Goal: Information Seeking & Learning: Learn about a topic

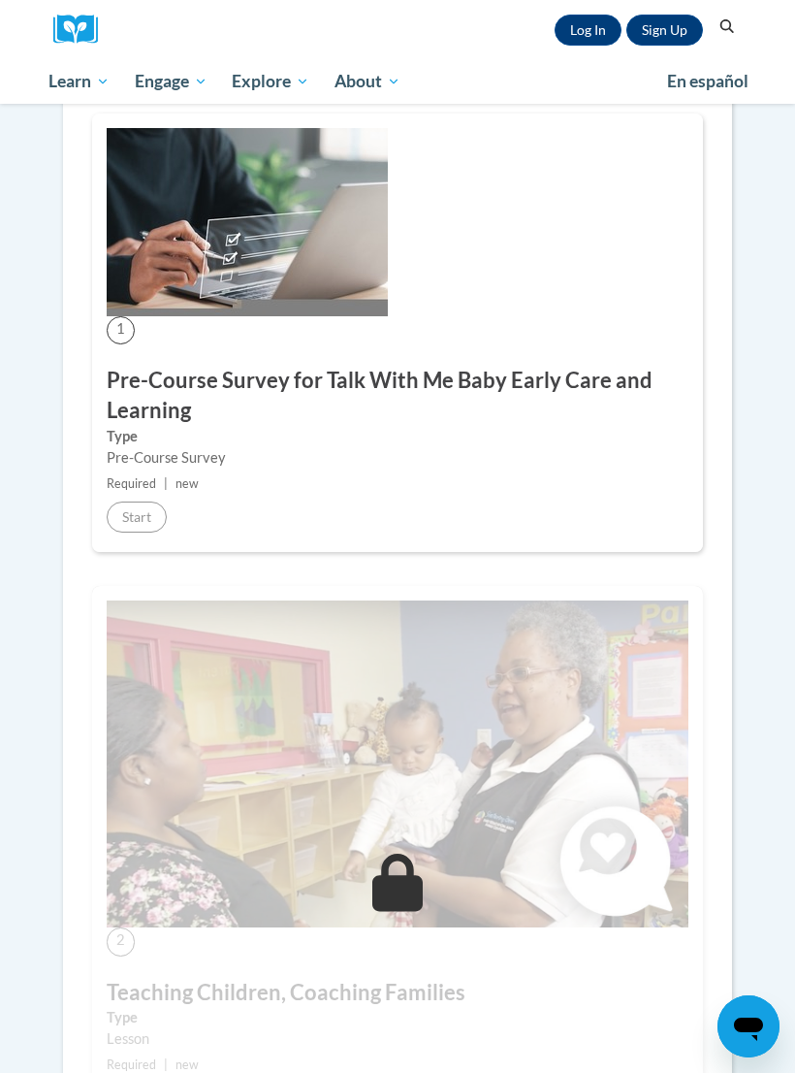
scroll to position [364, 0]
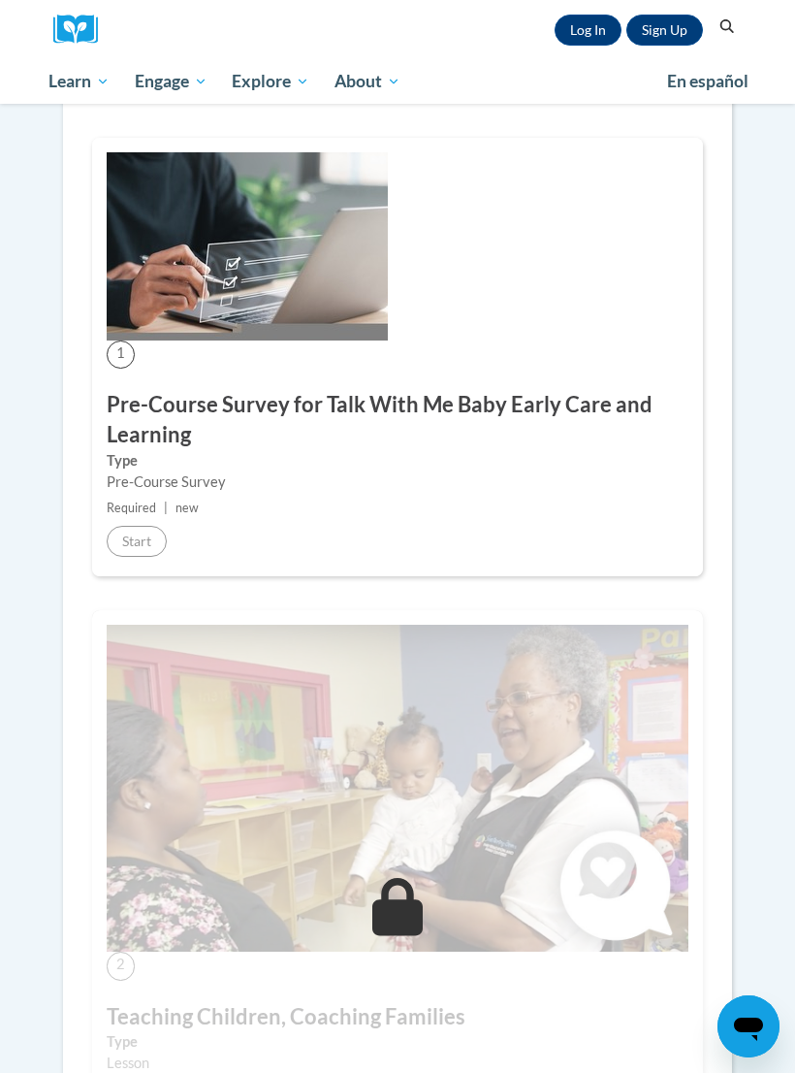
click at [586, 31] on link "Log In" at bounding box center [588, 30] width 67 height 31
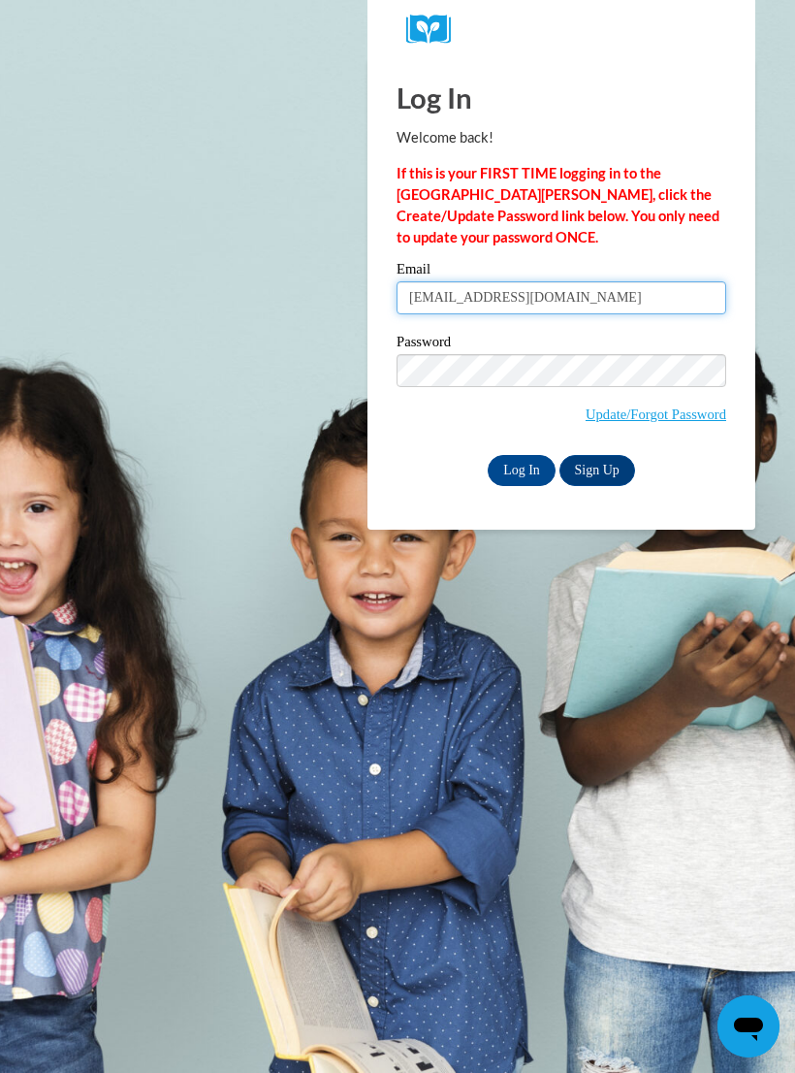
type input "[EMAIL_ADDRESS][DOMAIN_NAME]"
click at [517, 466] on input "Log In" at bounding box center [522, 470] width 68 height 31
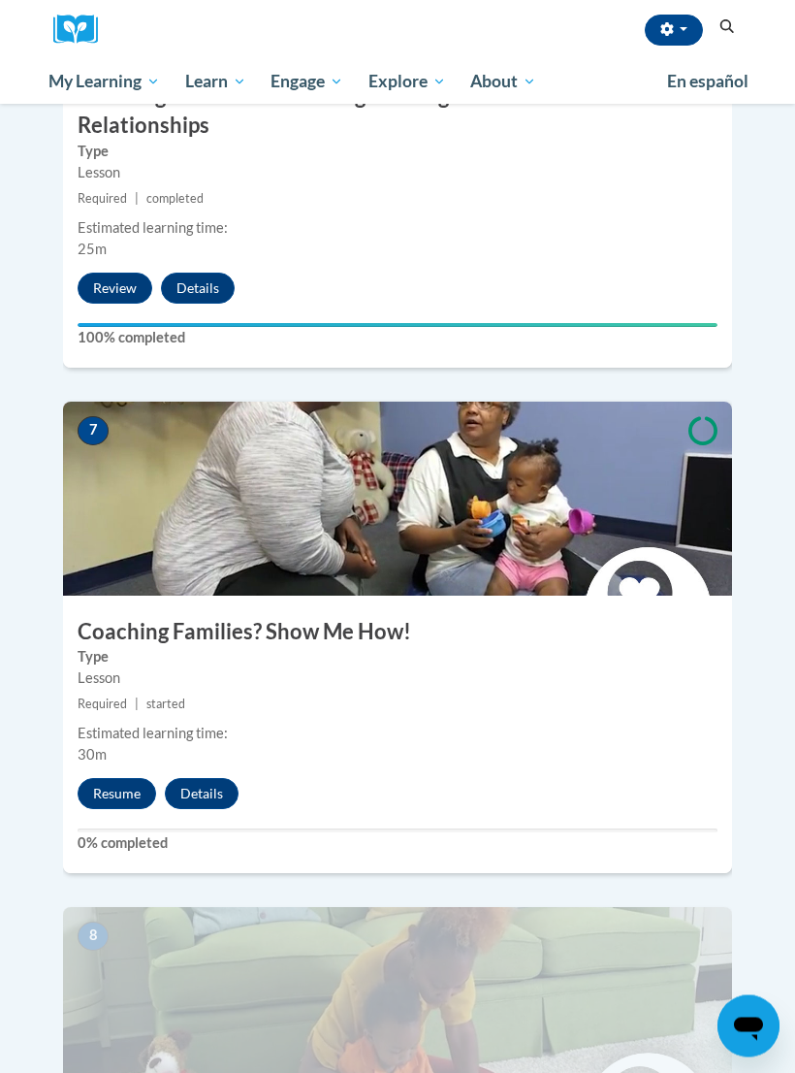
scroll to position [3278, 0]
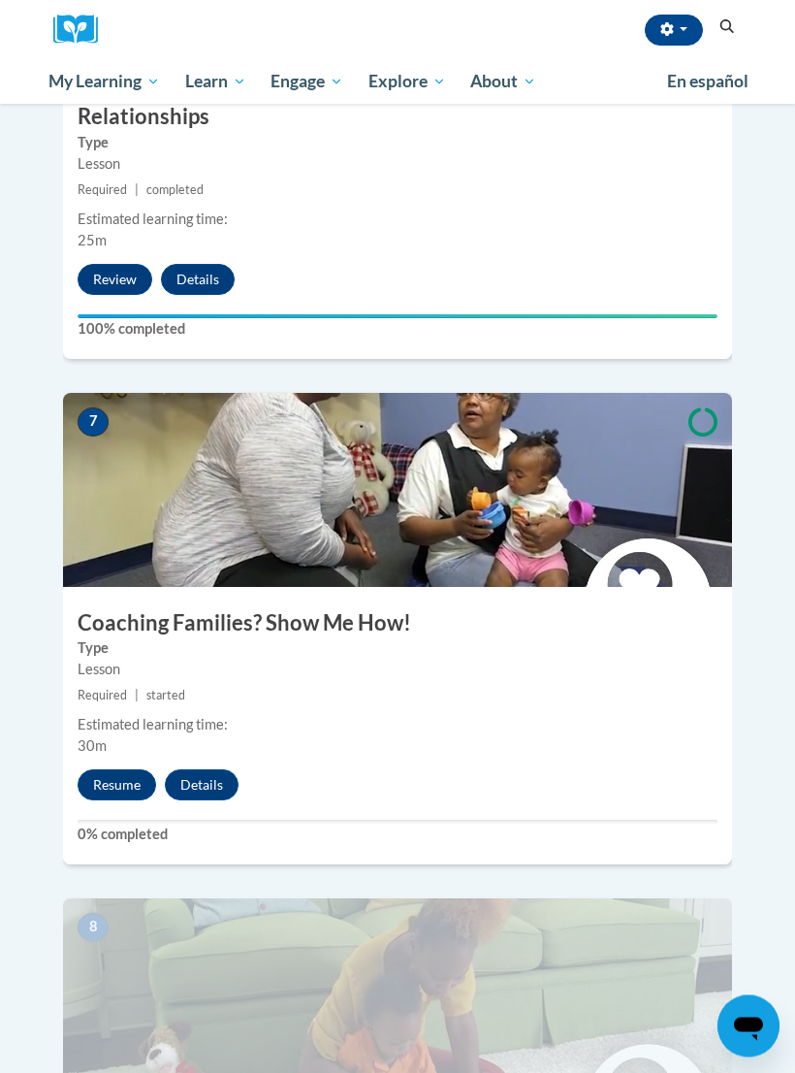
click at [97, 770] on button "Resume" at bounding box center [117, 785] width 79 height 31
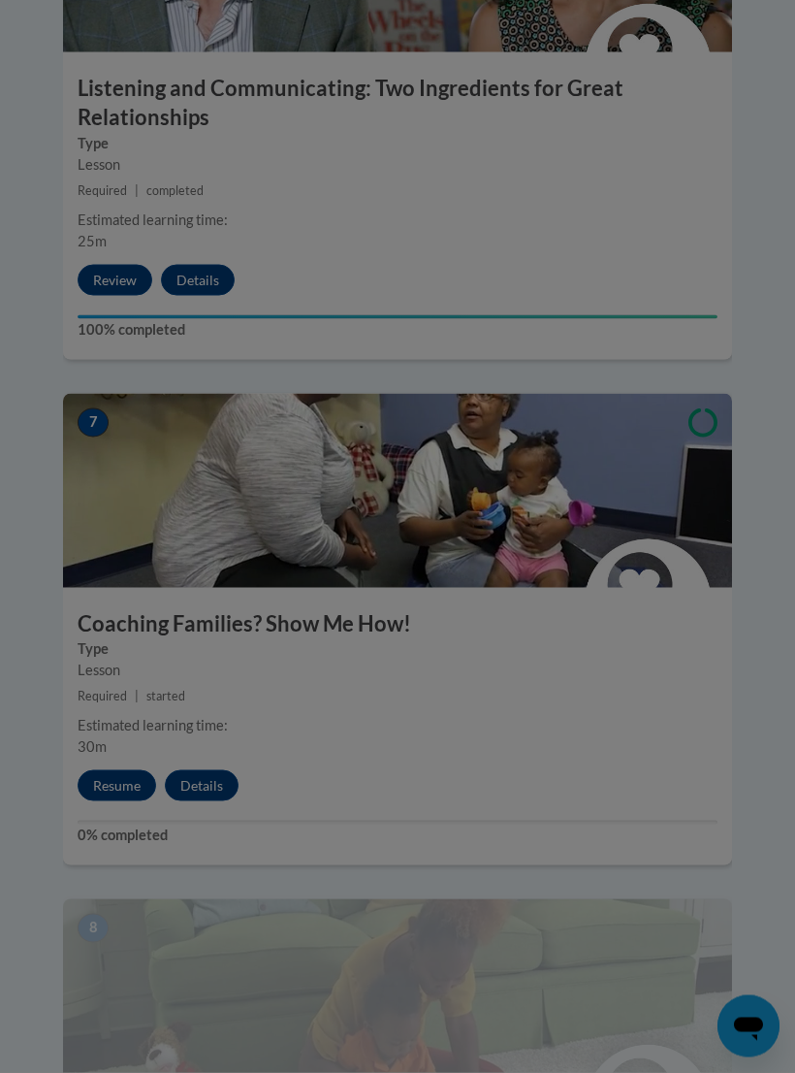
scroll to position [3279, 0]
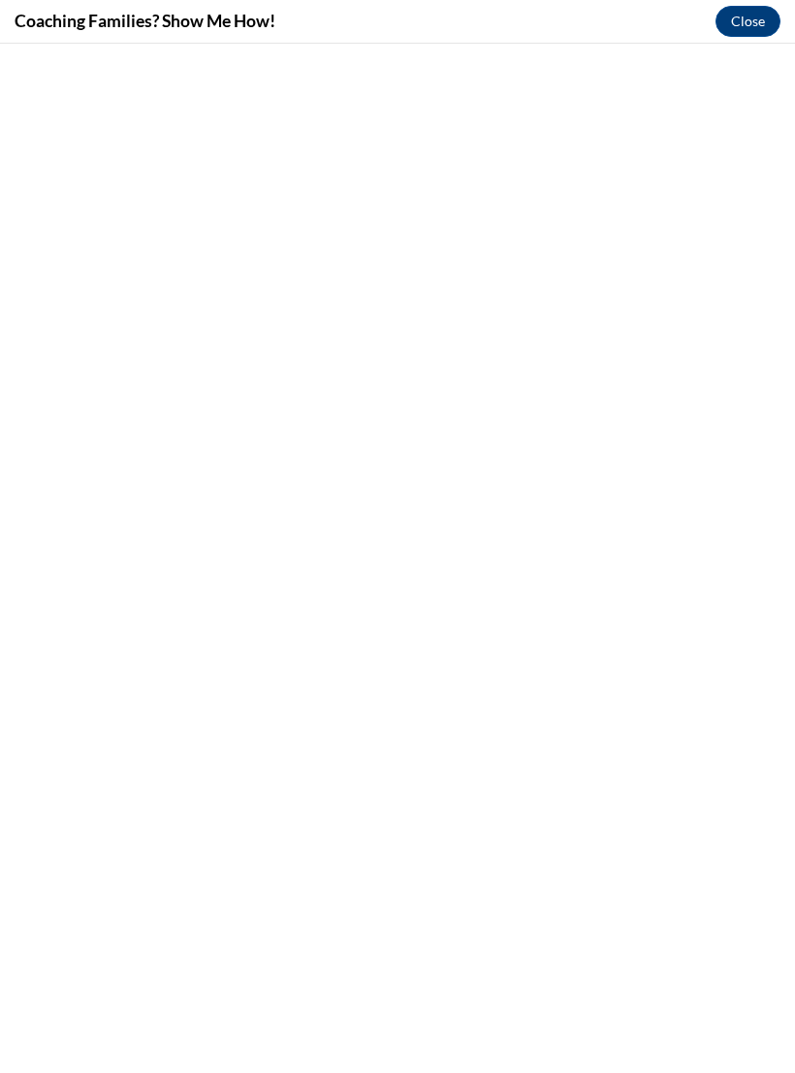
click at [766, 19] on button "Close" at bounding box center [748, 21] width 65 height 31
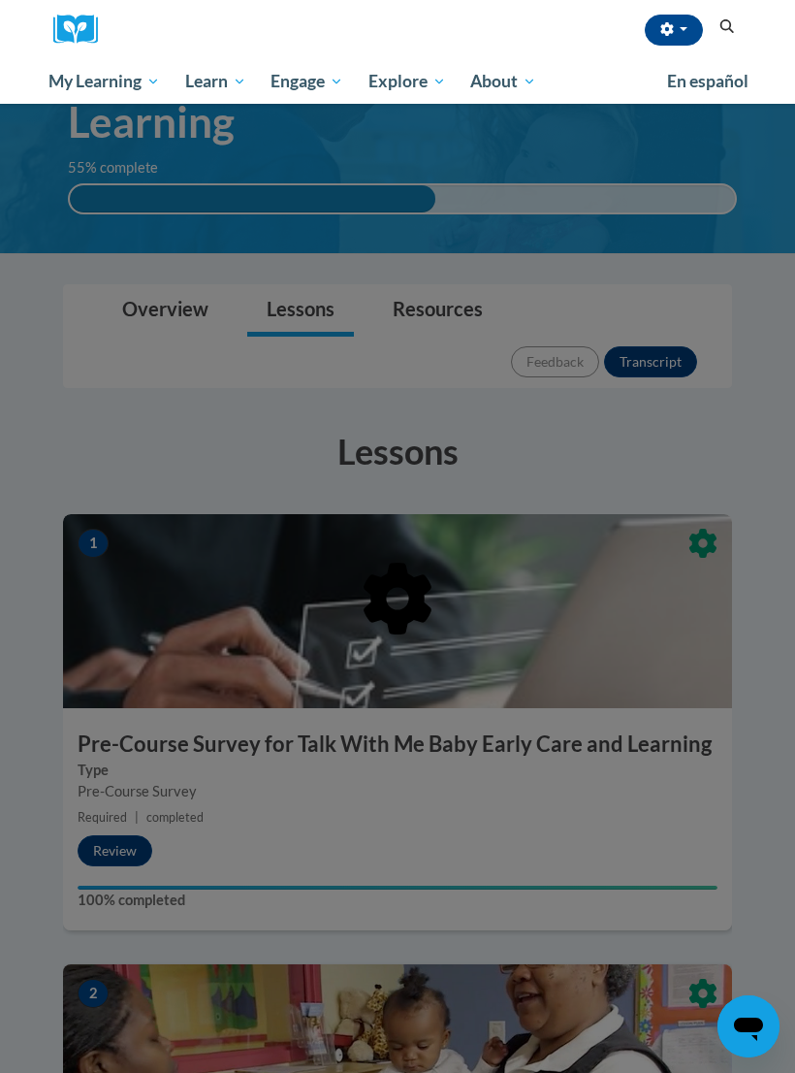
scroll to position [0, 0]
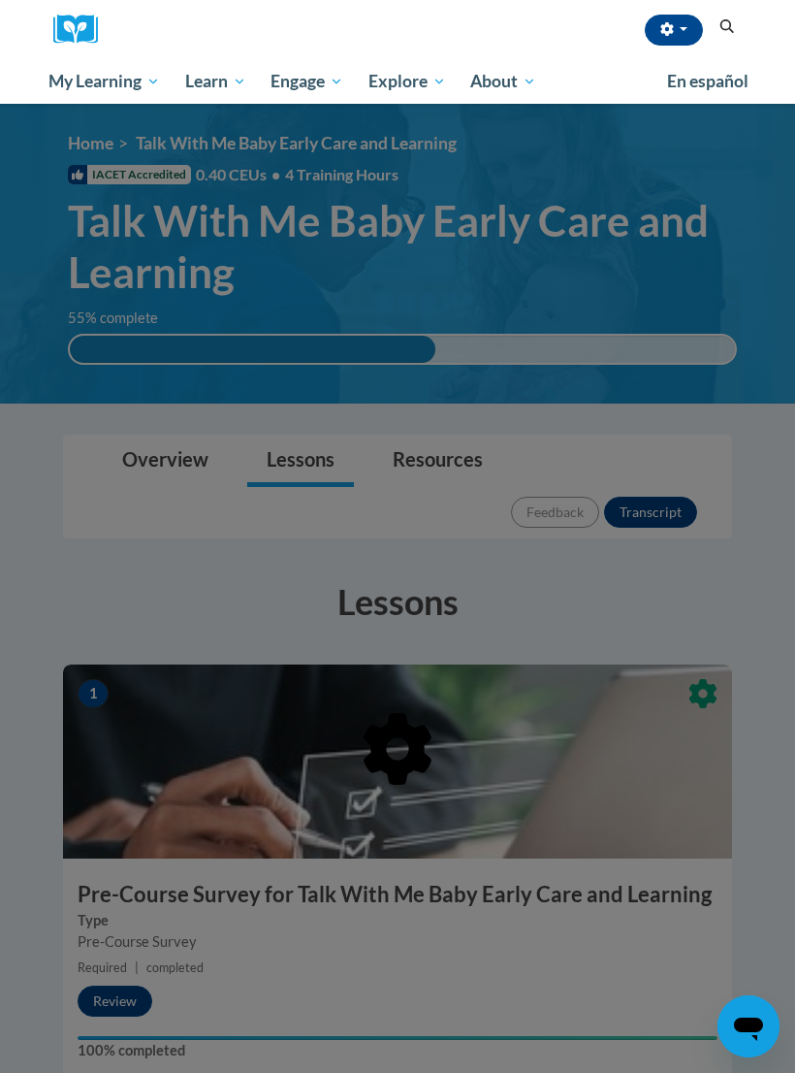
click at [610, 548] on div at bounding box center [397, 536] width 795 height 1073
click at [559, 460] on div at bounding box center [397, 536] width 795 height 1073
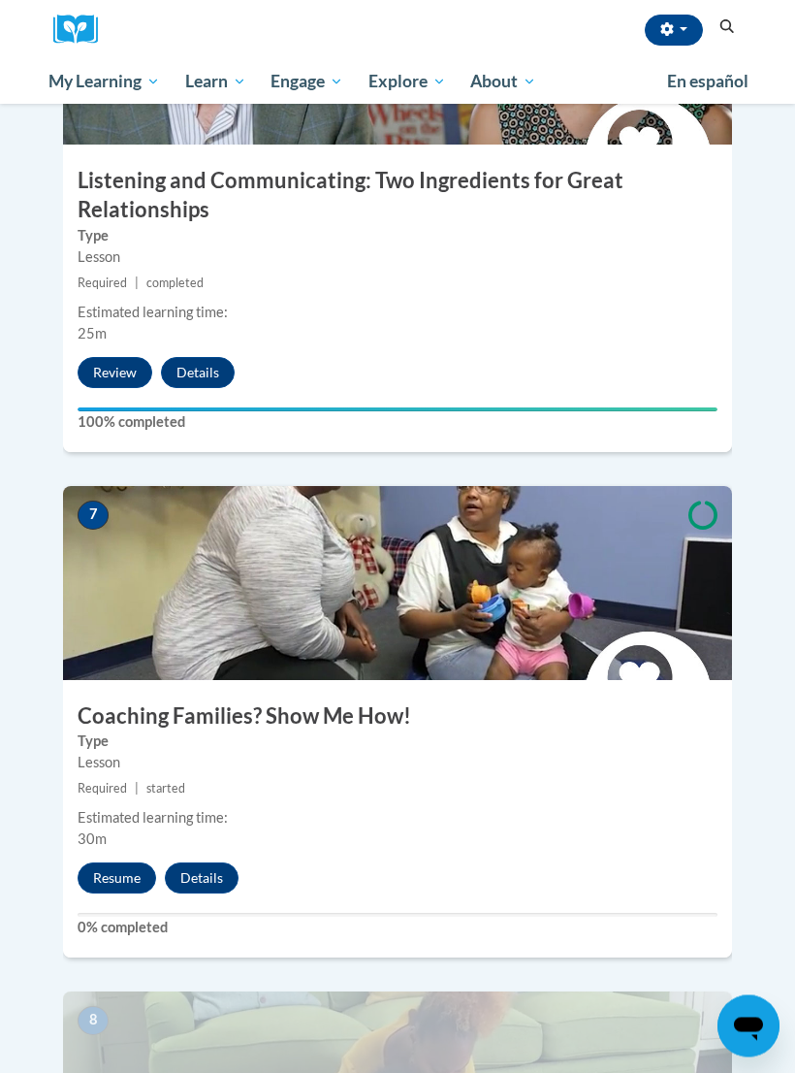
scroll to position [3186, 0]
click at [133, 862] on button "Resume" at bounding box center [117, 877] width 79 height 31
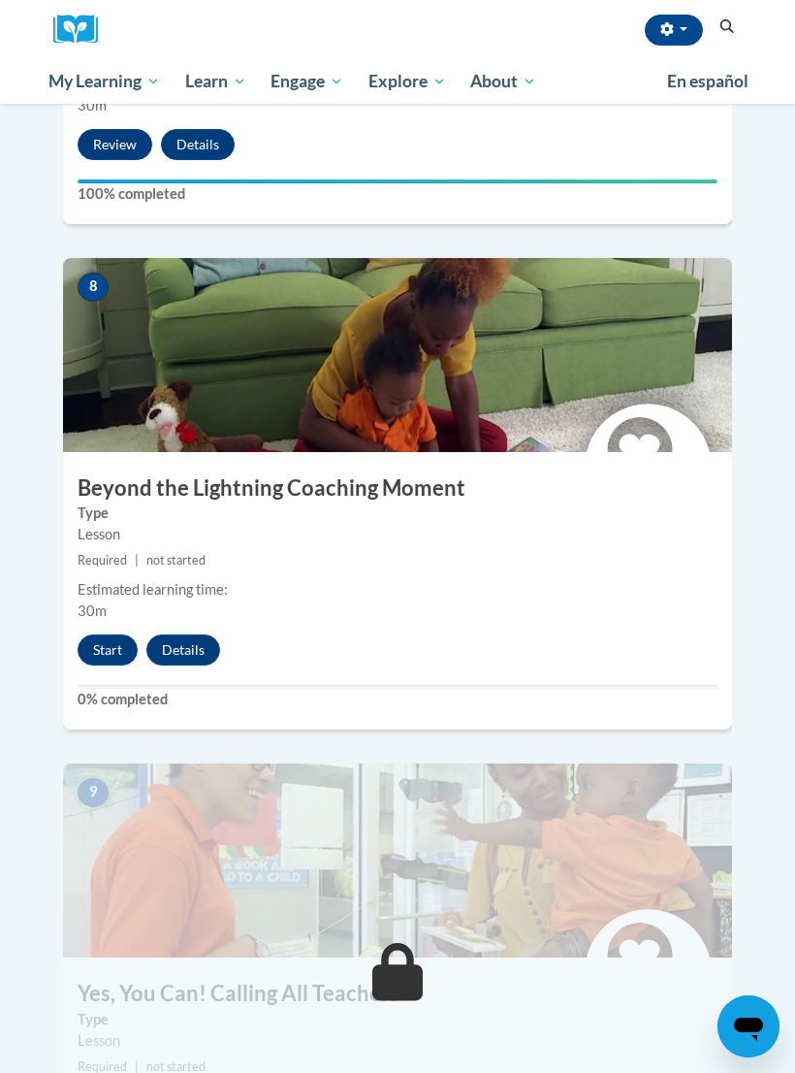
scroll to position [3920, 0]
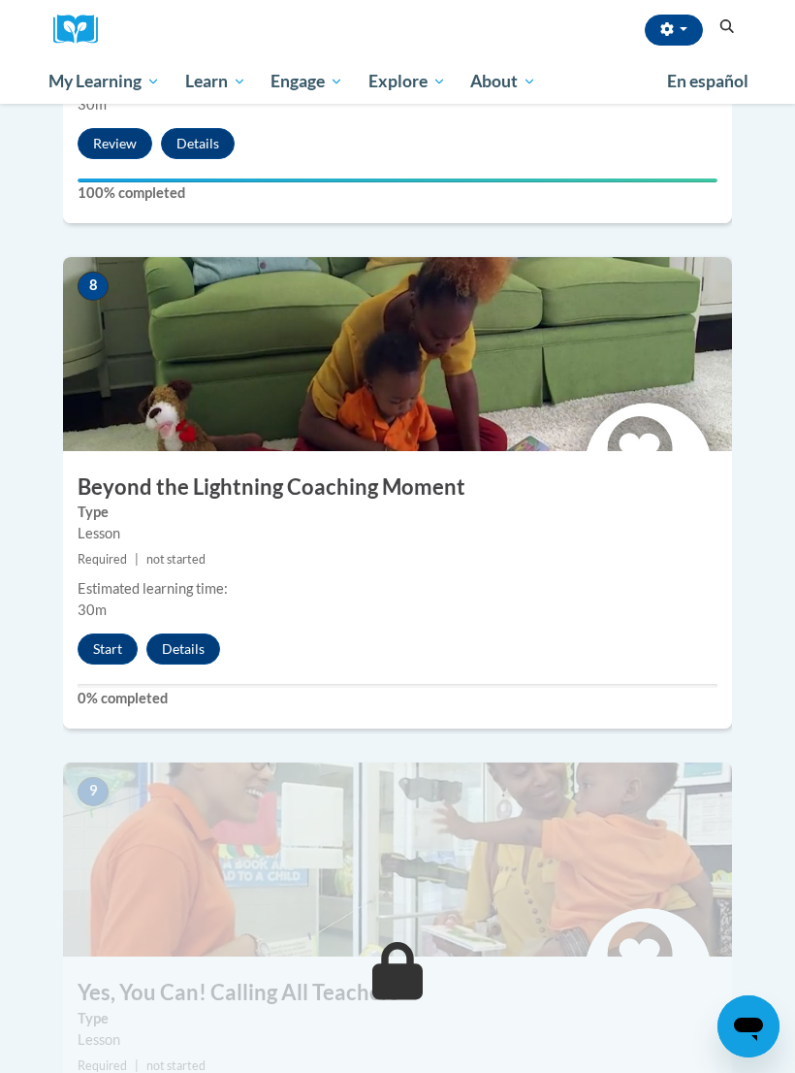
click at [100, 633] on button "Start" at bounding box center [108, 648] width 60 height 31
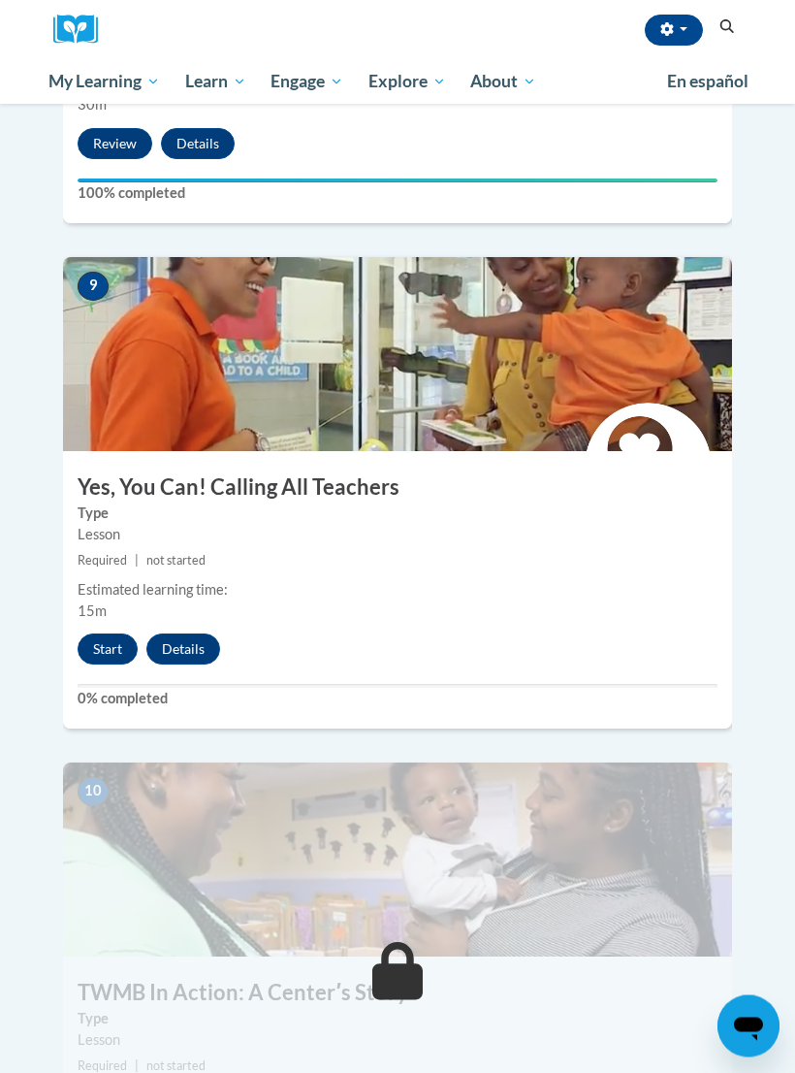
scroll to position [4425, 0]
click at [113, 633] on button "Start" at bounding box center [108, 648] width 60 height 31
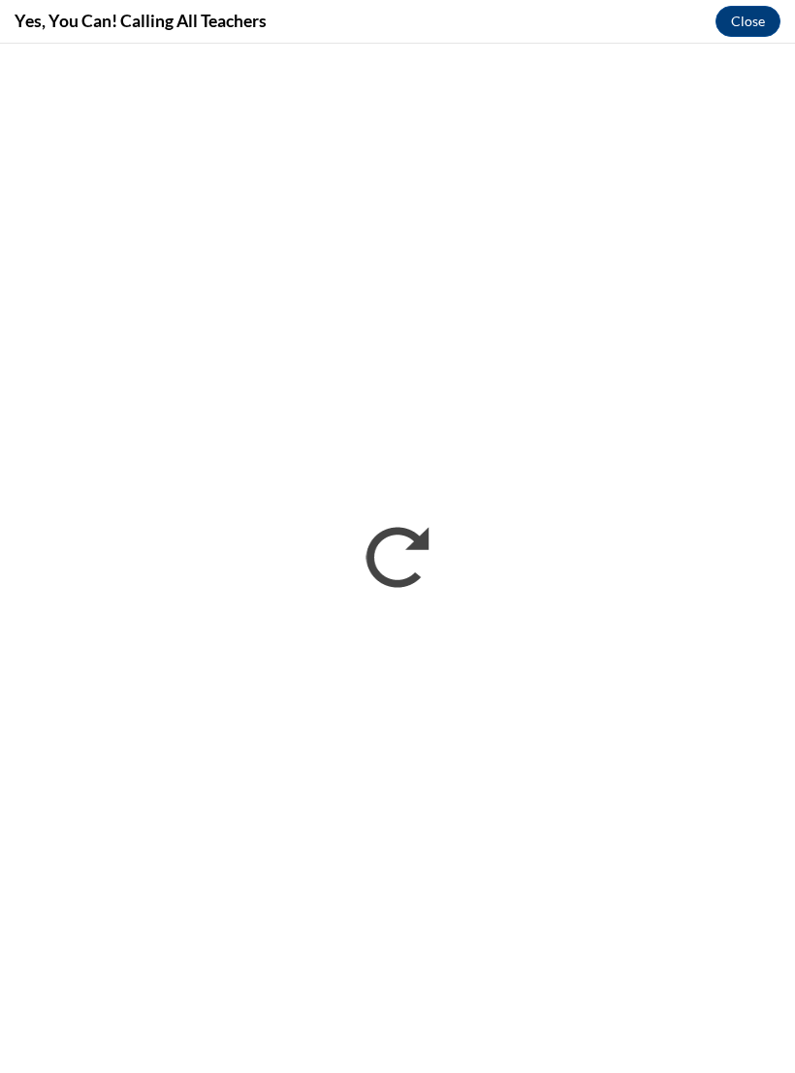
scroll to position [0, 0]
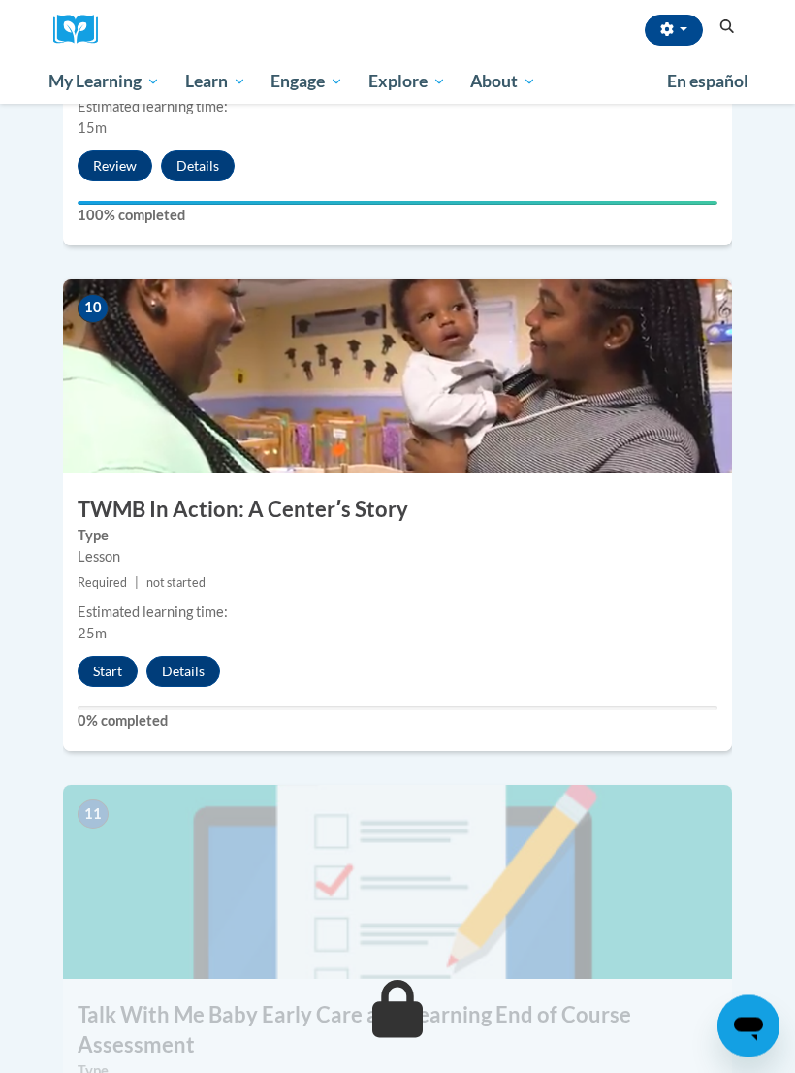
scroll to position [4908, 0]
click at [115, 656] on button "Start" at bounding box center [108, 671] width 60 height 31
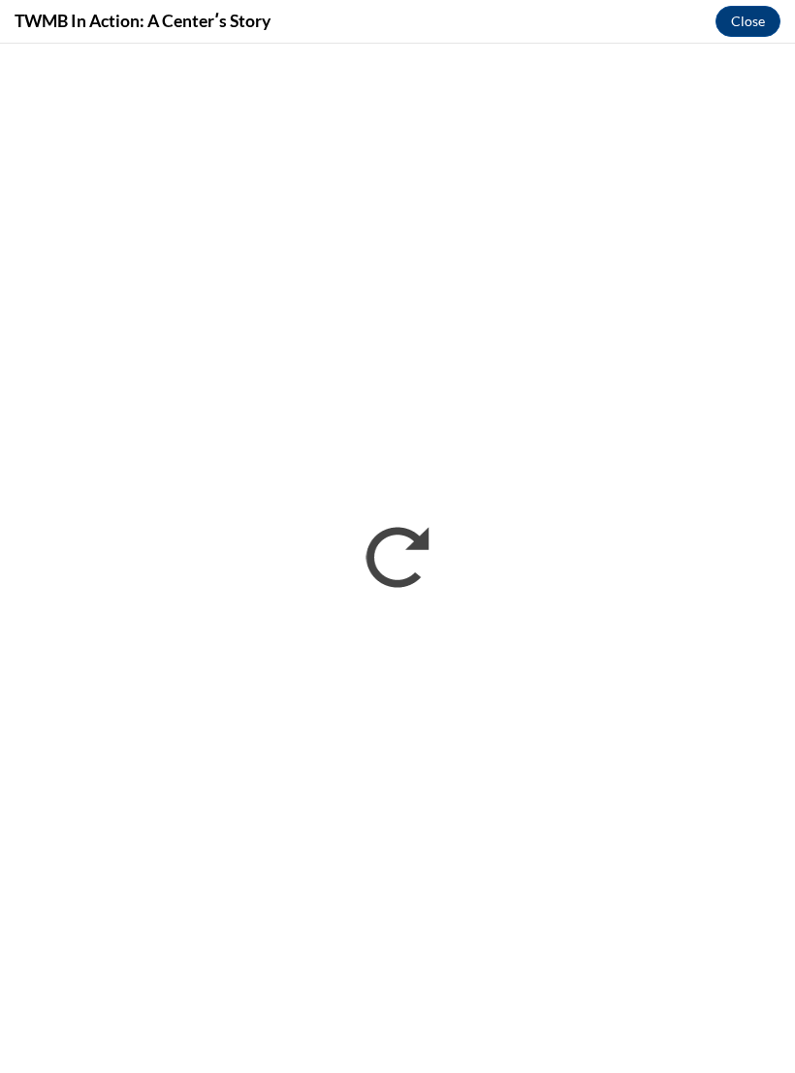
scroll to position [0, 0]
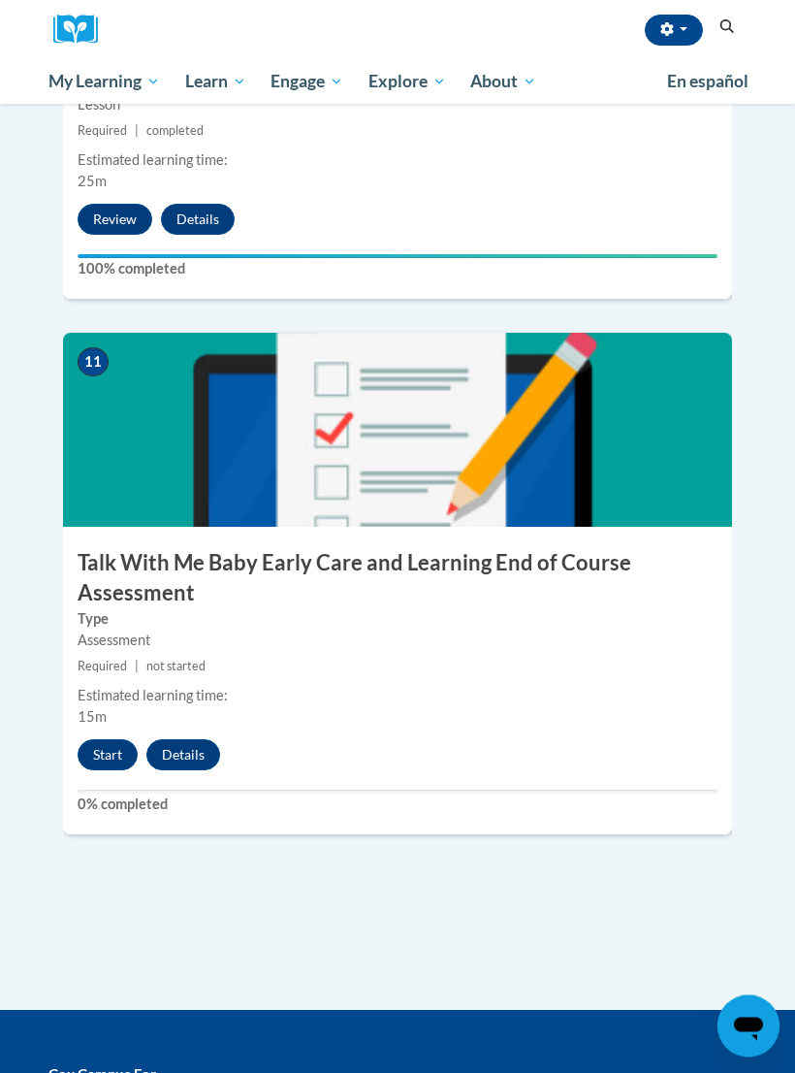
scroll to position [5360, 0]
click at [118, 739] on button "Start" at bounding box center [108, 754] width 60 height 31
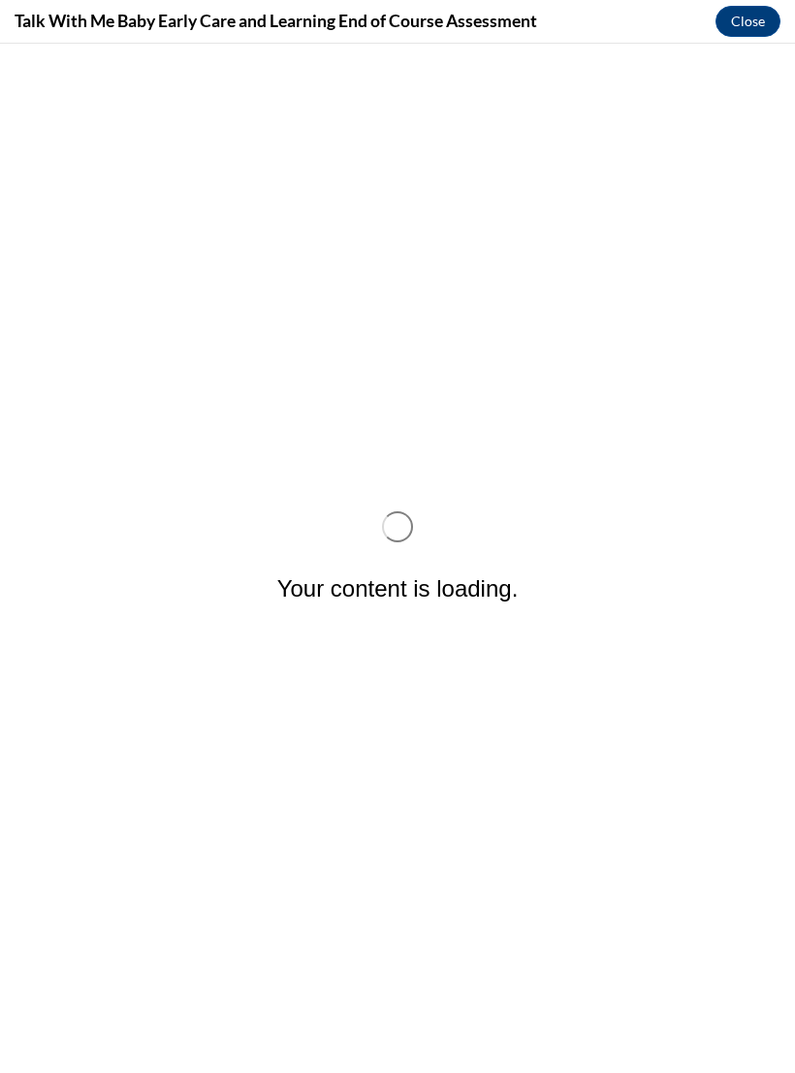
scroll to position [0, 0]
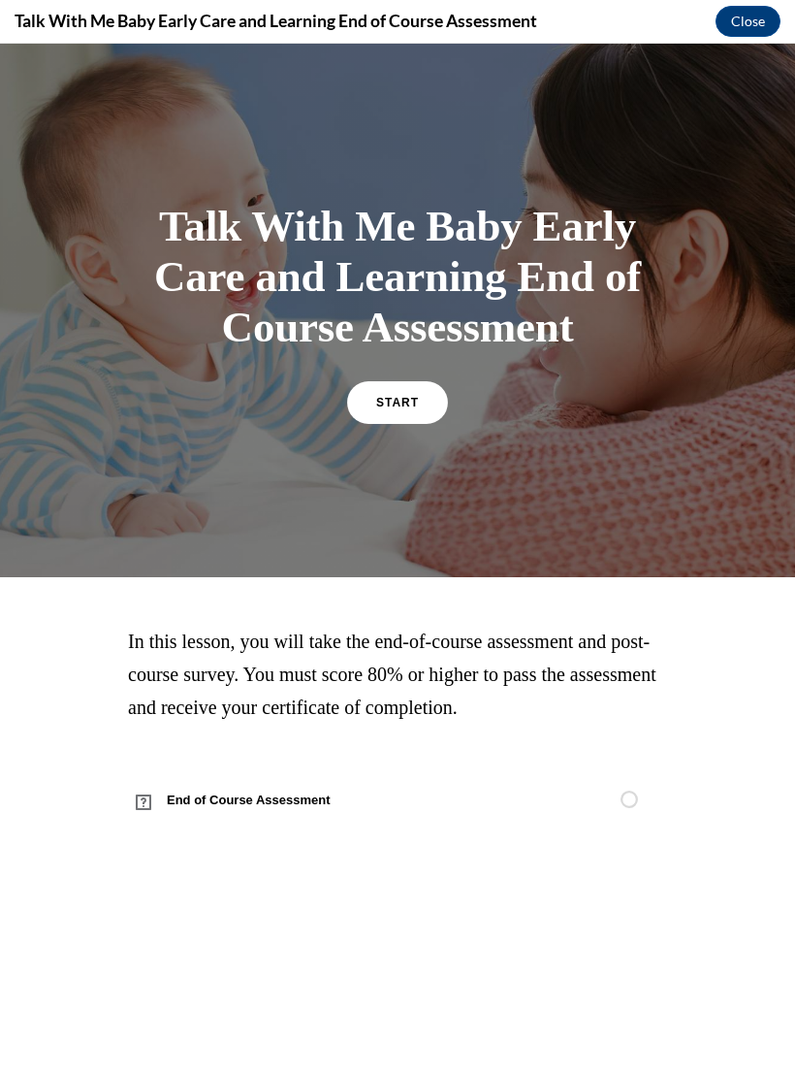
click at [425, 416] on link "START" at bounding box center [397, 402] width 101 height 43
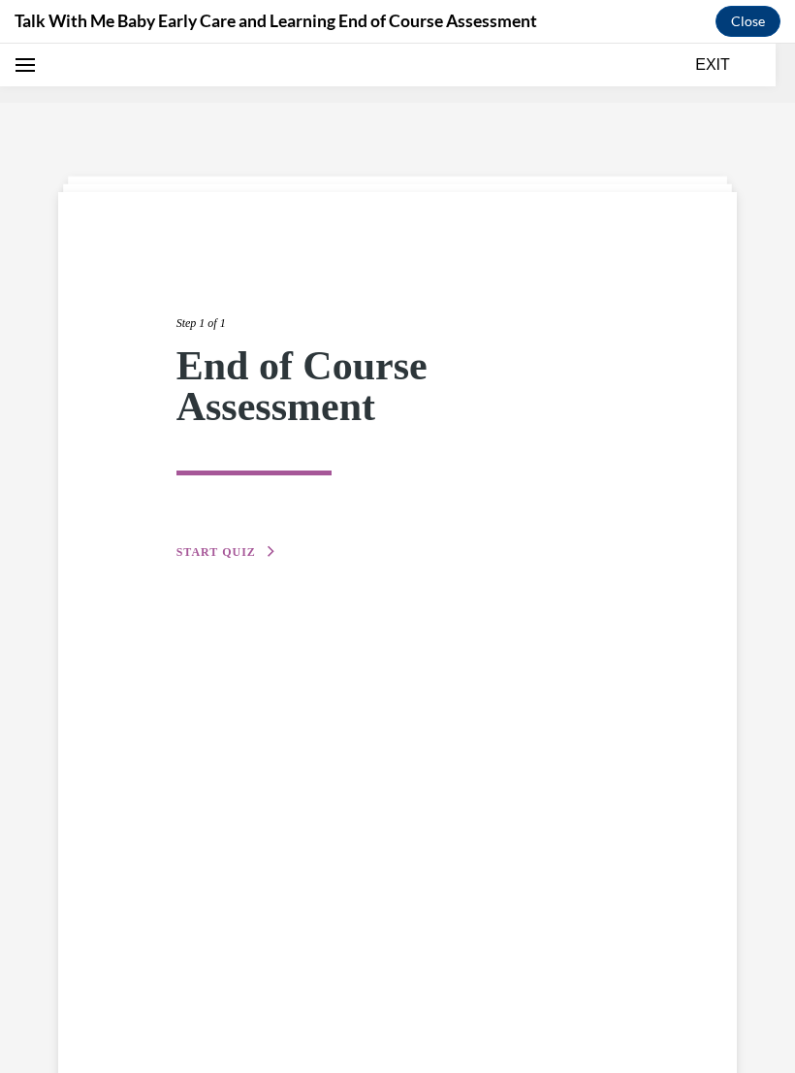
scroll to position [60, 0]
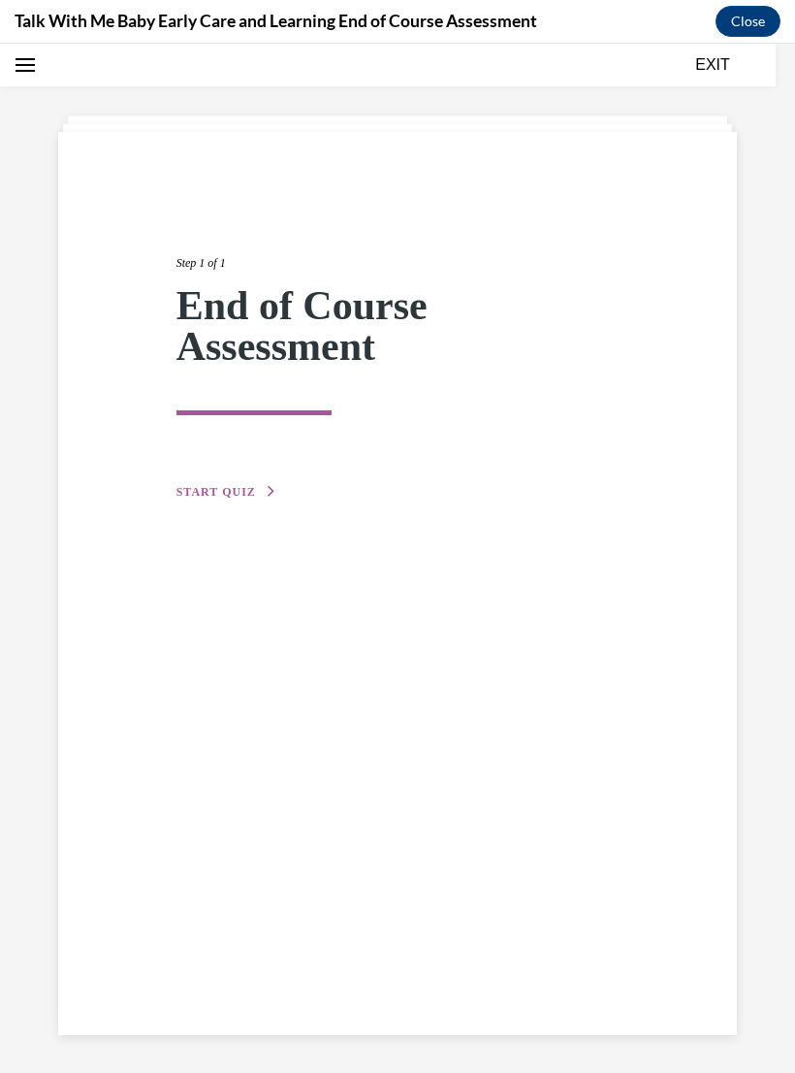
click at [201, 497] on span "START QUIZ" at bounding box center [216, 492] width 80 height 14
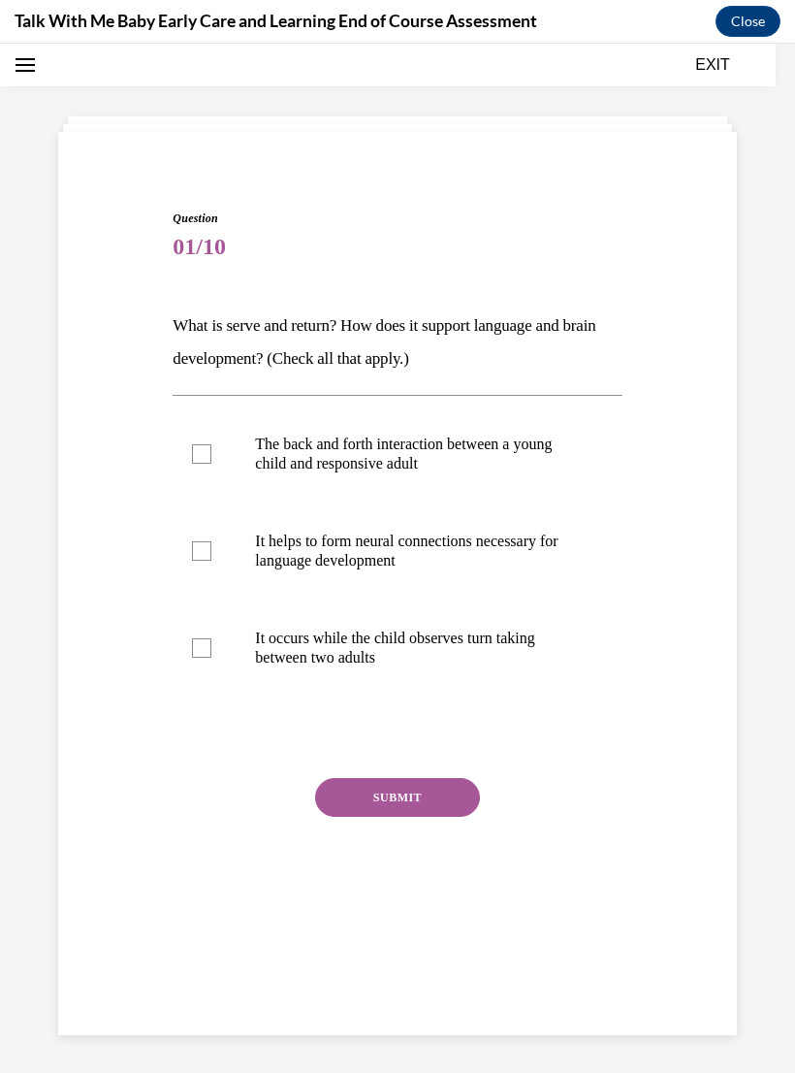
click at [256, 454] on p "The back and forth interaction between a young child and responsive adult" at bounding box center [414, 453] width 318 height 39
click at [211, 454] on input "The back and forth interaction between a young child and responsive adult" at bounding box center [201, 453] width 19 height 19
checkbox input "true"
click at [246, 547] on label "It helps to form neural connections necessary for language development" at bounding box center [397, 550] width 449 height 97
click at [211, 547] on input "It helps to form neural connections necessary for language development" at bounding box center [201, 550] width 19 height 19
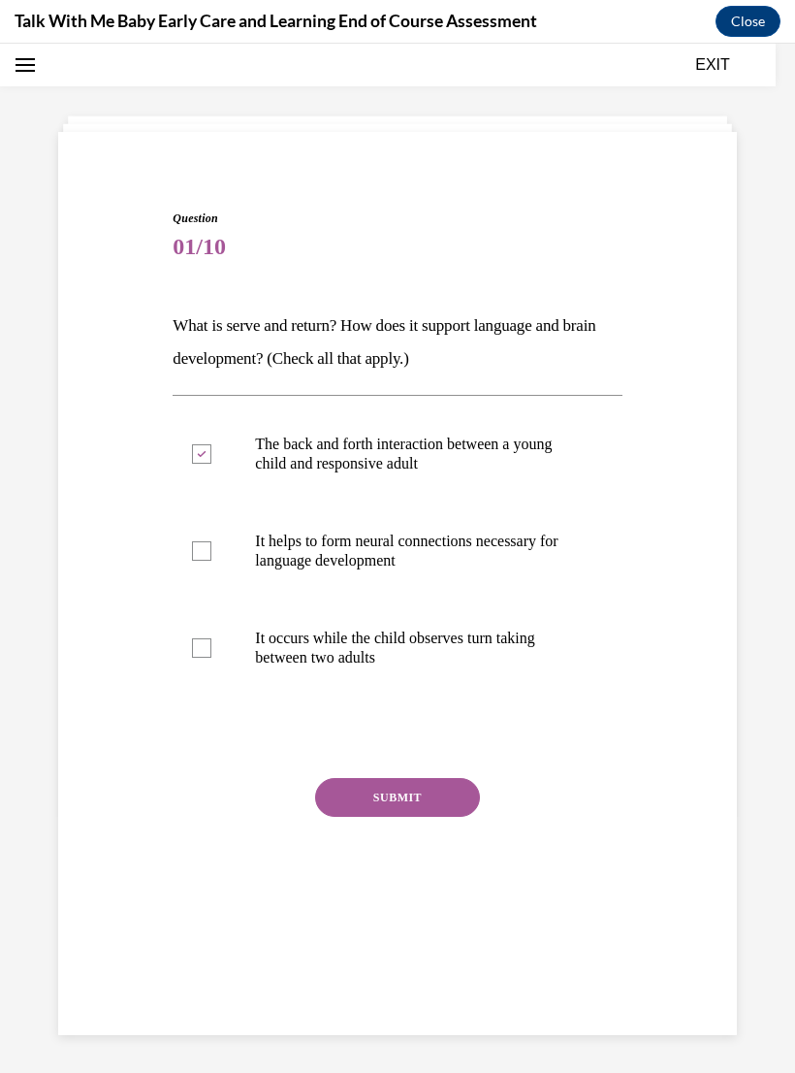
checkbox input "true"
click at [443, 783] on button "SUBMIT" at bounding box center [397, 797] width 165 height 39
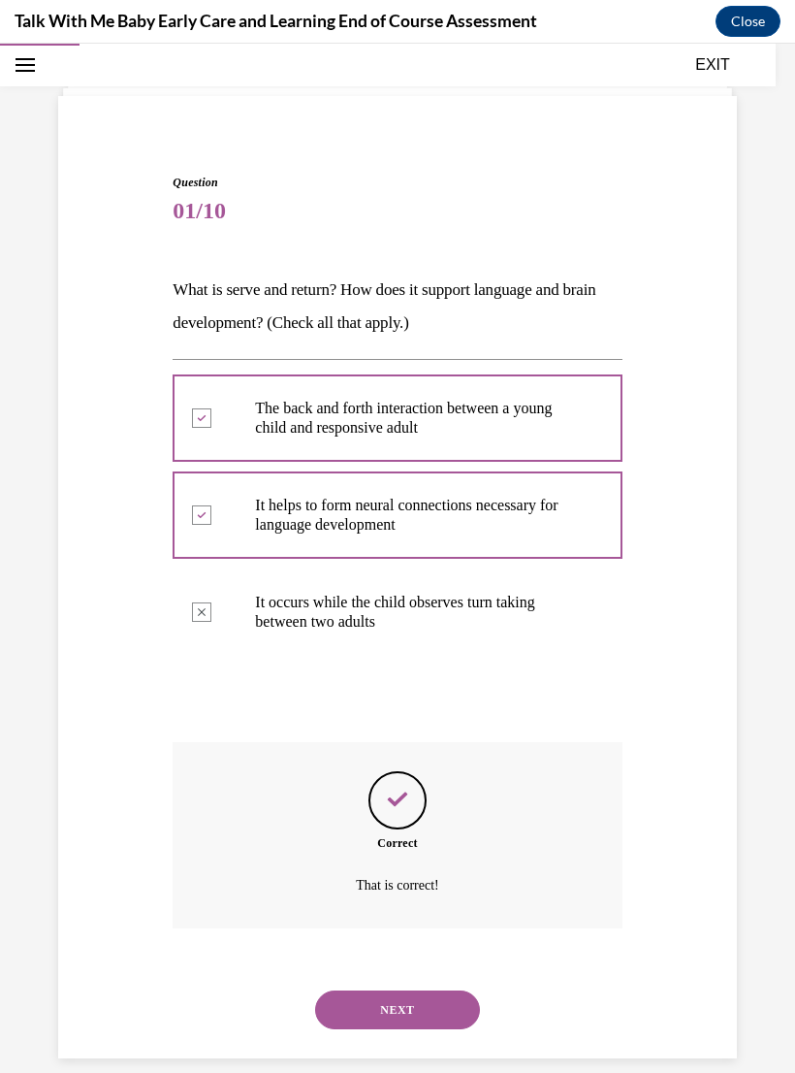
click at [437, 990] on button "NEXT" at bounding box center [397, 1009] width 165 height 39
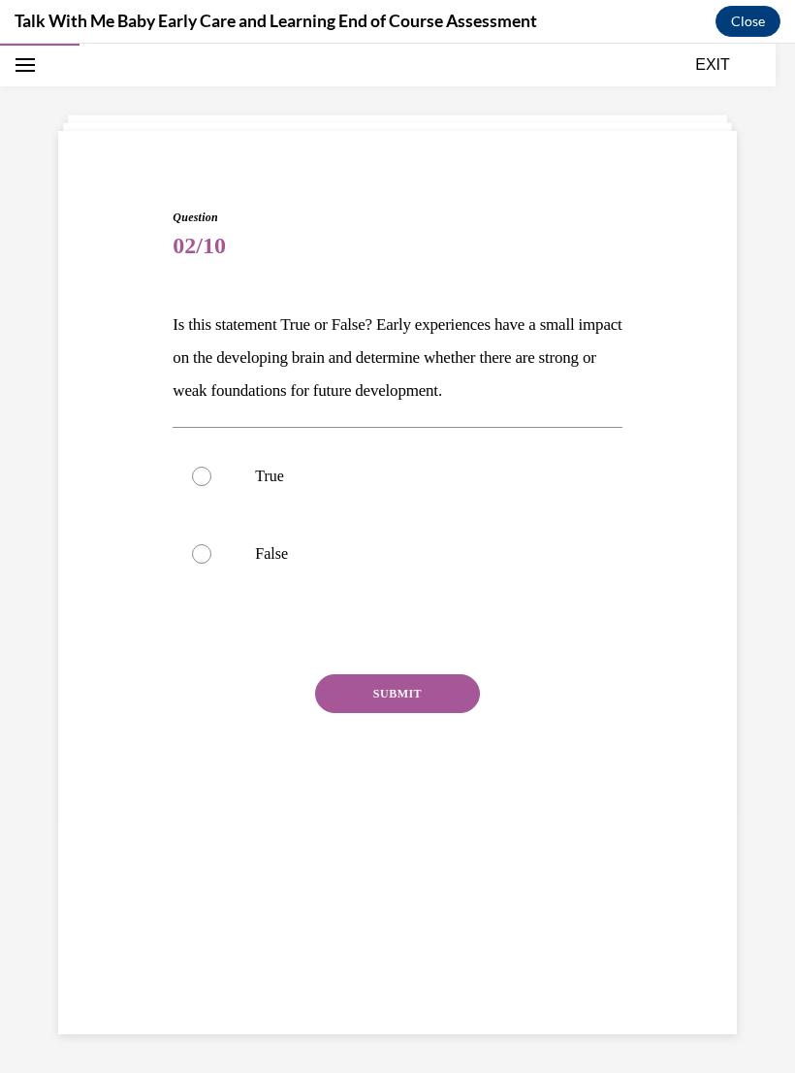
scroll to position [61, 0]
click at [280, 549] on p "False" at bounding box center [414, 553] width 318 height 19
click at [211, 549] on input "False" at bounding box center [201, 553] width 19 height 19
radio input "true"
click at [438, 677] on button "SUBMIT" at bounding box center [397, 693] width 165 height 39
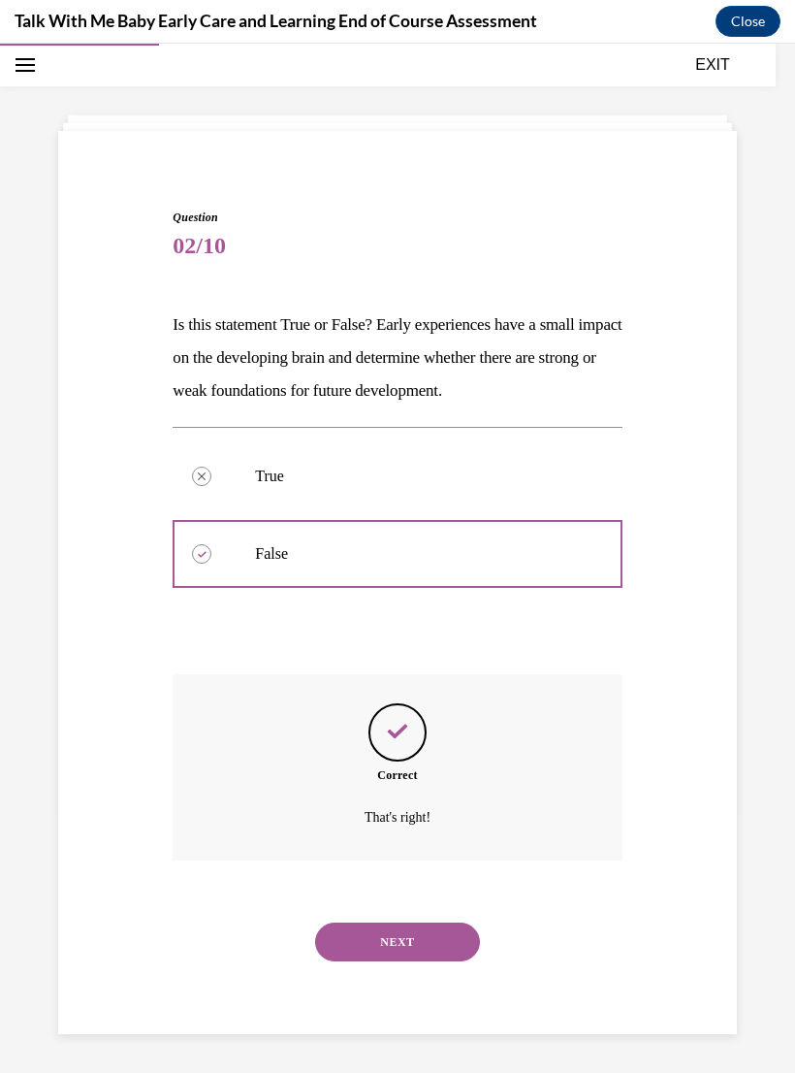
click at [443, 924] on button "NEXT" at bounding box center [397, 941] width 165 height 39
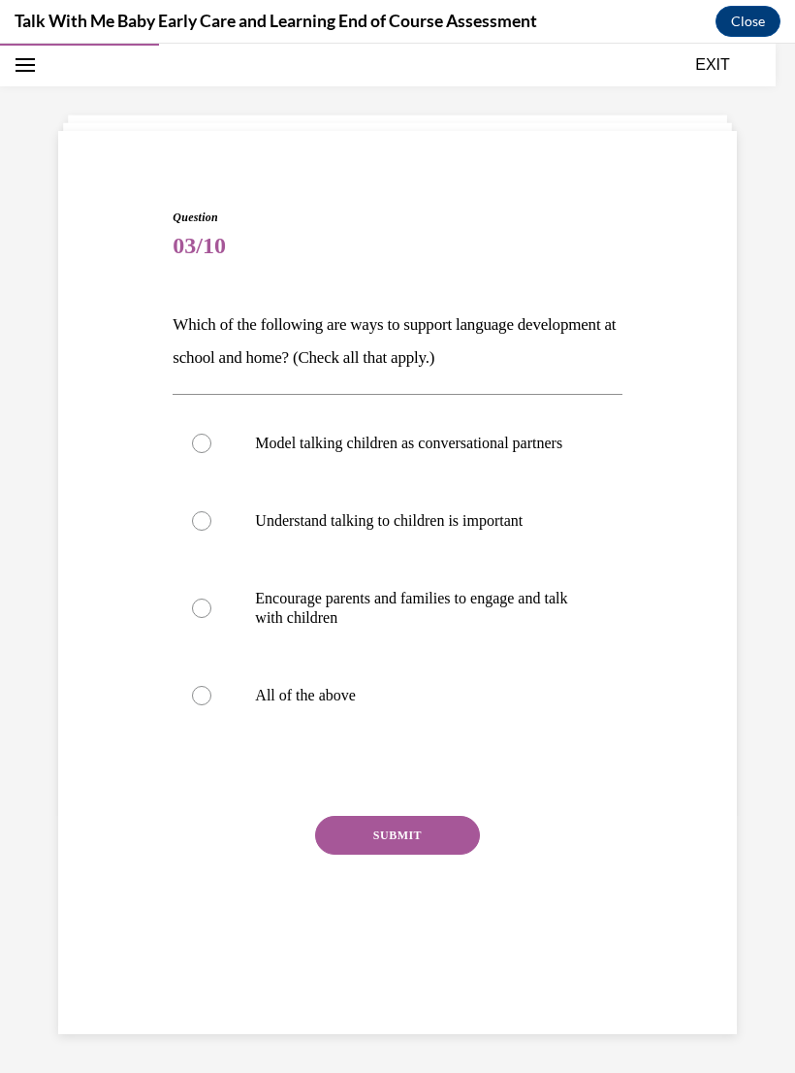
click at [334, 705] on p "All of the above" at bounding box center [414, 695] width 318 height 19
click at [211, 705] on input "All of the above" at bounding box center [201, 695] width 19 height 19
radio input "true"
click at [442, 854] on button "SUBMIT" at bounding box center [397, 835] width 165 height 39
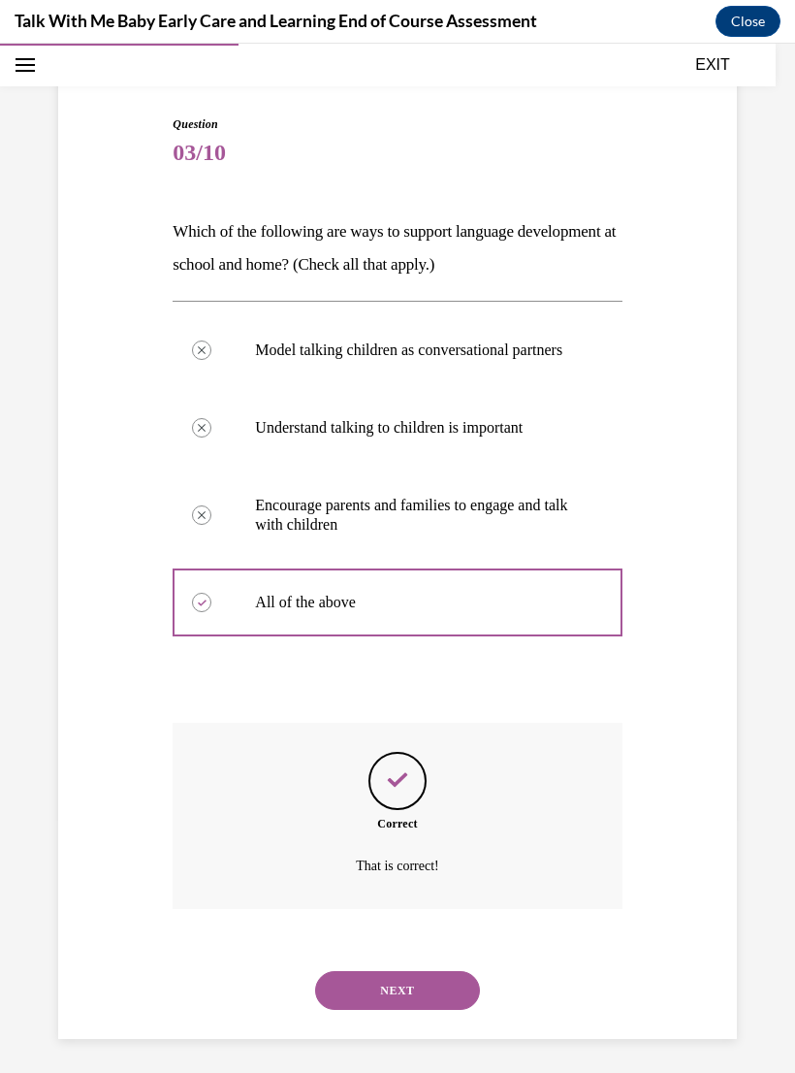
click at [455, 994] on button "NEXT" at bounding box center [397, 990] width 165 height 39
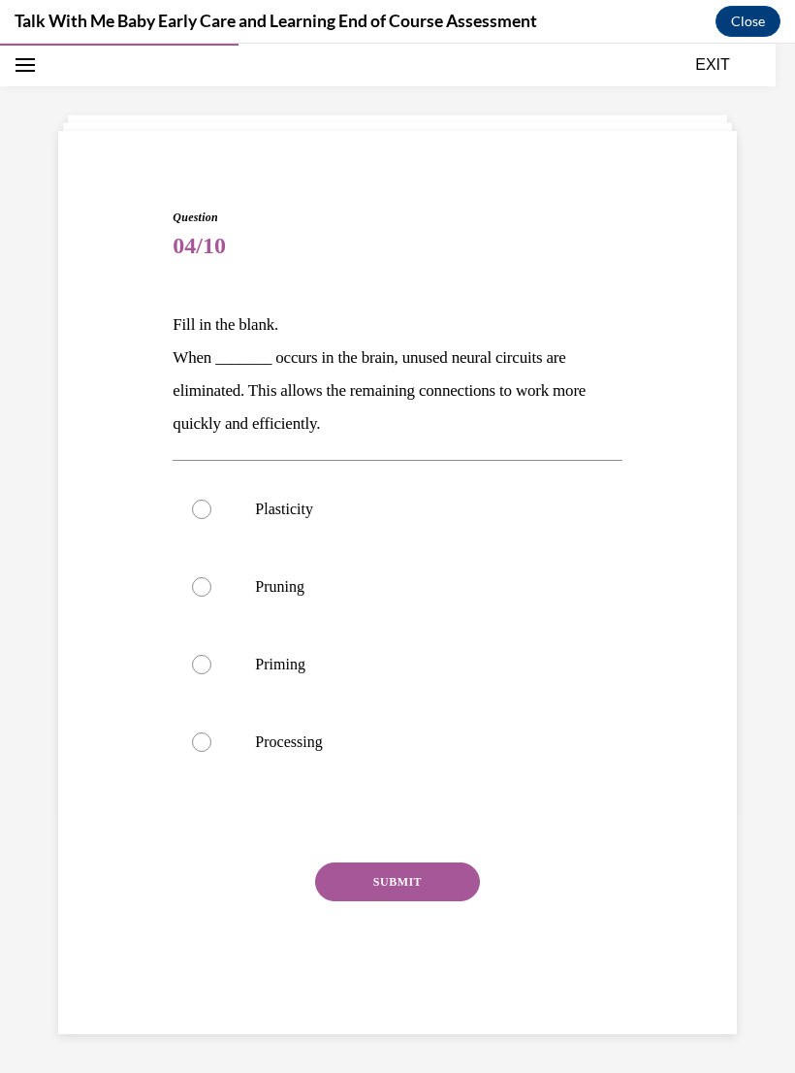
click at [305, 745] on p "Processing" at bounding box center [414, 741] width 318 height 19
click at [211, 745] on input "Processing" at bounding box center [201, 741] width 19 height 19
radio input "true"
click at [410, 878] on button "SUBMIT" at bounding box center [397, 881] width 165 height 39
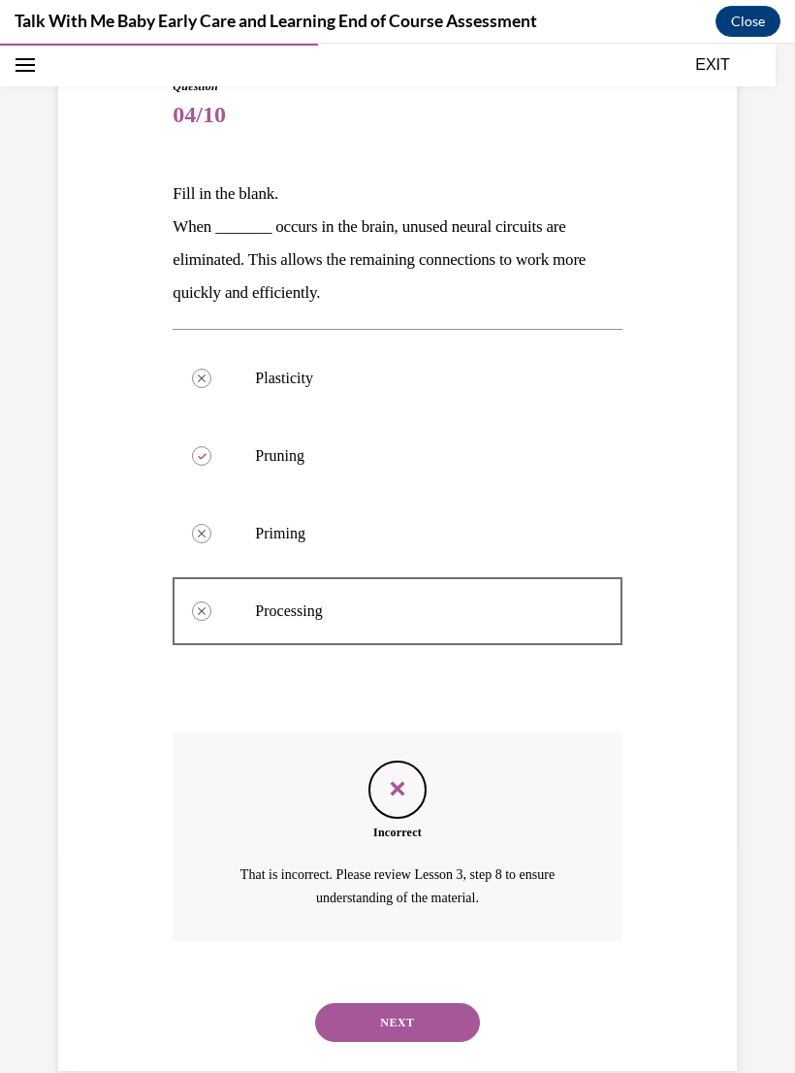
scroll to position [204, 0]
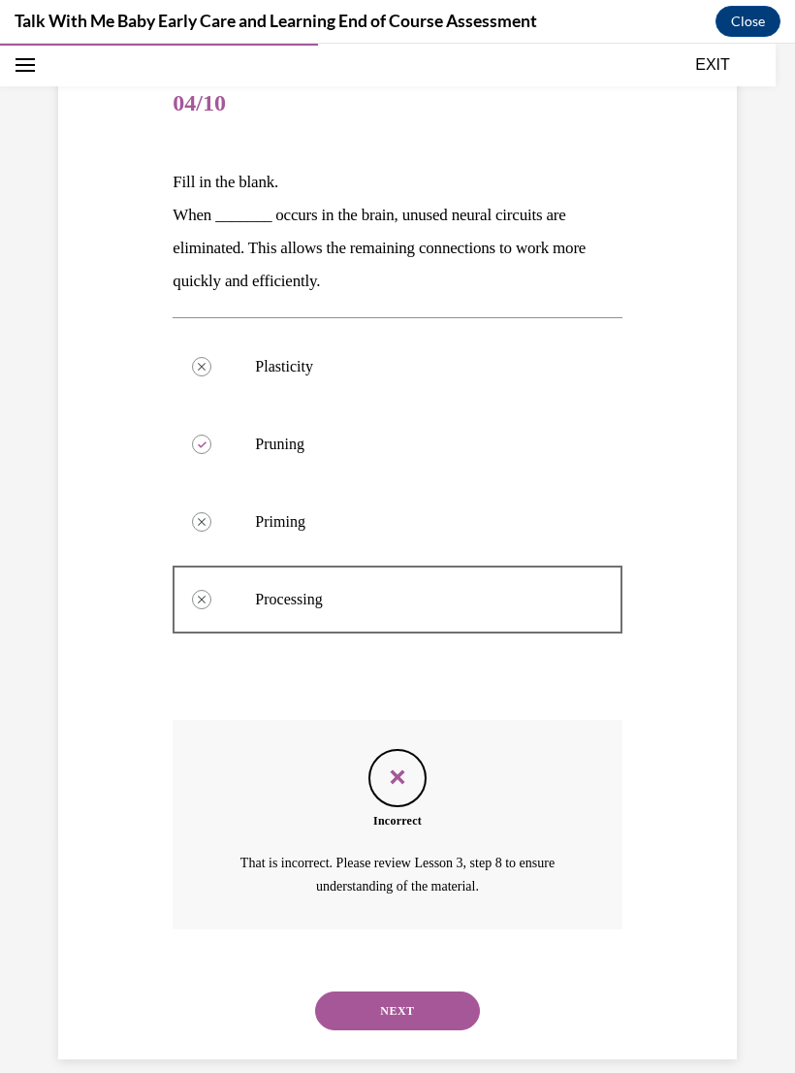
click at [441, 991] on button "NEXT" at bounding box center [397, 1010] width 165 height 39
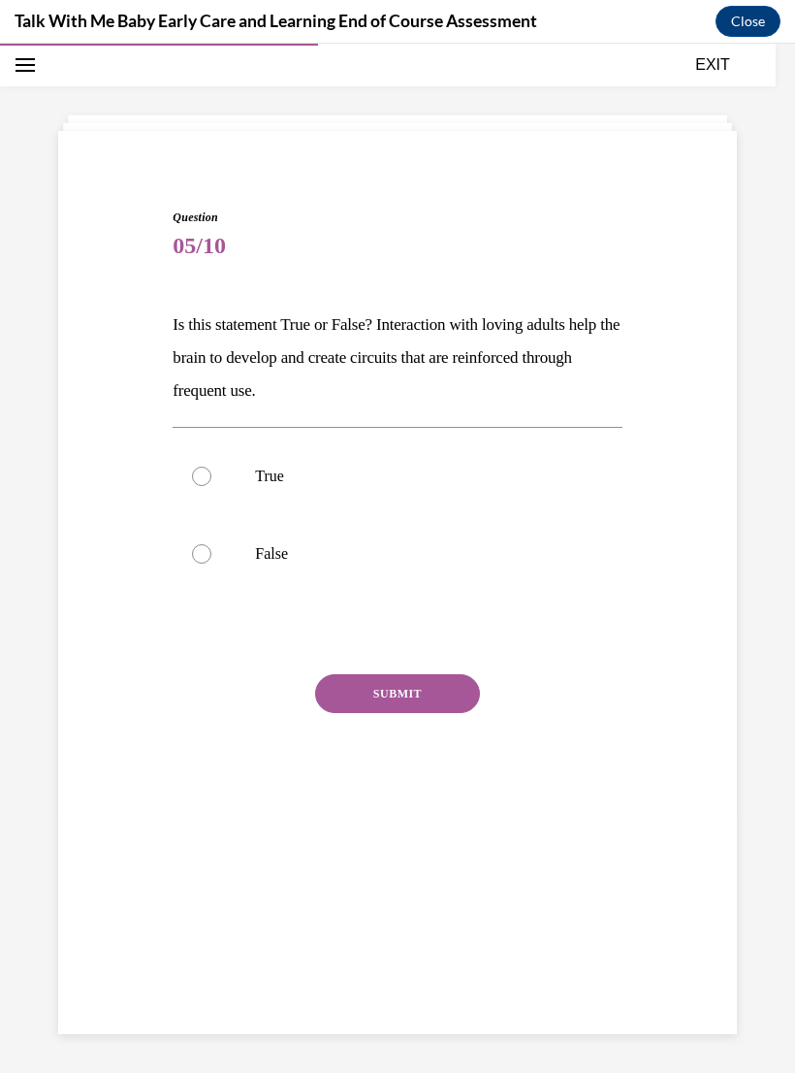
scroll to position [61, 0]
click at [265, 480] on p "True" at bounding box center [414, 475] width 318 height 19
click at [211, 480] on input "True" at bounding box center [201, 475] width 19 height 19
radio input "true"
click at [431, 700] on button "SUBMIT" at bounding box center [397, 693] width 165 height 39
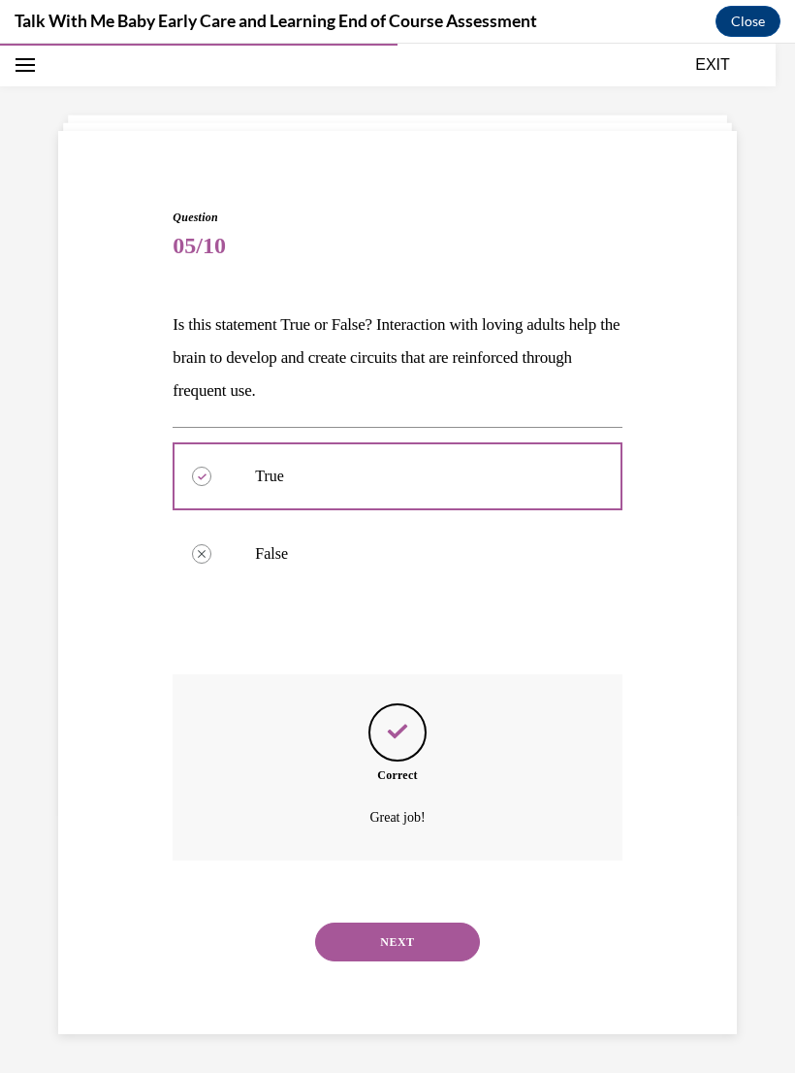
click at [433, 922] on button "NEXT" at bounding box center [397, 941] width 165 height 39
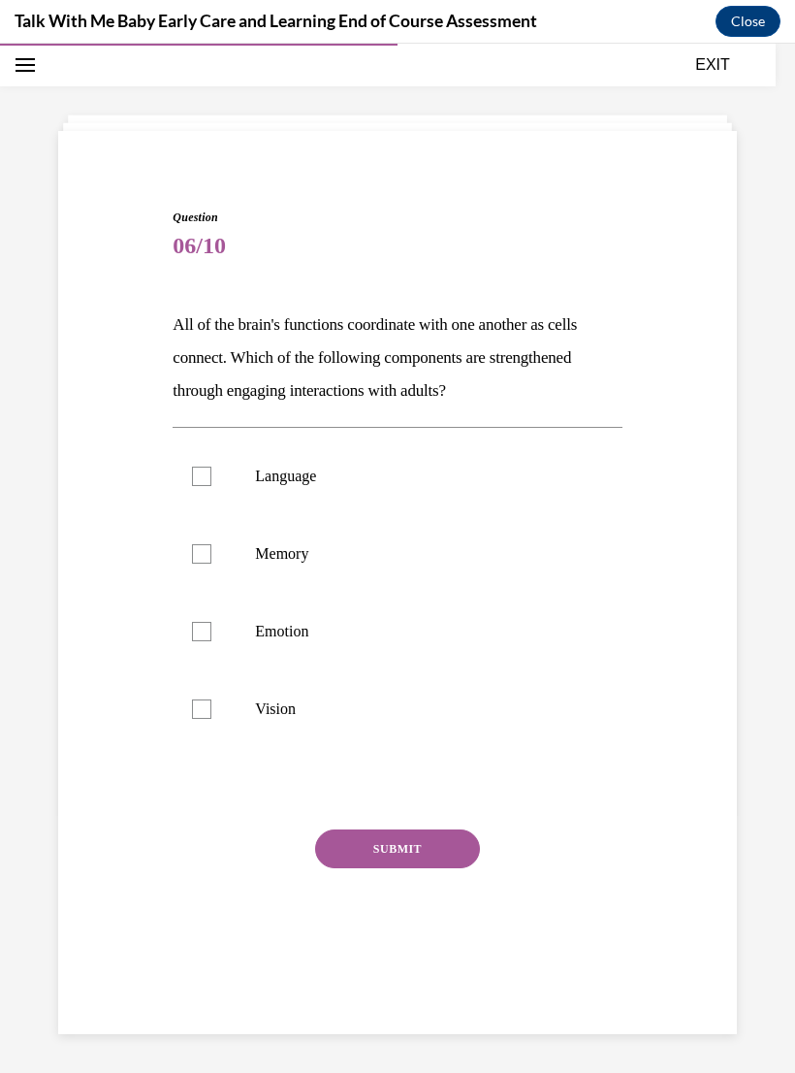
click at [312, 465] on label "Language" at bounding box center [397, 476] width 449 height 78
click at [211, 466] on input "Language" at bounding box center [201, 475] width 19 height 19
checkbox input "true"
click at [286, 625] on p "Emotion" at bounding box center [414, 631] width 318 height 19
click at [211, 625] on input "Emotion" at bounding box center [201, 631] width 19 height 19
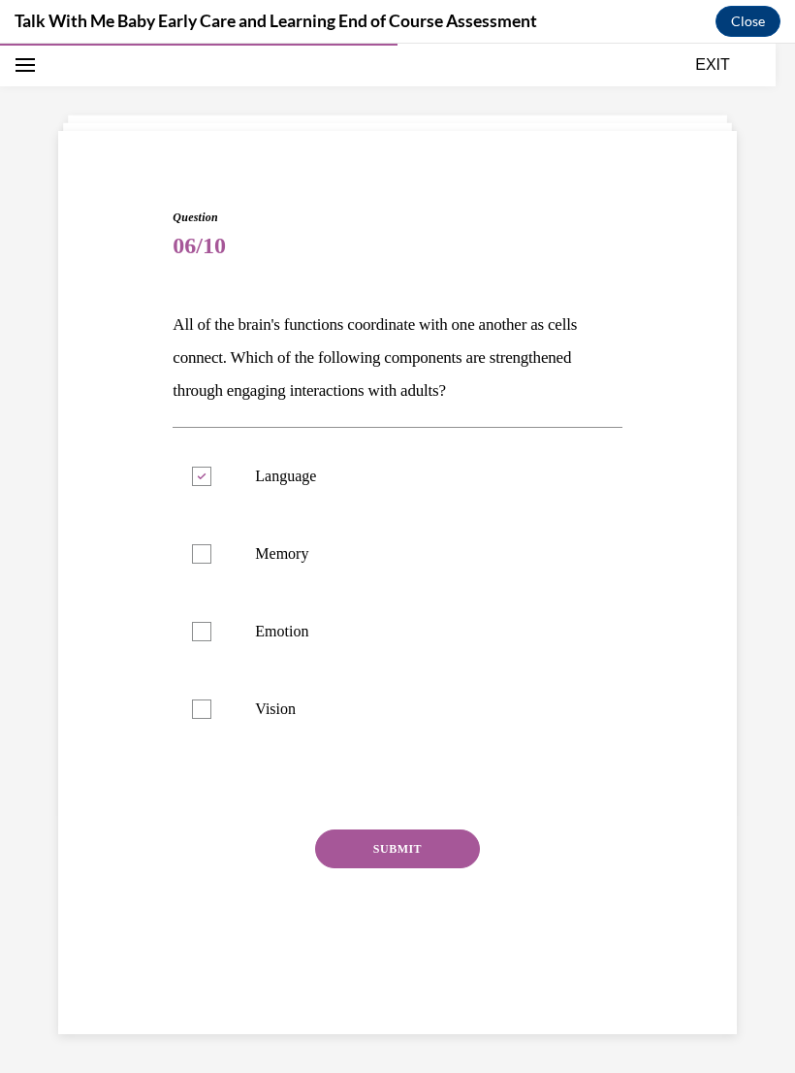
checkbox input "true"
click at [422, 856] on button "SUBMIT" at bounding box center [397, 848] width 165 height 39
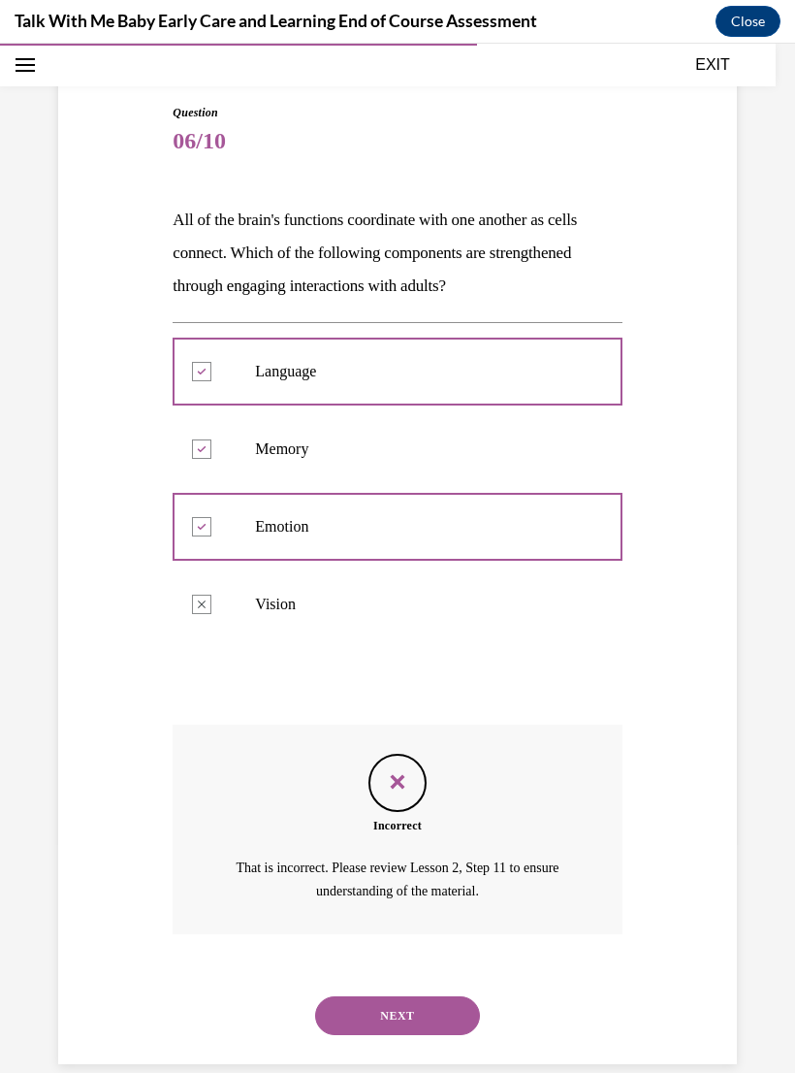
scroll to position [171, 0]
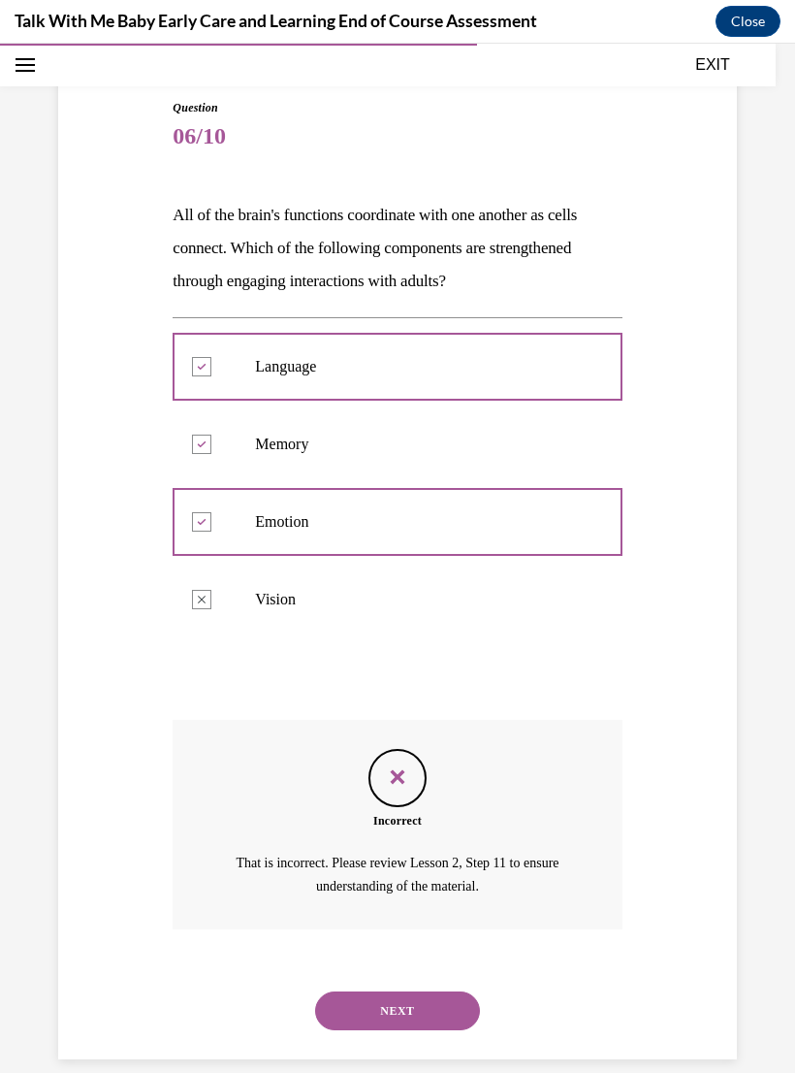
click at [419, 991] on button "NEXT" at bounding box center [397, 1010] width 165 height 39
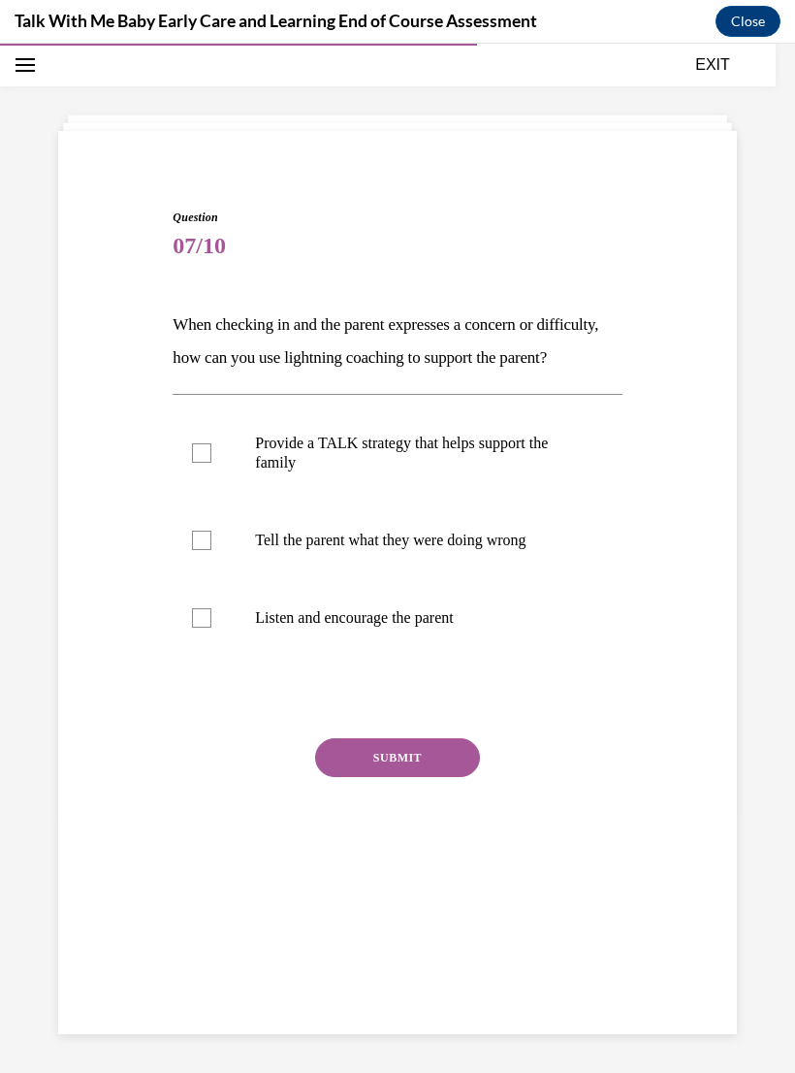
scroll to position [61, 0]
click at [561, 472] on p "Provide a TALK strategy that helps support the family" at bounding box center [414, 452] width 318 height 39
click at [211, 463] on input "Provide a TALK strategy that helps support the family" at bounding box center [201, 452] width 19 height 19
checkbox input "true"
click at [443, 627] on p "Listen and encourage the parent" at bounding box center [414, 617] width 318 height 19
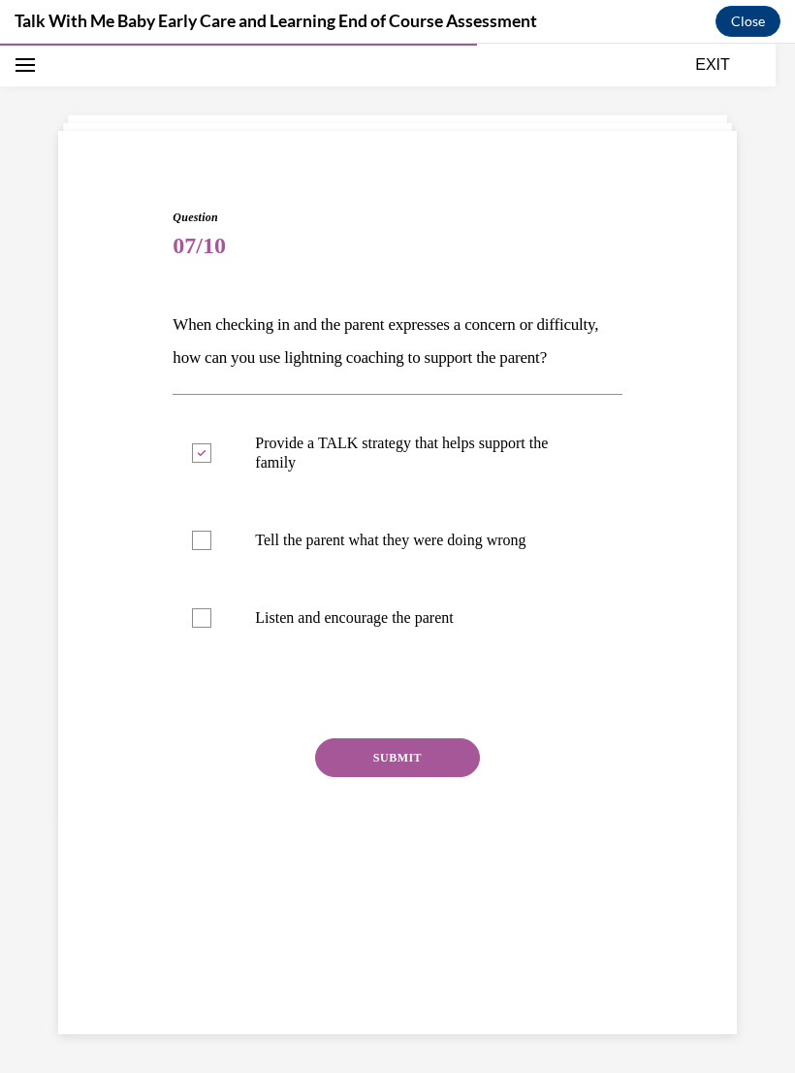
click at [211, 627] on input "Listen and encourage the parent" at bounding box center [201, 617] width 19 height 19
checkbox input "true"
click at [449, 777] on button "SUBMIT" at bounding box center [397, 757] width 165 height 39
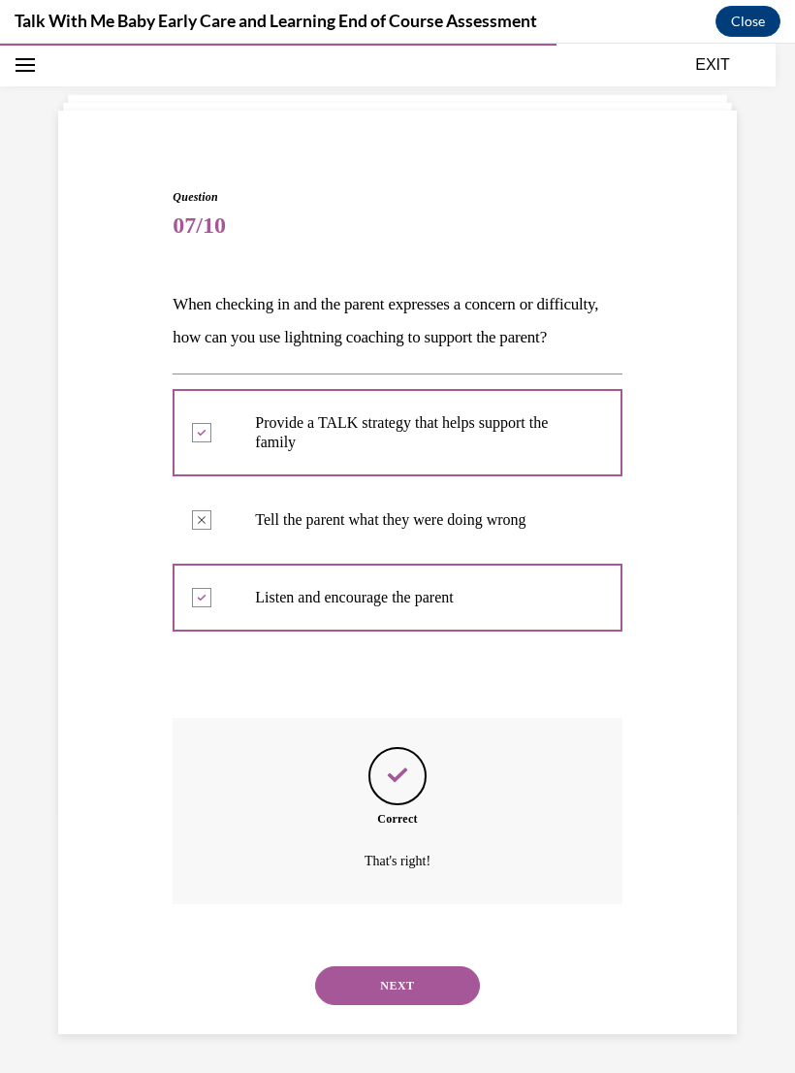
scroll to position [90, 0]
click at [431, 979] on button "NEXT" at bounding box center [397, 985] width 165 height 39
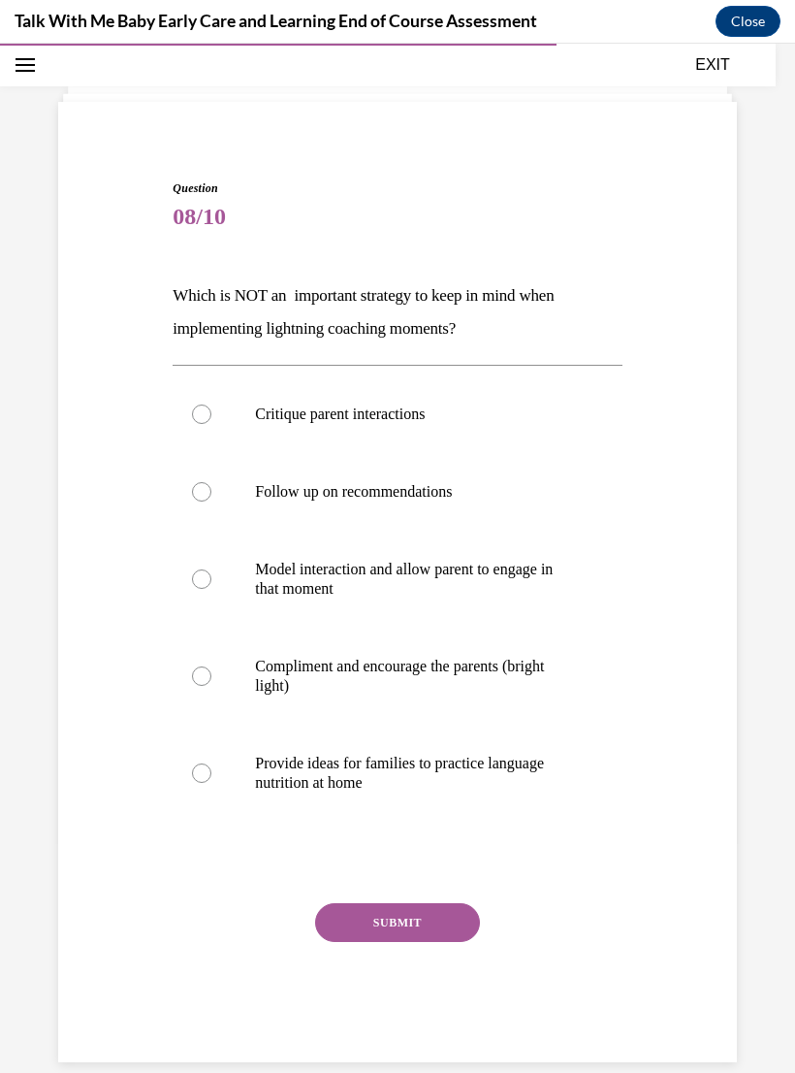
click at [421, 402] on label "Critique parent interactions" at bounding box center [397, 414] width 449 height 78
click at [211, 404] on input "Critique parent interactions" at bounding box center [201, 413] width 19 height 19
radio input "true"
click at [446, 919] on button "SUBMIT" at bounding box center [397, 922] width 165 height 39
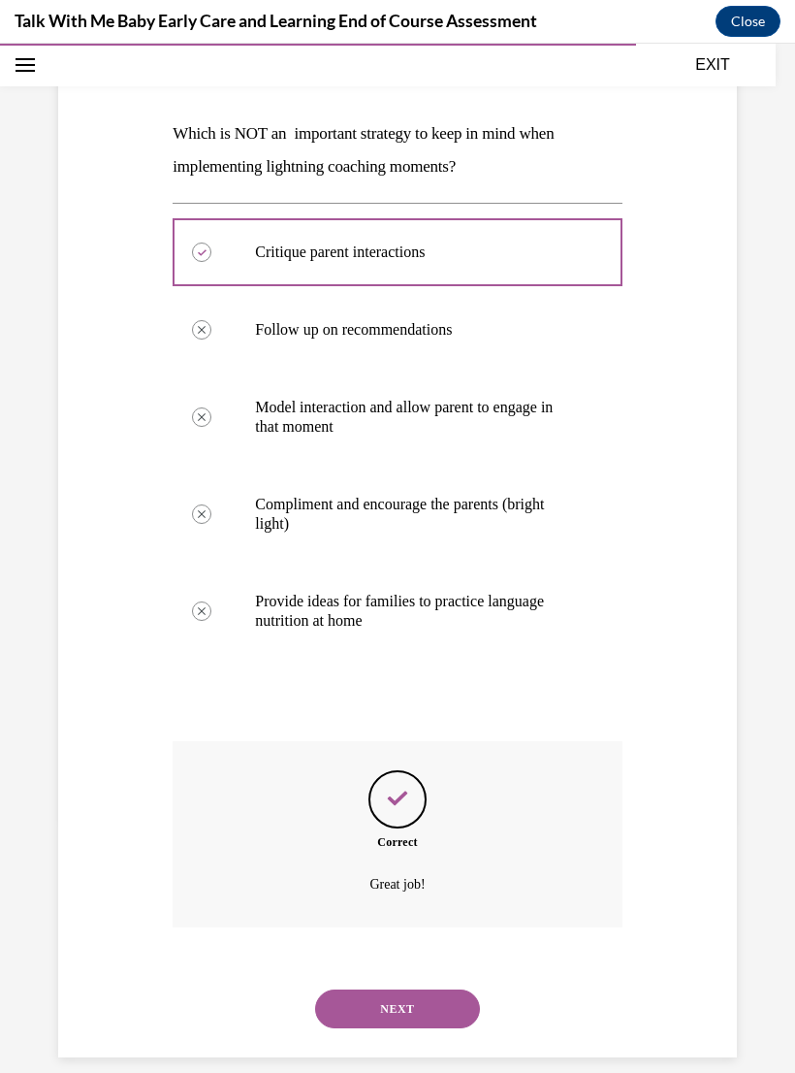
scroll to position [251, 0]
click at [414, 990] on button "NEXT" at bounding box center [397, 1009] width 165 height 39
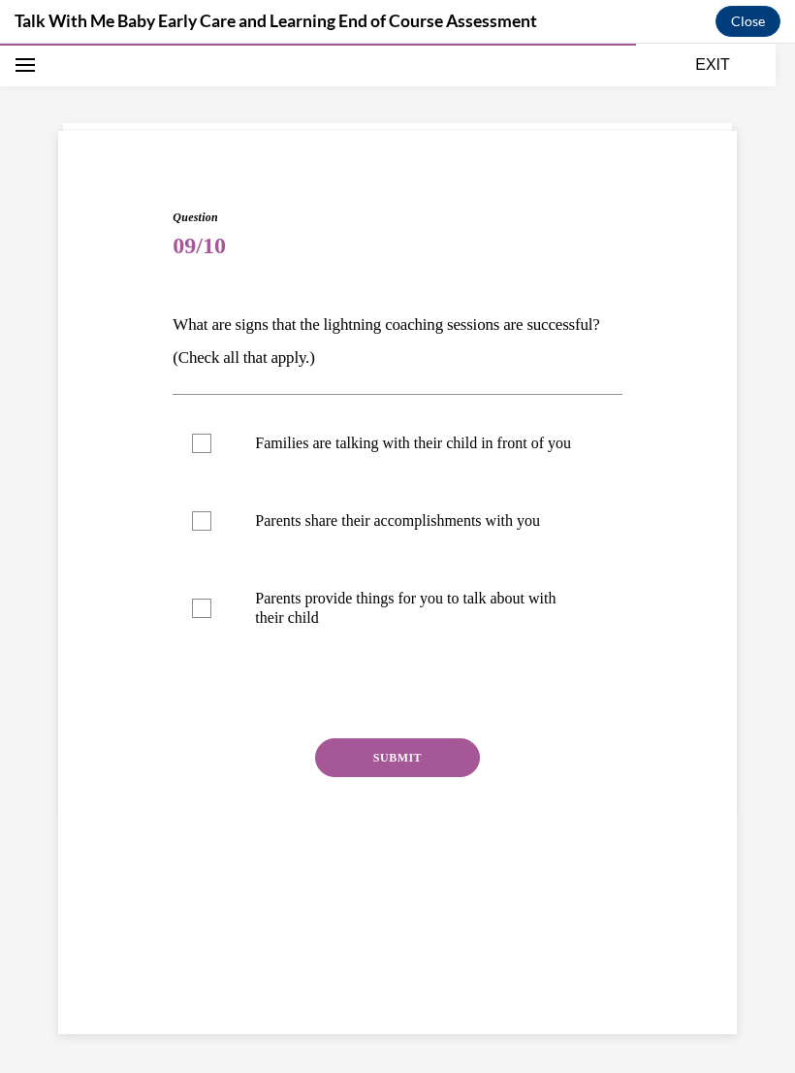
scroll to position [61, 0]
click at [509, 449] on p "Families are talking with their child in front of you" at bounding box center [414, 442] width 318 height 19
click at [211, 449] on input "Families are talking with their child in front of you" at bounding box center [201, 442] width 19 height 19
checkbox input "true"
click at [480, 530] on p "Parents share their accomplishments with you" at bounding box center [414, 520] width 318 height 19
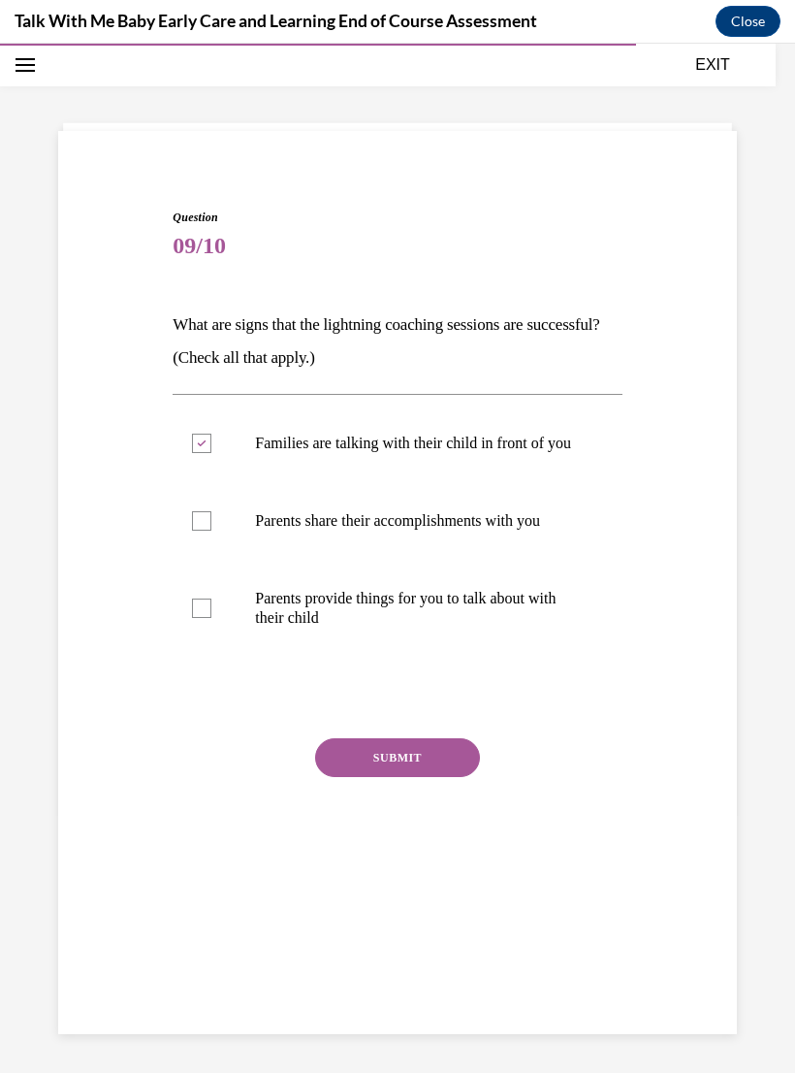
click at [211, 530] on input "Parents share their accomplishments with you" at bounding box center [201, 520] width 19 height 19
checkbox input "true"
click at [465, 627] on p "Parents provide things for you to talk about with their child" at bounding box center [414, 608] width 318 height 39
click at [211, 618] on input "Parents provide things for you to talk about with their child" at bounding box center [201, 607] width 19 height 19
checkbox input "true"
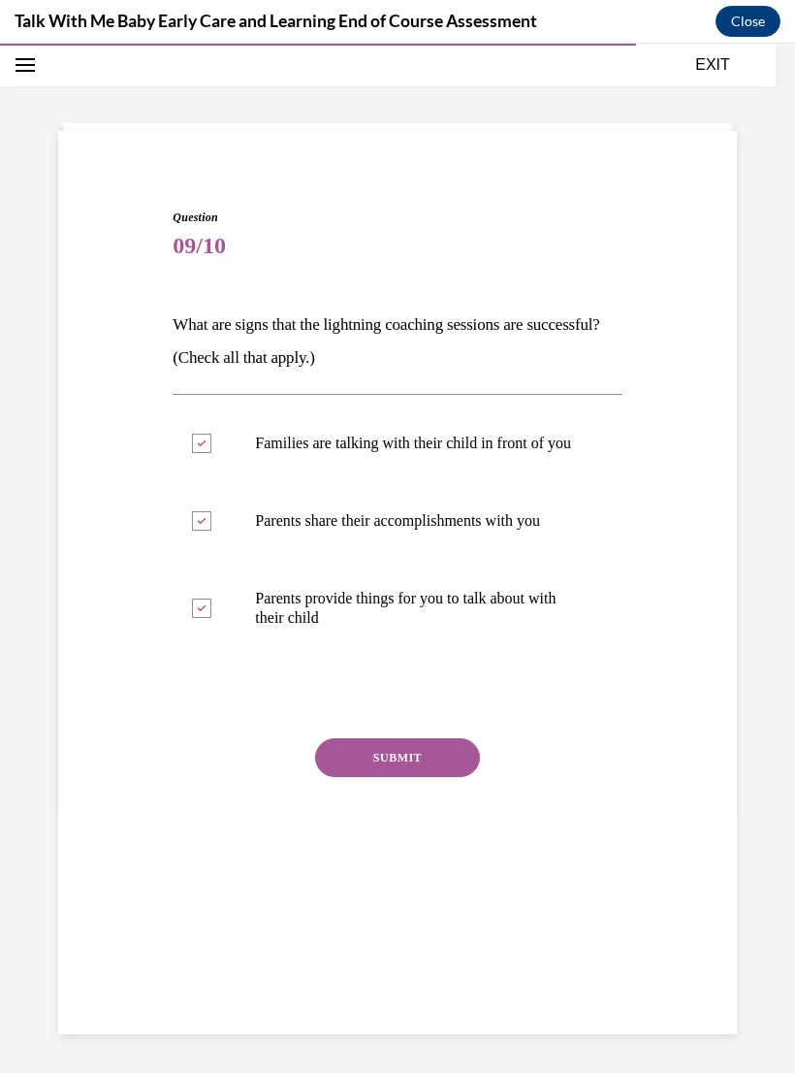
click at [440, 777] on button "SUBMIT" at bounding box center [397, 757] width 165 height 39
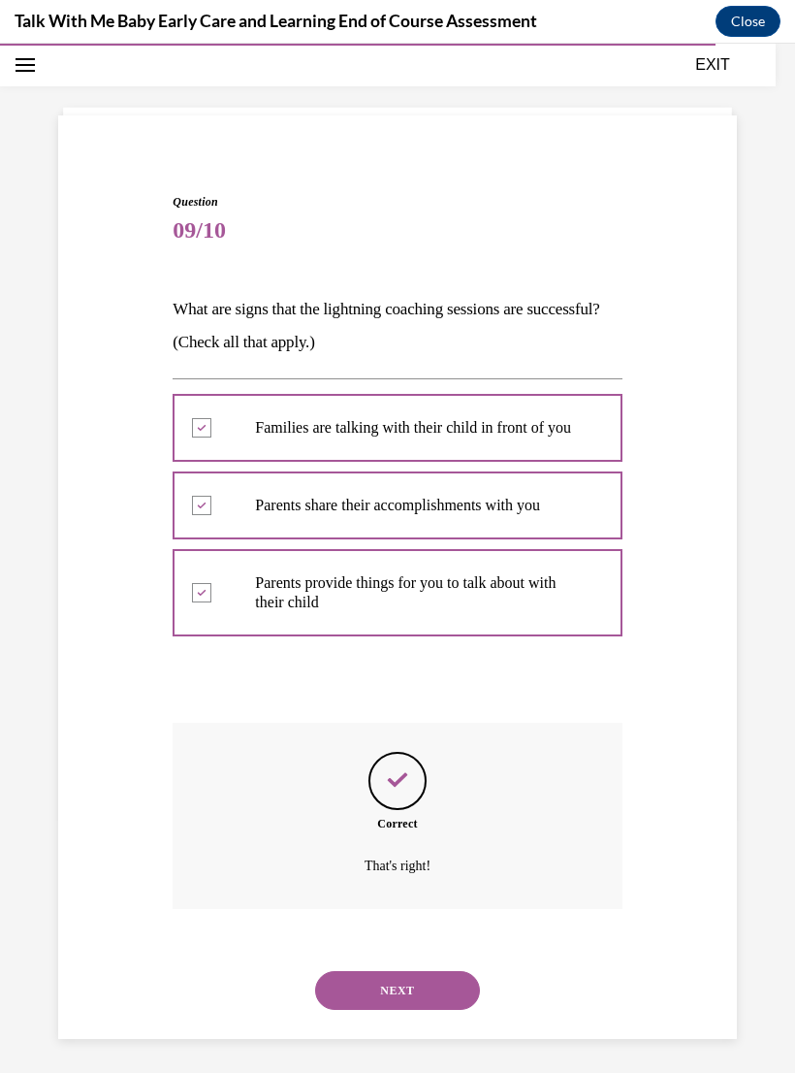
click at [413, 978] on button "NEXT" at bounding box center [397, 990] width 165 height 39
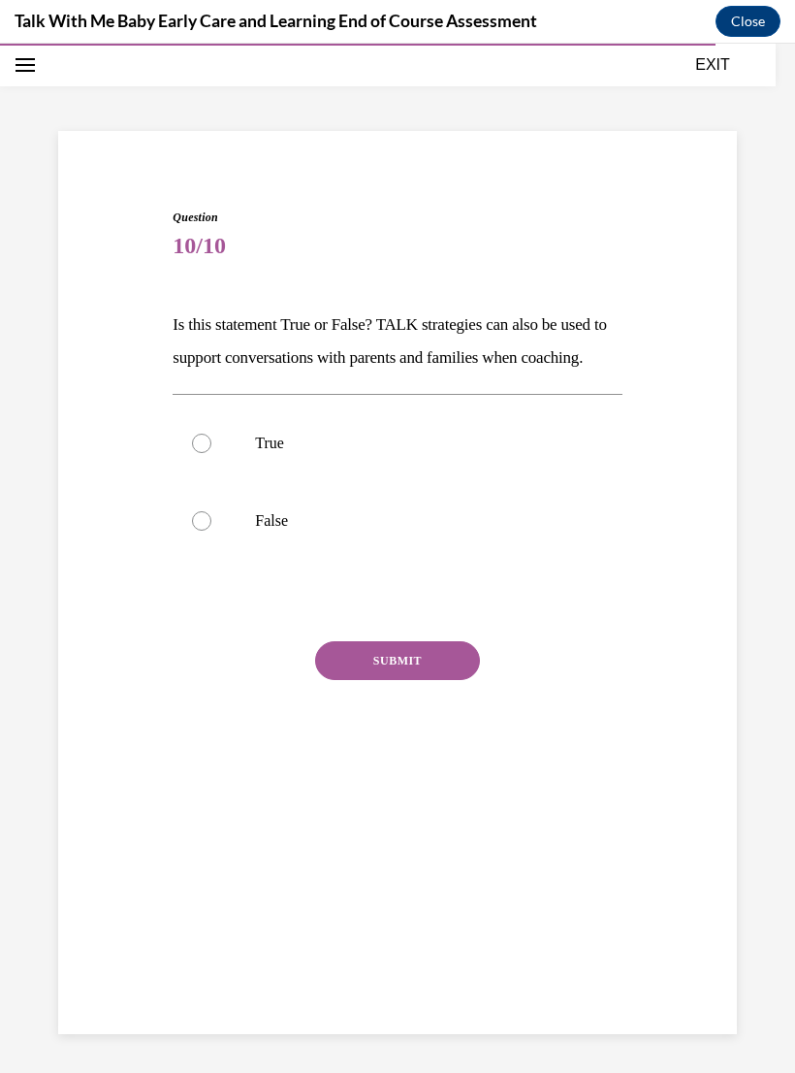
click at [216, 465] on label "True" at bounding box center [397, 443] width 449 height 78
click at [211, 453] on input "True" at bounding box center [201, 442] width 19 height 19
radio input "true"
click at [402, 680] on button "SUBMIT" at bounding box center [397, 660] width 165 height 39
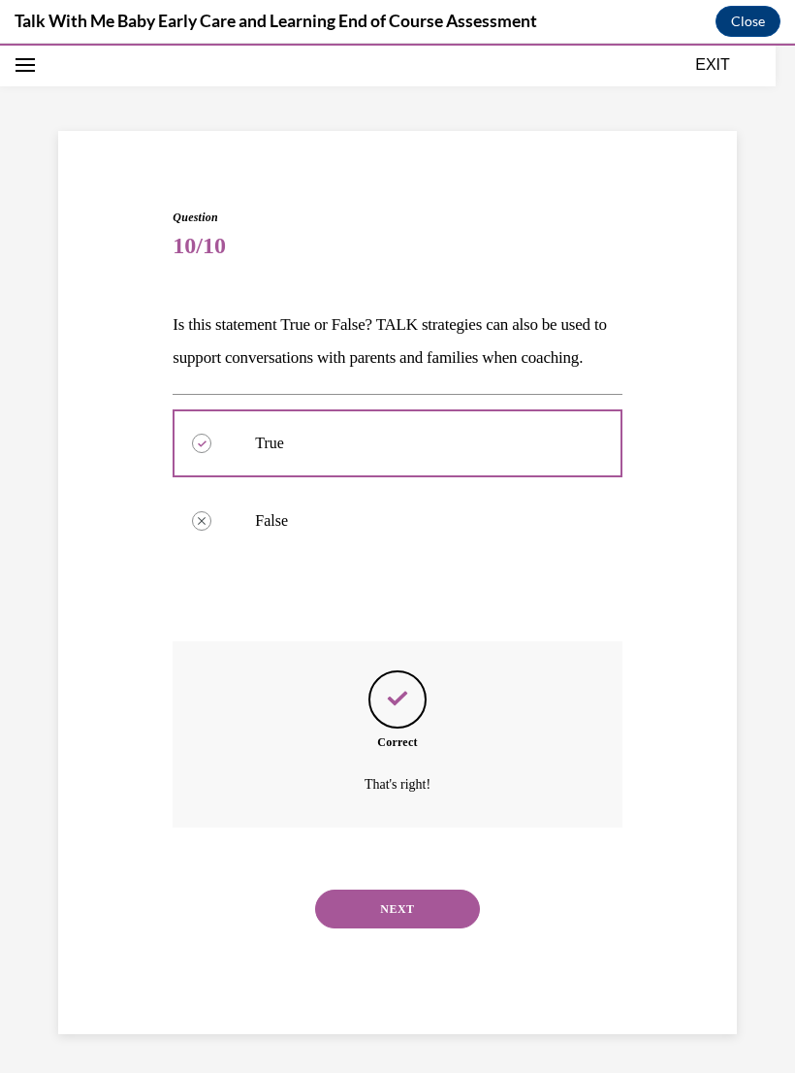
click at [425, 912] on button "NEXT" at bounding box center [397, 908] width 165 height 39
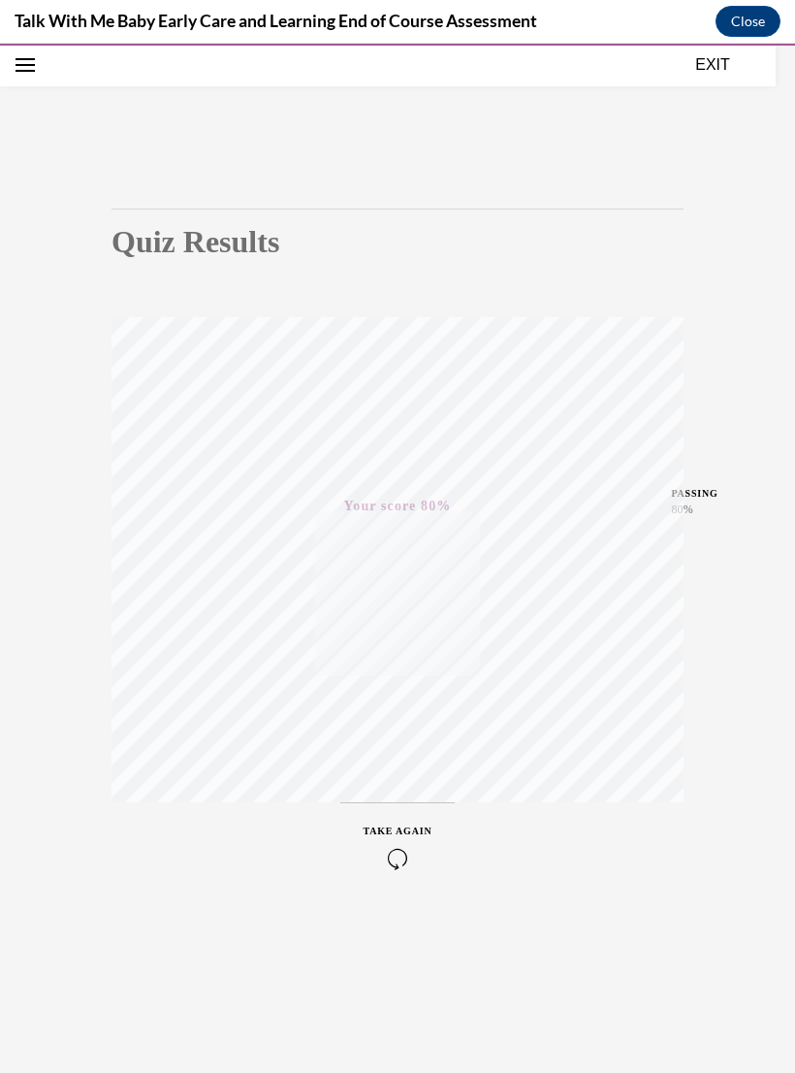
scroll to position [0, 0]
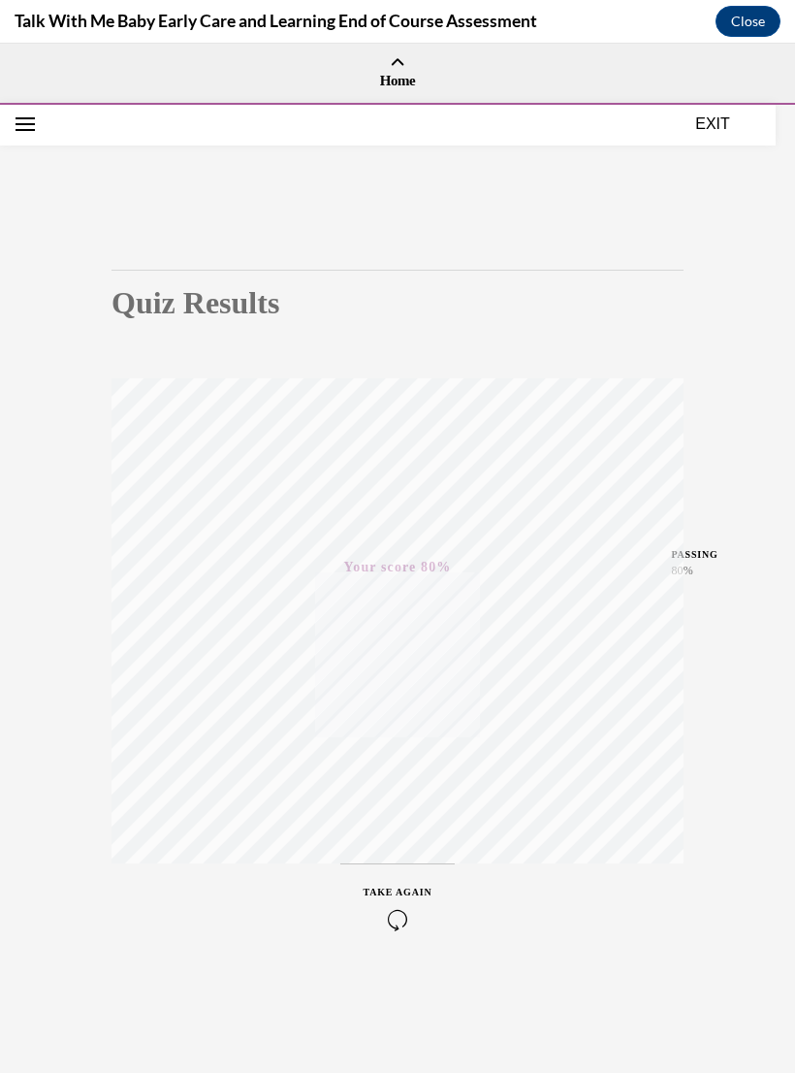
click at [711, 123] on button "EXIT" at bounding box center [713, 123] width 116 height 23
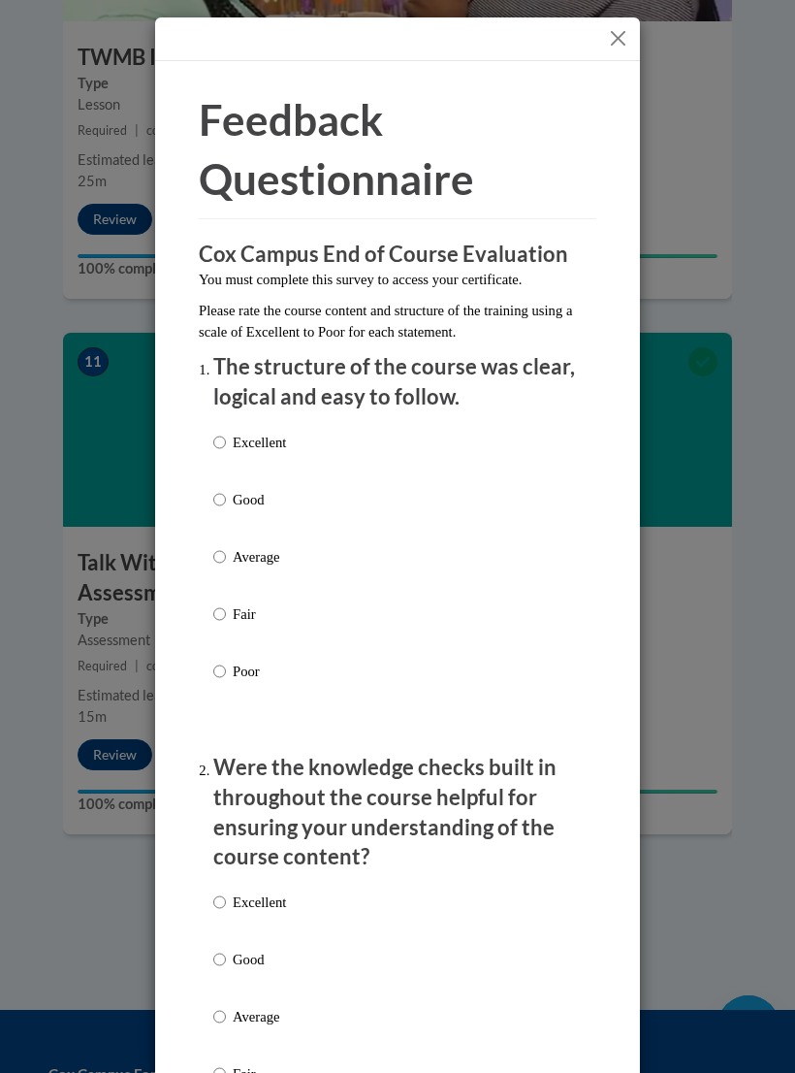
click at [220, 489] on input "Good" at bounding box center [219, 499] width 13 height 21
radio input "true"
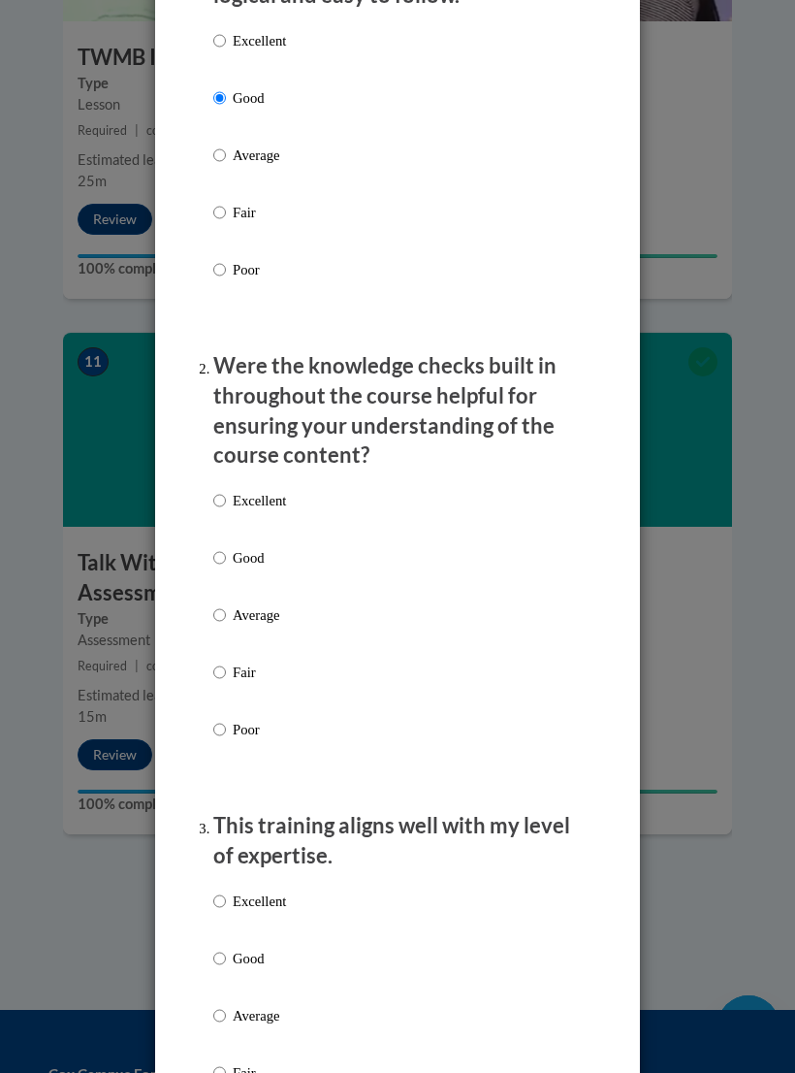
scroll to position [401, 0]
click at [225, 548] on input "Good" at bounding box center [219, 557] width 13 height 21
radio input "true"
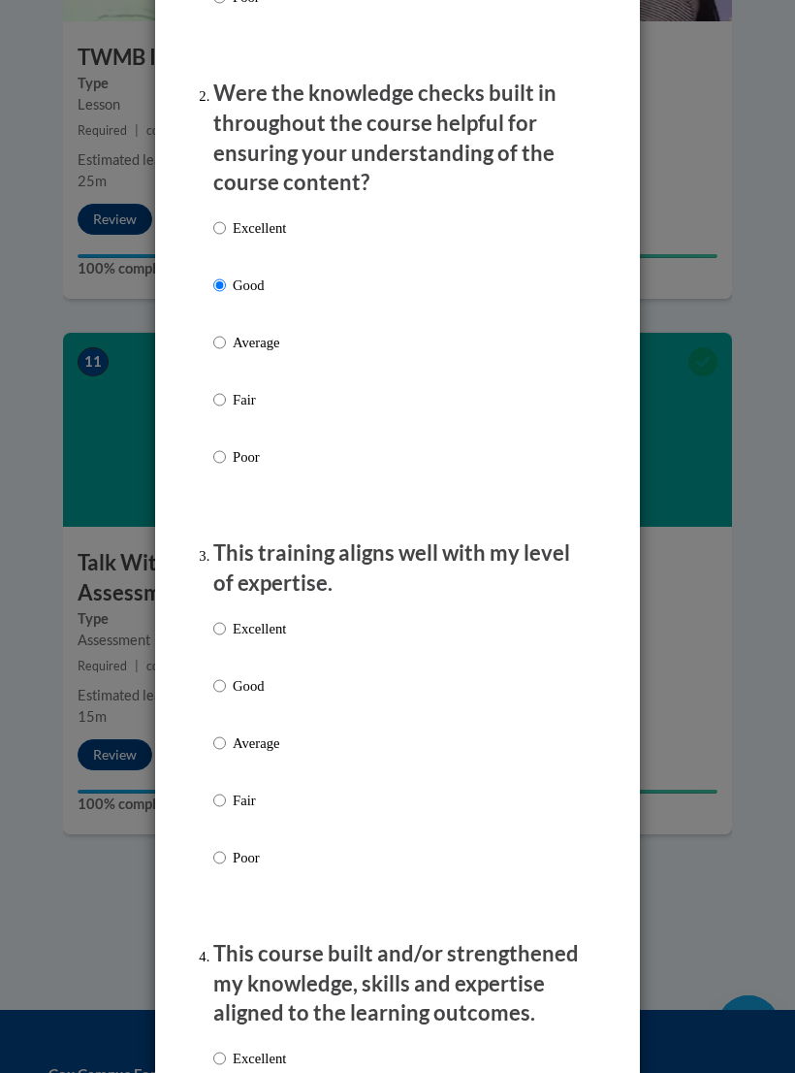
scroll to position [679, 0]
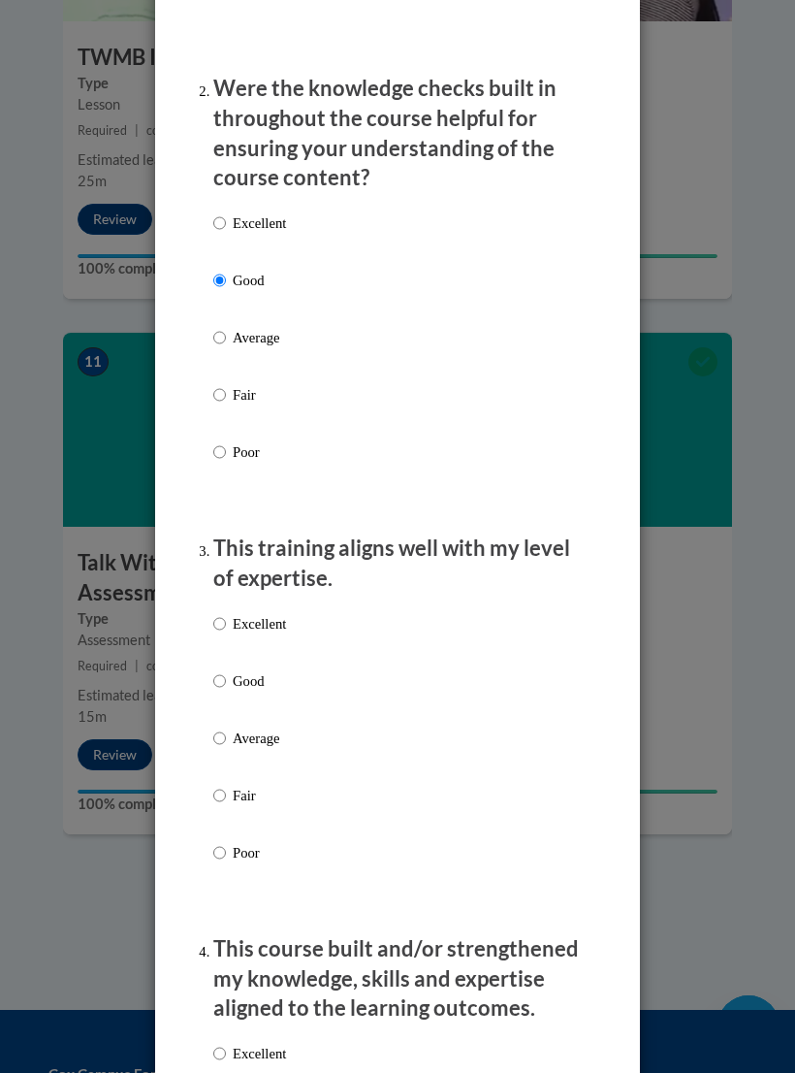
click at [225, 670] on input "Good" at bounding box center [219, 680] width 13 height 21
radio input "true"
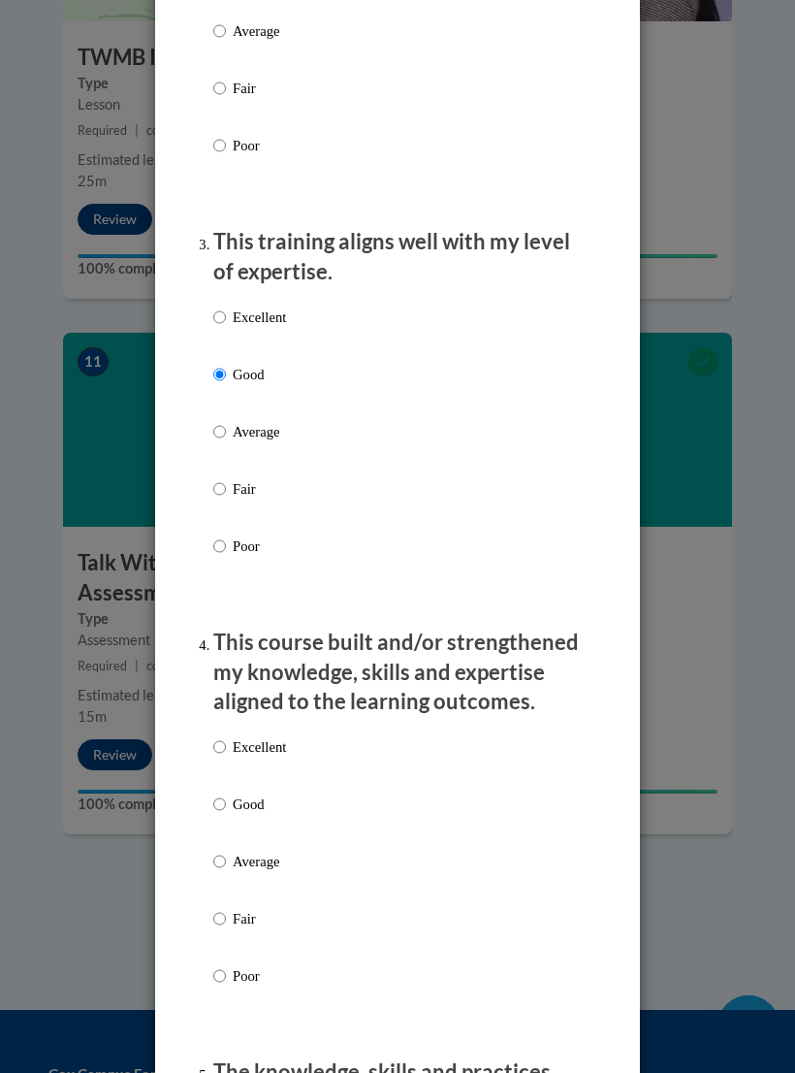
scroll to position [1071, 0]
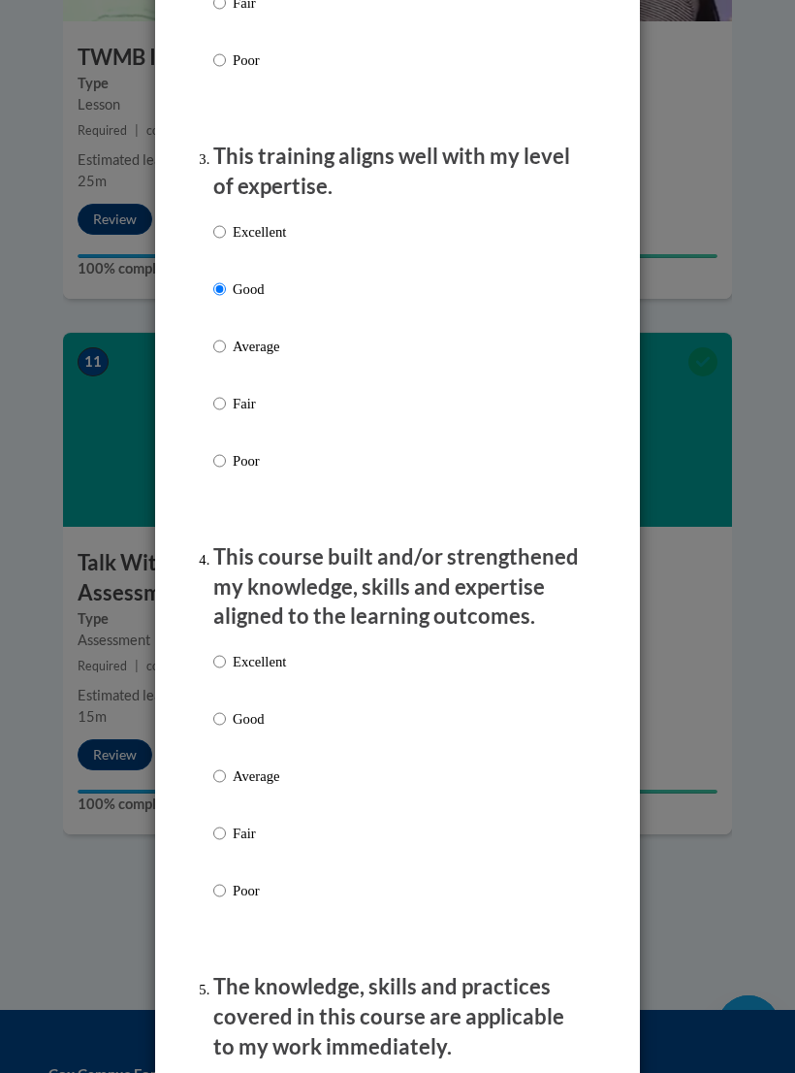
click at [226, 708] on input "Good" at bounding box center [219, 718] width 13 height 21
radio input "true"
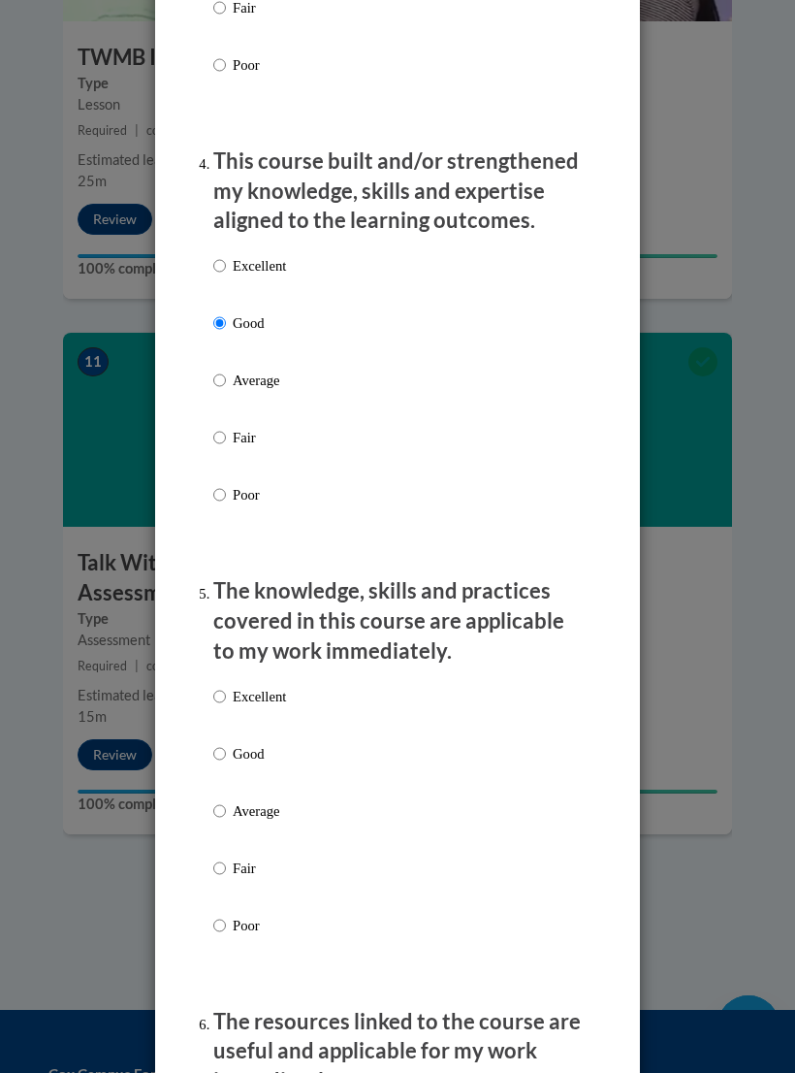
scroll to position [1487, 0]
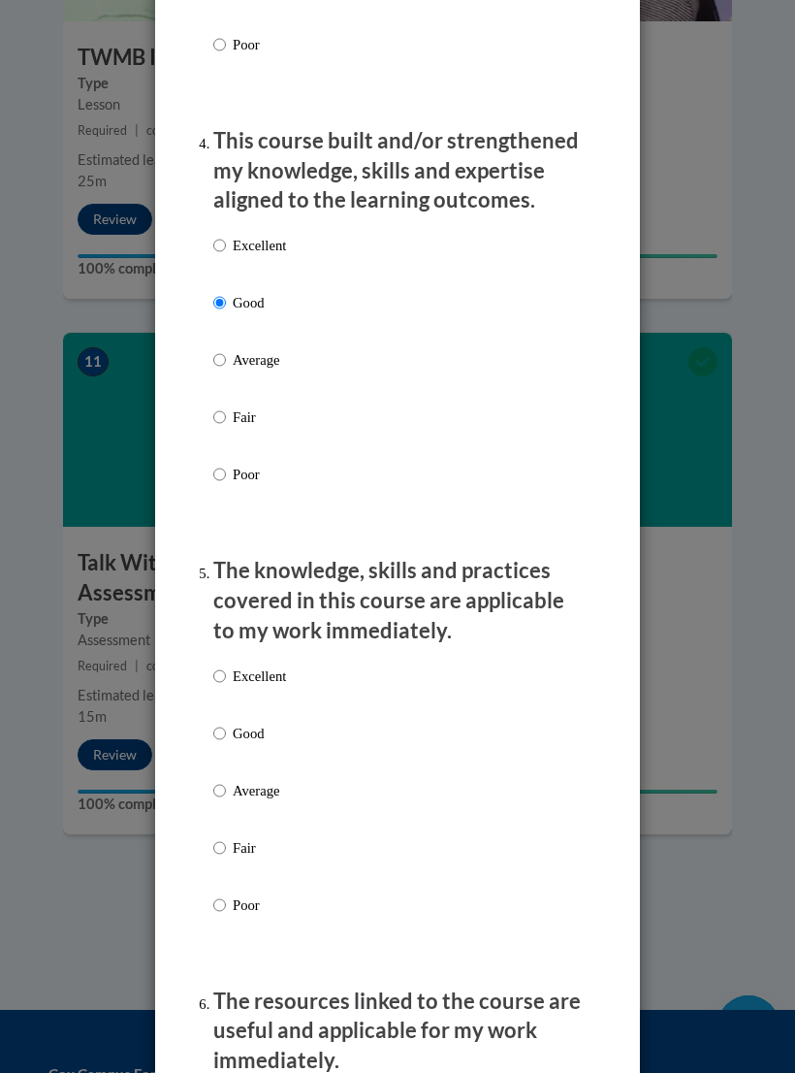
click at [224, 728] on input "Good" at bounding box center [219, 732] width 13 height 21
radio input "true"
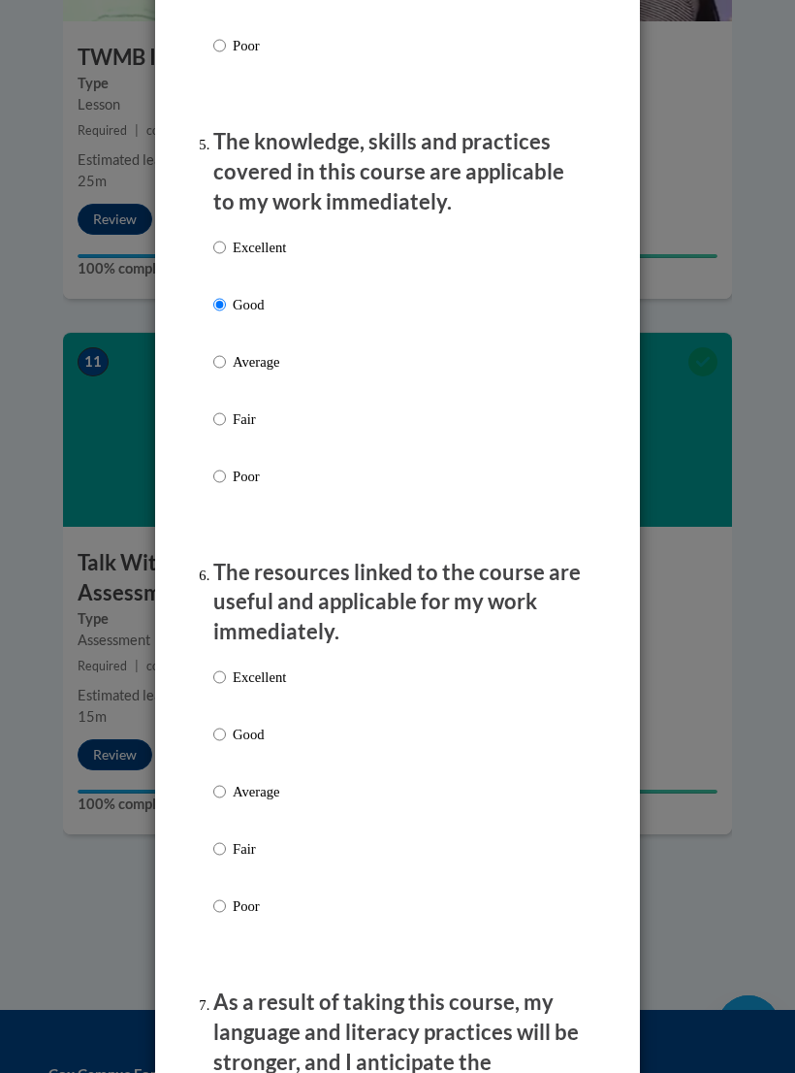
scroll to position [1959, 0]
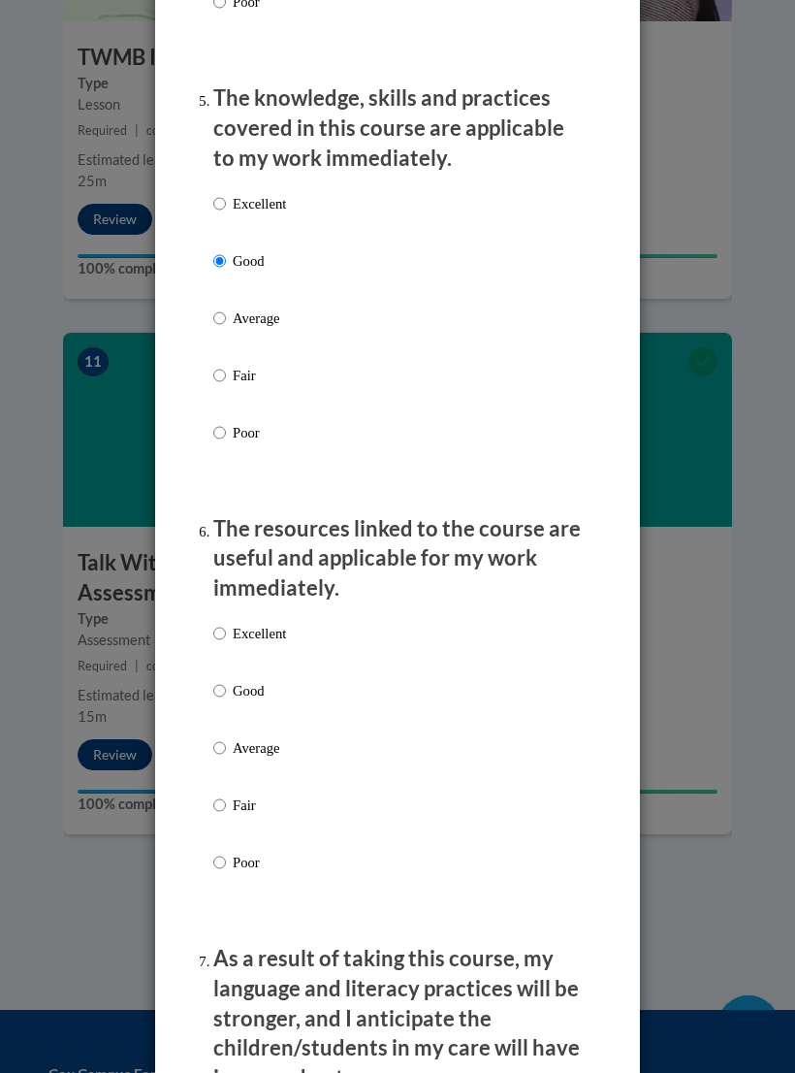
click at [218, 680] on input "Good" at bounding box center [219, 690] width 13 height 21
radio input "true"
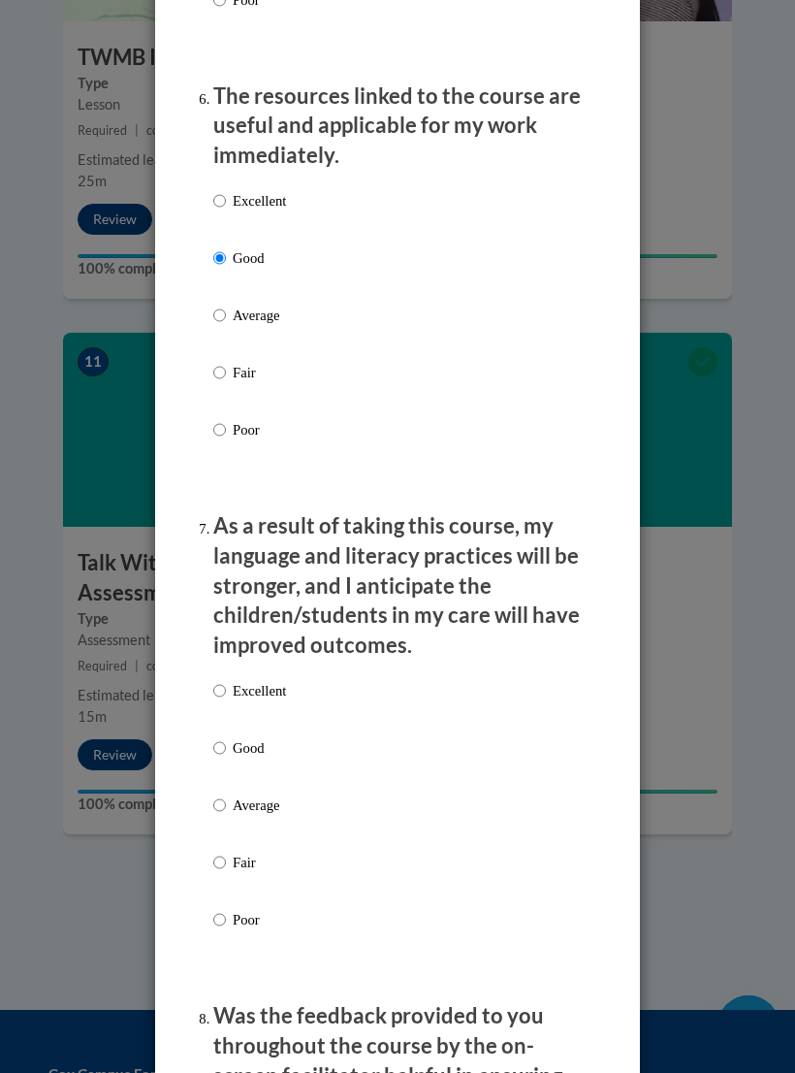
scroll to position [2411, 0]
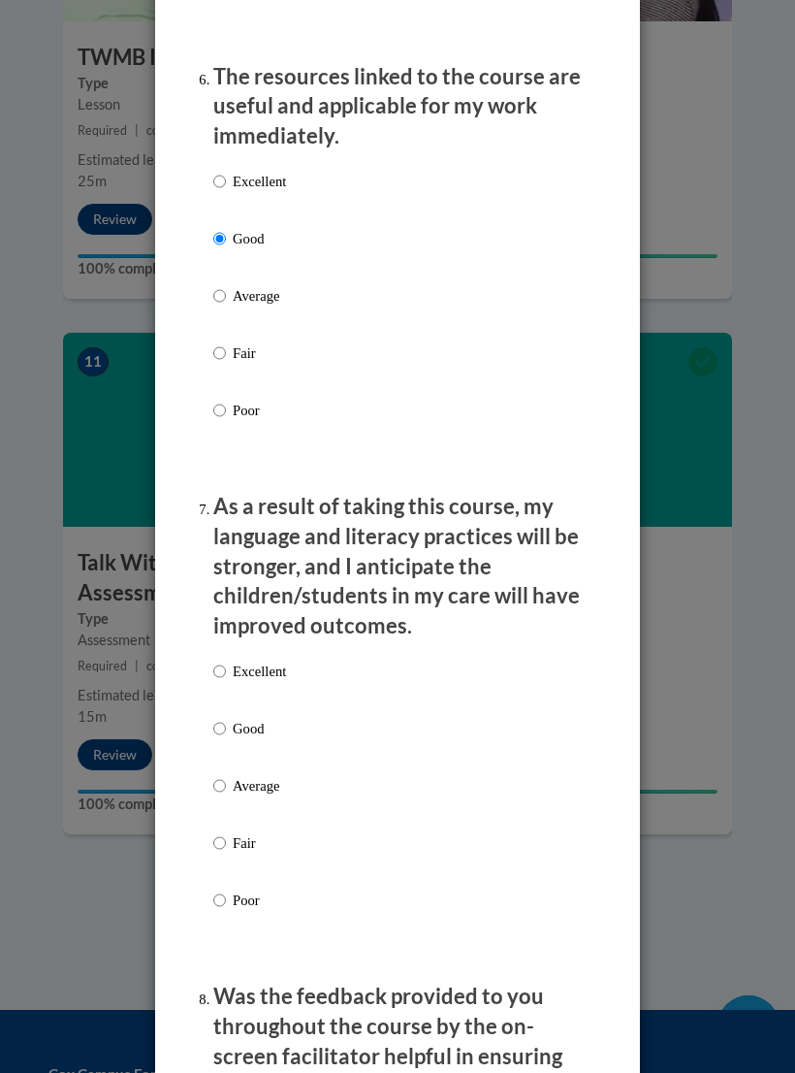
click at [225, 691] on label "Excellent" at bounding box center [249, 686] width 73 height 52
click at [225, 682] on input "Excellent" at bounding box center [219, 670] width 13 height 21
radio input "true"
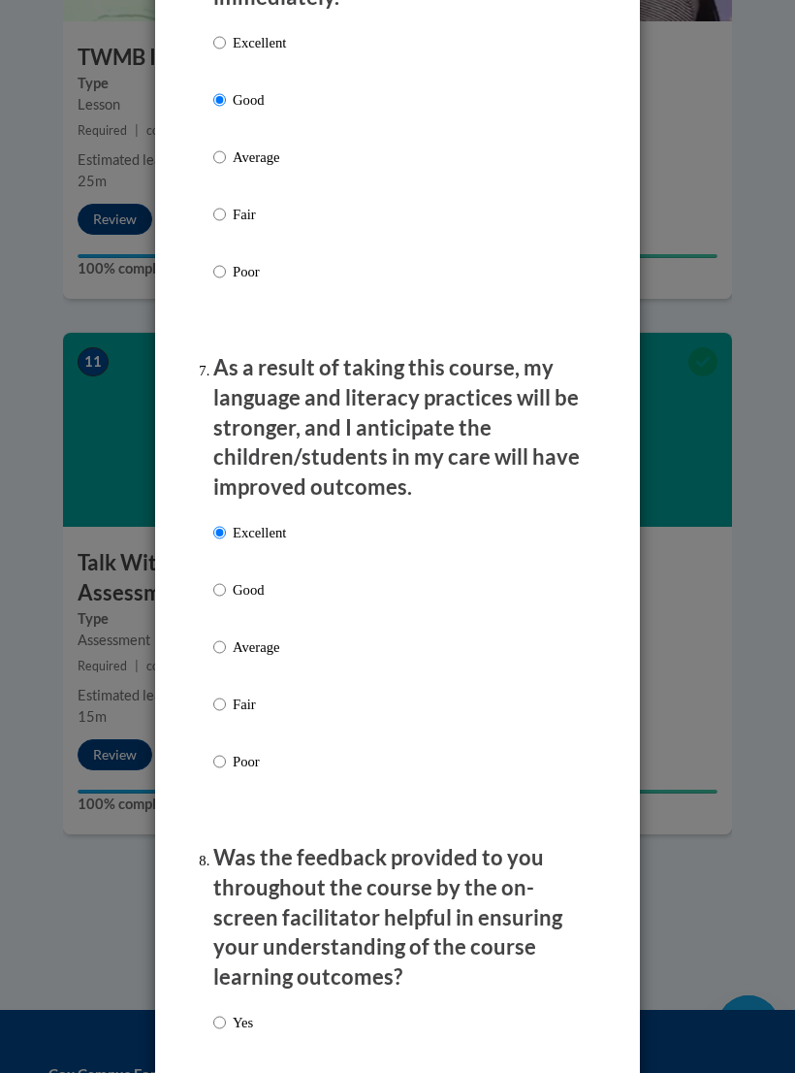
scroll to position [2577, 0]
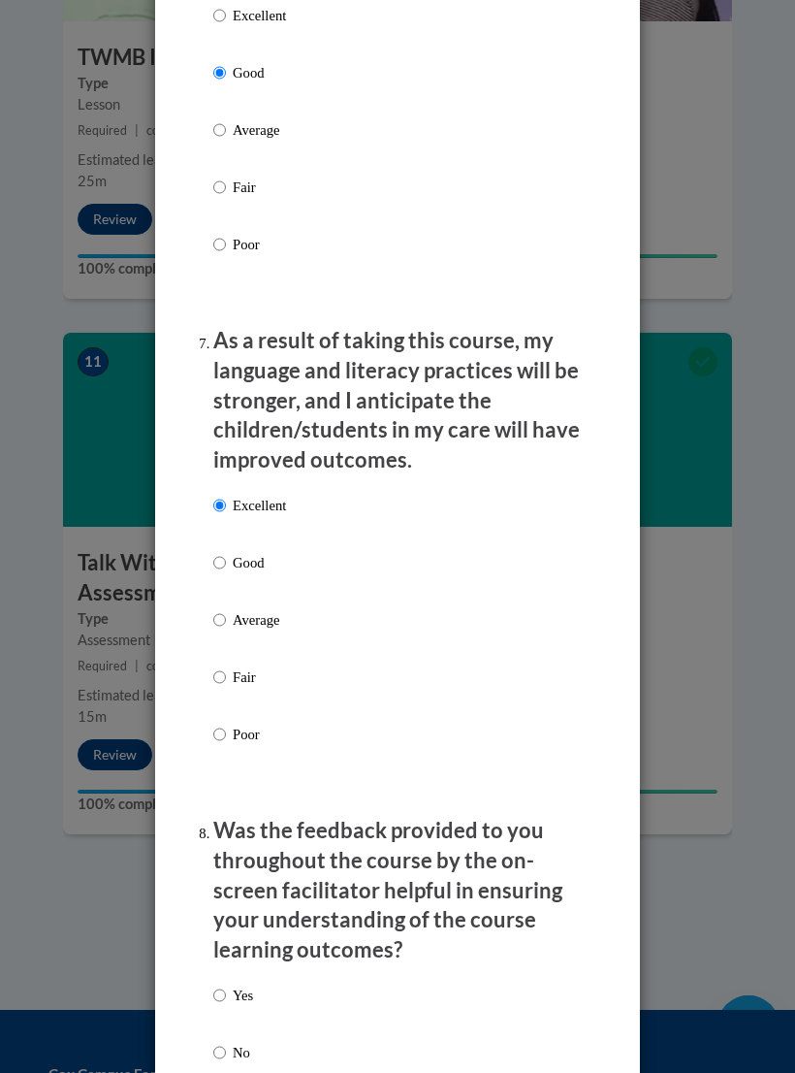
click at [224, 552] on input "Good" at bounding box center [219, 562] width 13 height 21
radio input "true"
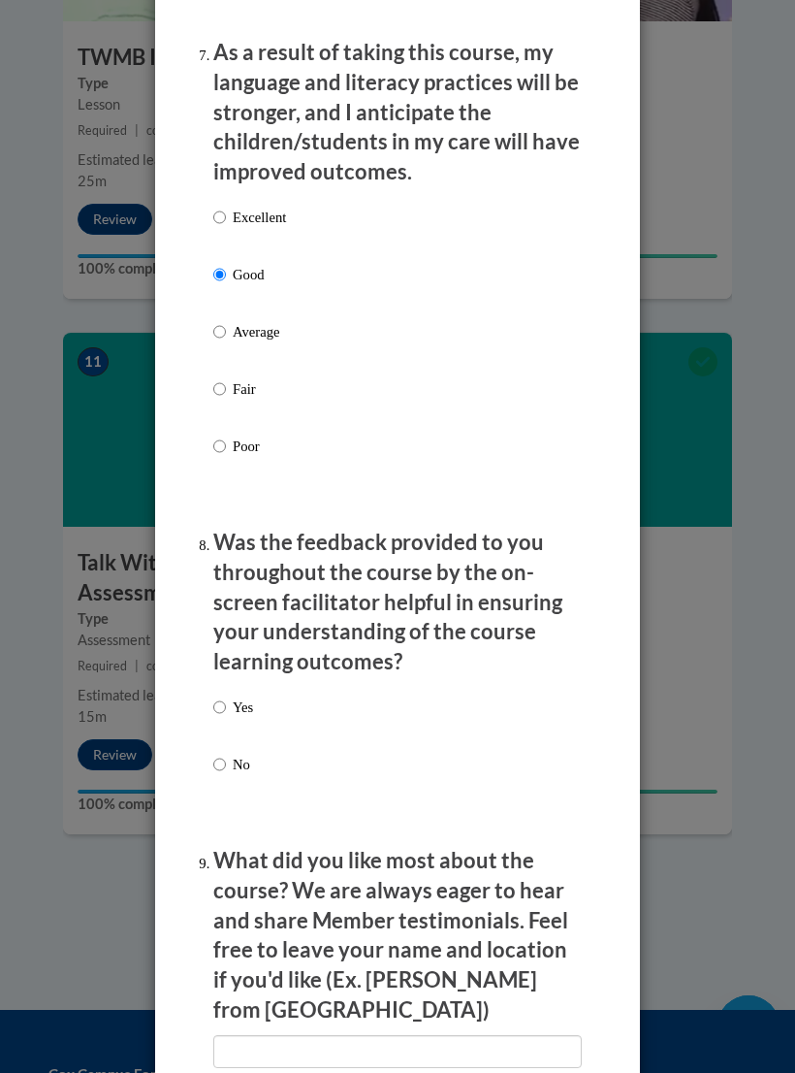
scroll to position [2861, 0]
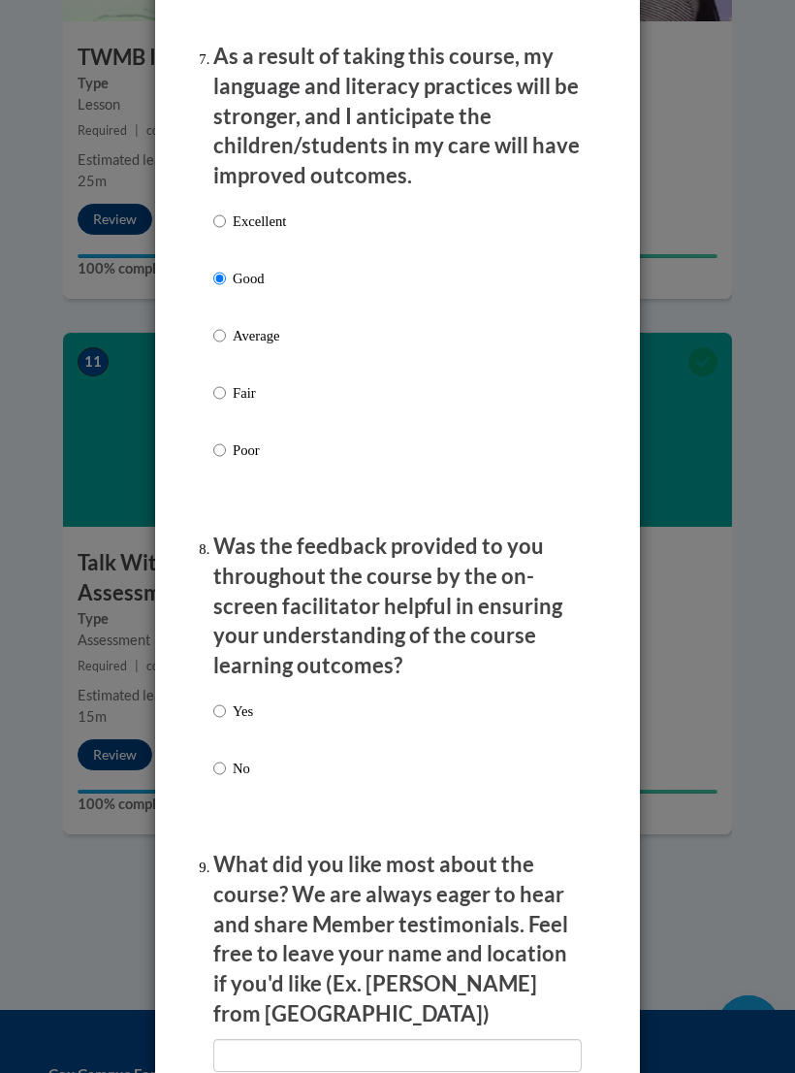
click at [225, 700] on input "Yes" at bounding box center [219, 710] width 13 height 21
radio input "true"
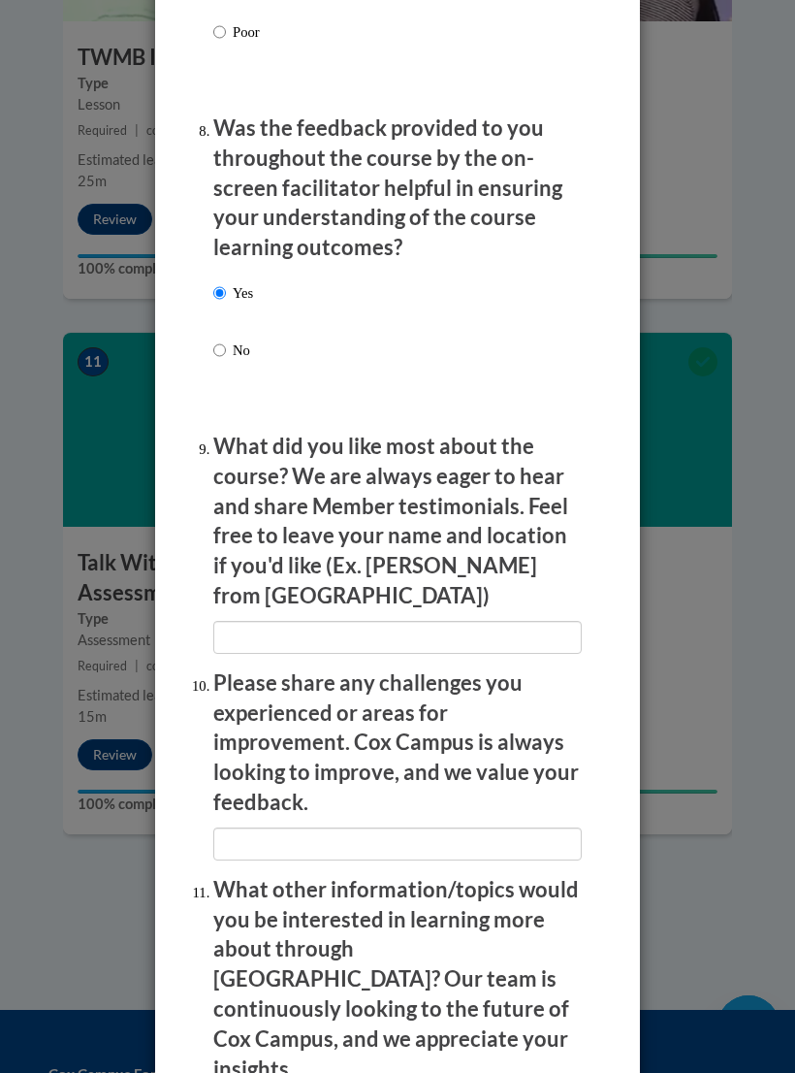
scroll to position [3317, 0]
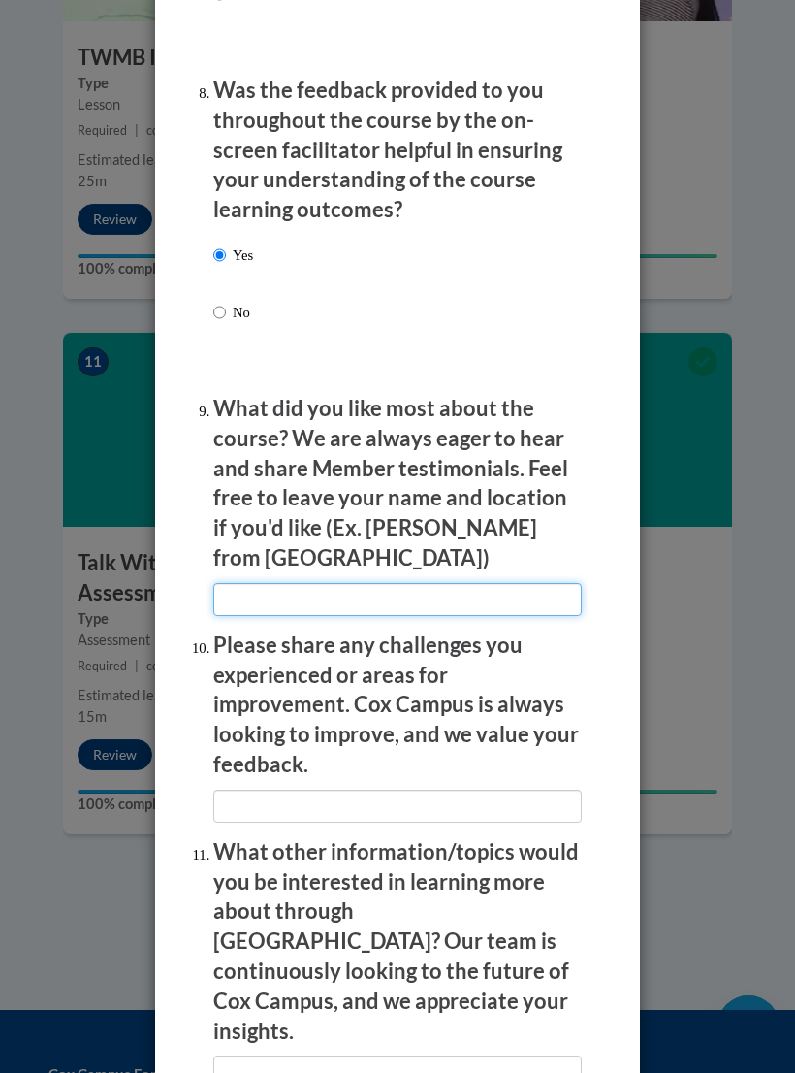
click at [478, 583] on input "textbox" at bounding box center [397, 599] width 369 height 33
type input "N"
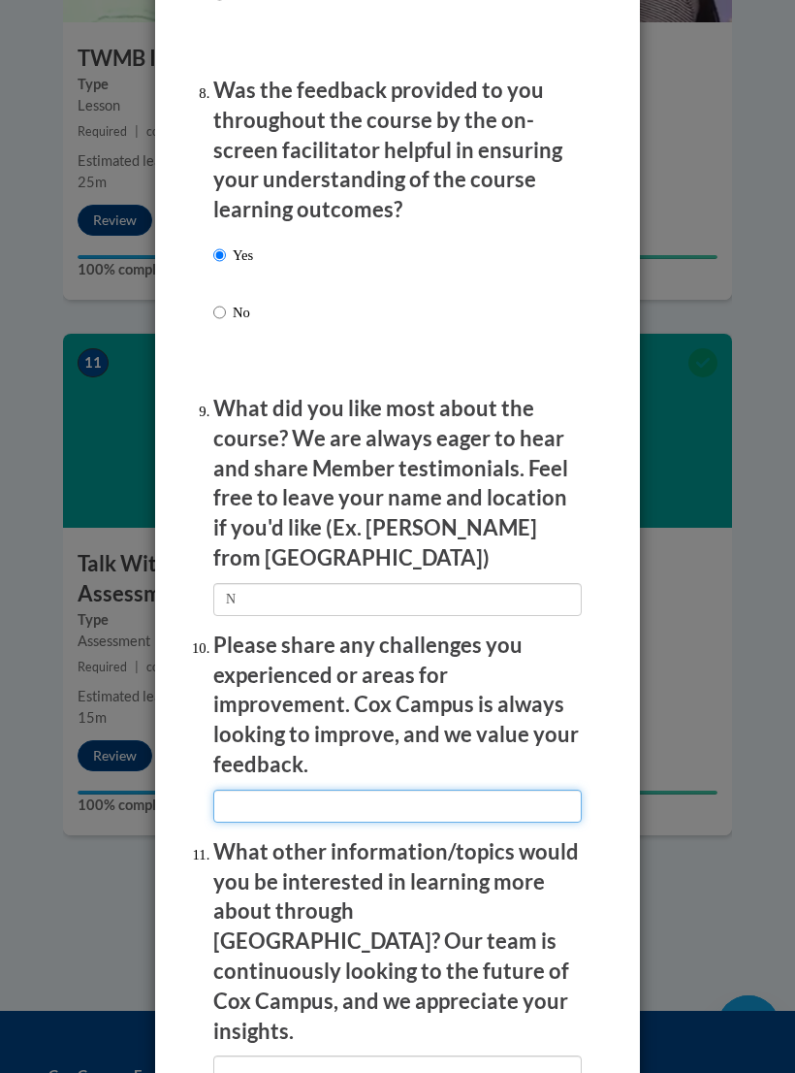
click at [468, 789] on input "textbox" at bounding box center [397, 805] width 369 height 33
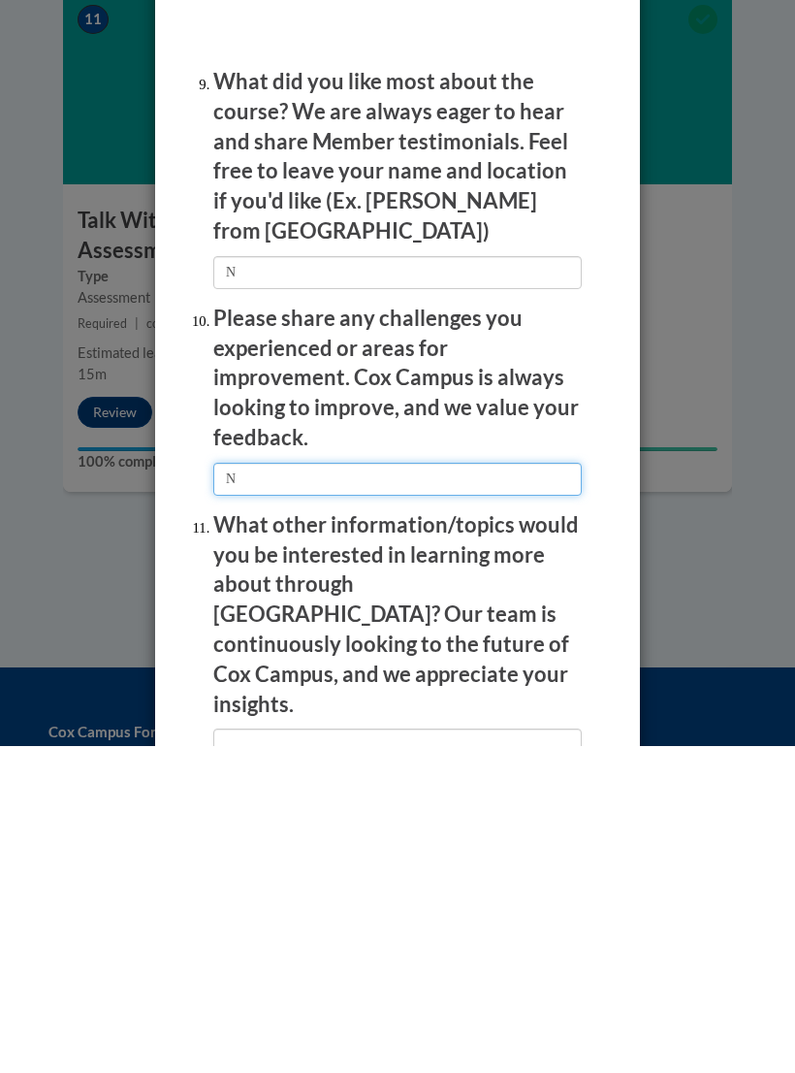
type input "N"
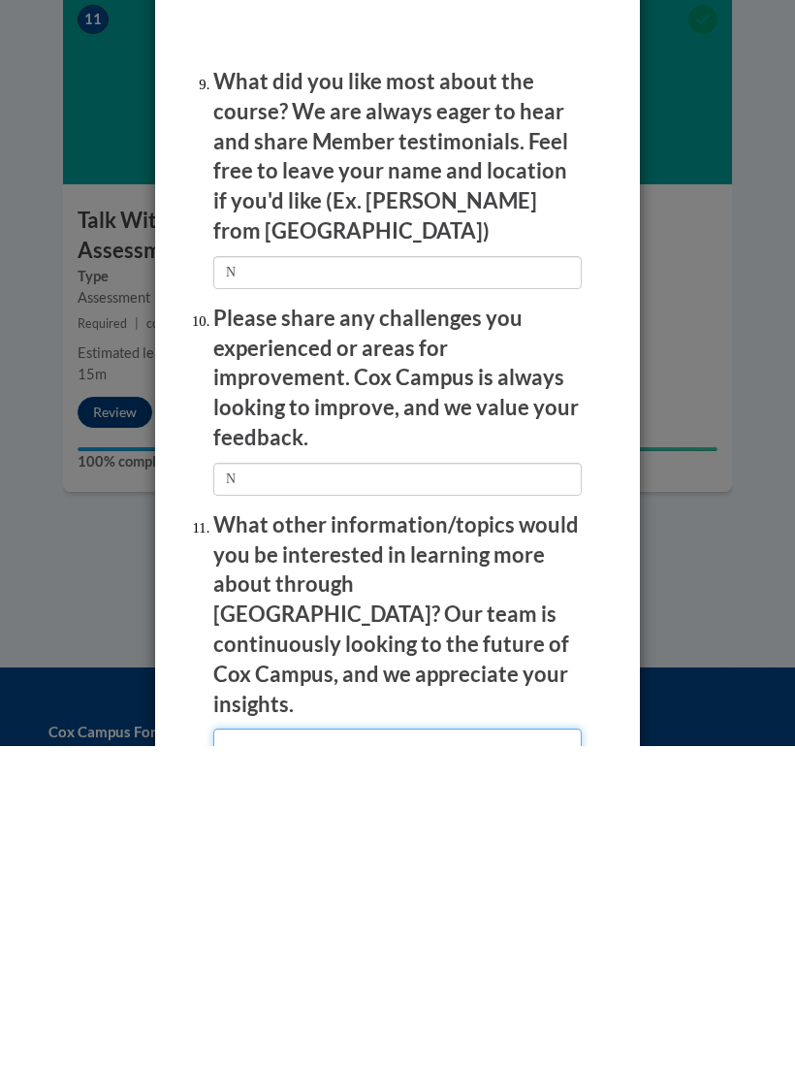
click at [493, 1055] on input "textbox" at bounding box center [397, 1071] width 369 height 33
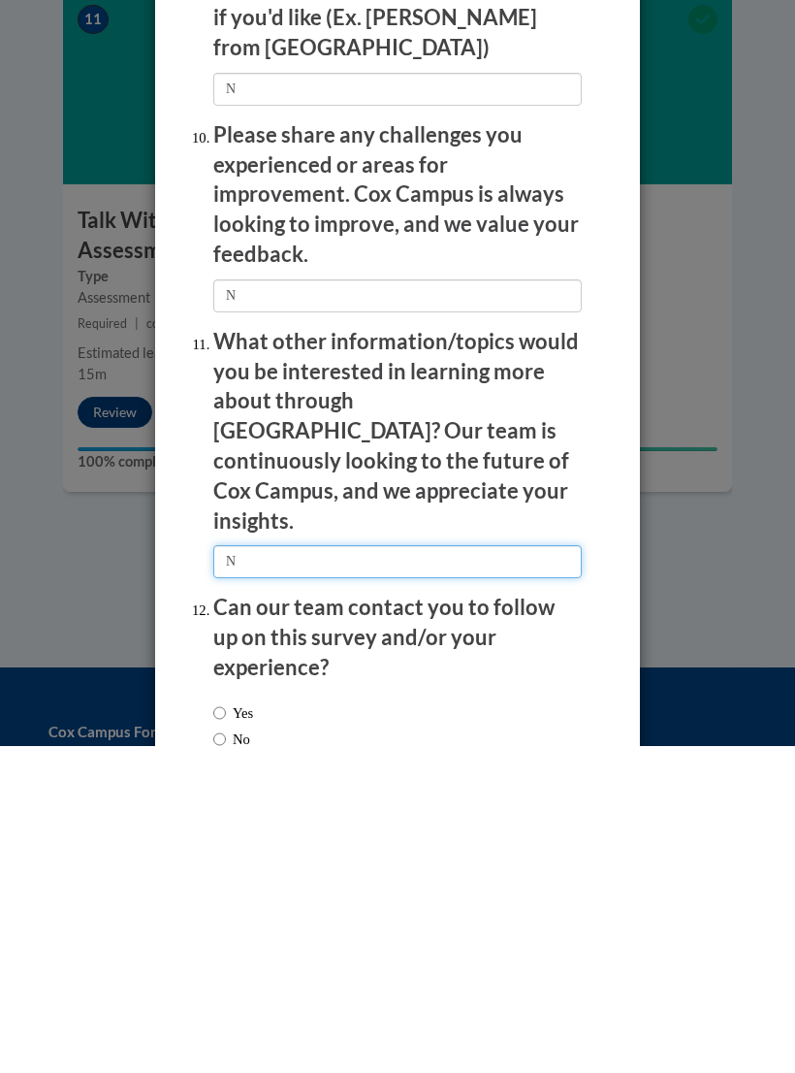
scroll to position [3499, 0]
type input "N"
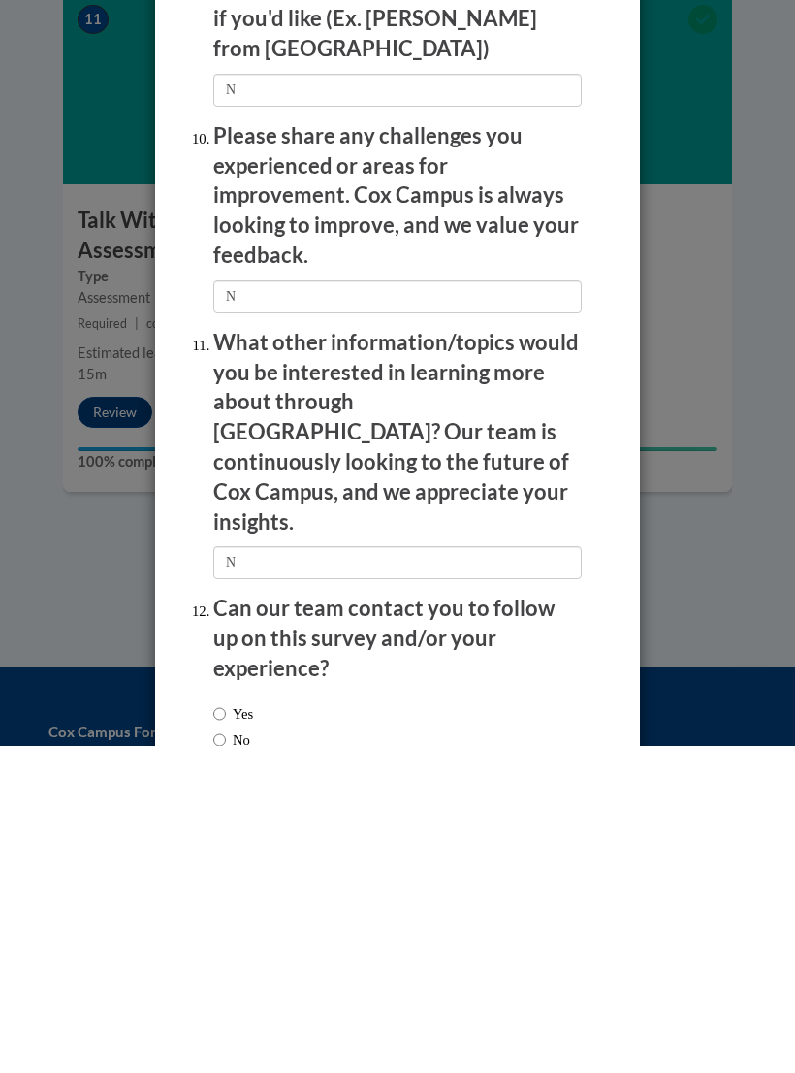
click at [226, 1056] on input "No" at bounding box center [219, 1066] width 13 height 21
radio input "true"
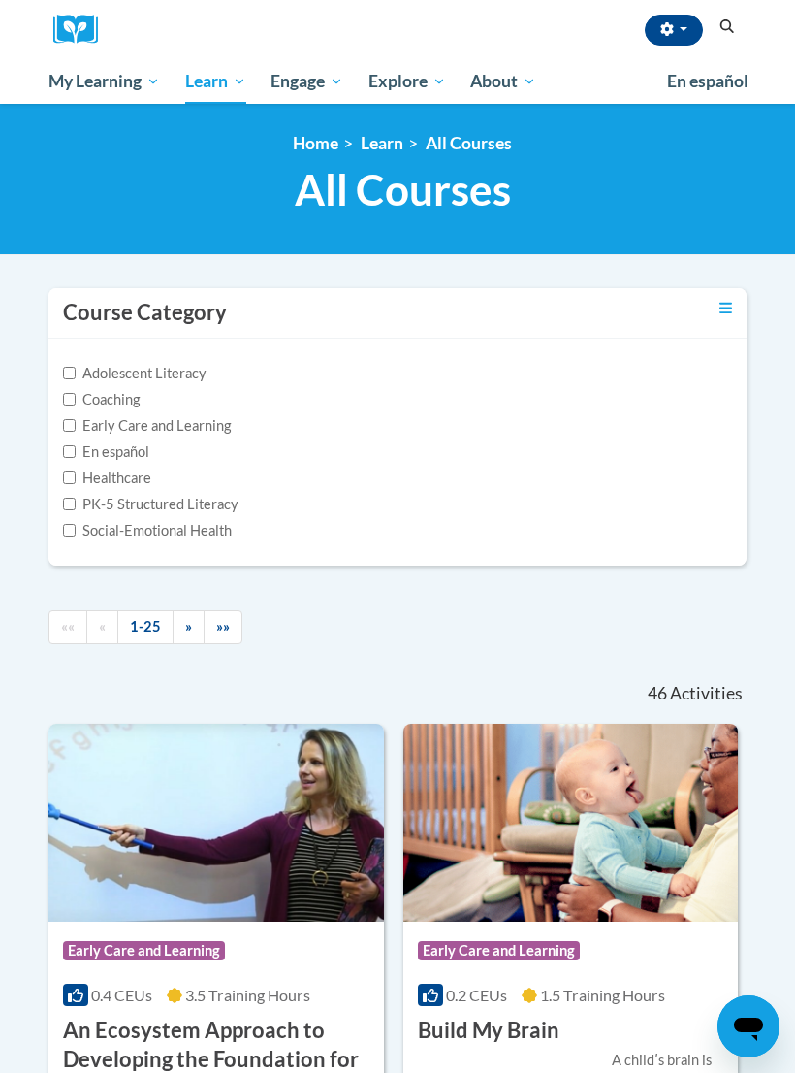
click at [725, 28] on icon "Search" at bounding box center [727, 26] width 17 height 15
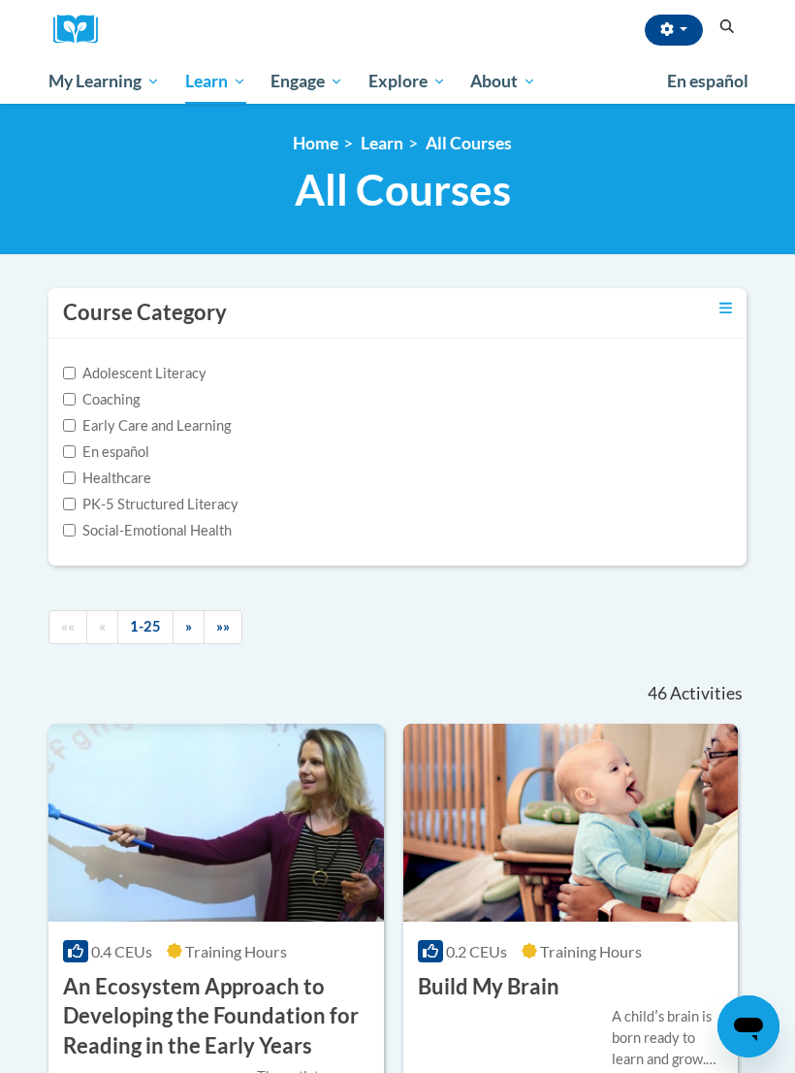
click at [721, 310] on icon "Toggle collapse" at bounding box center [726, 308] width 13 height 11
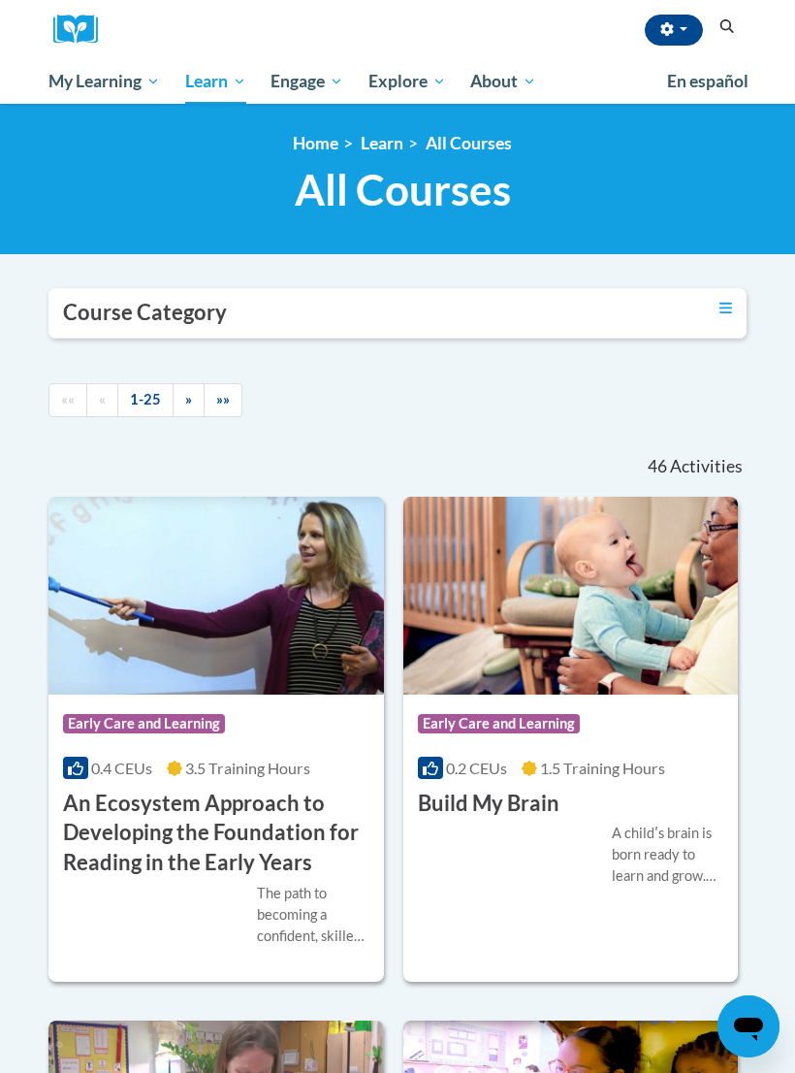
click at [720, 310] on icon "Toggle collapse" at bounding box center [726, 308] width 13 height 15
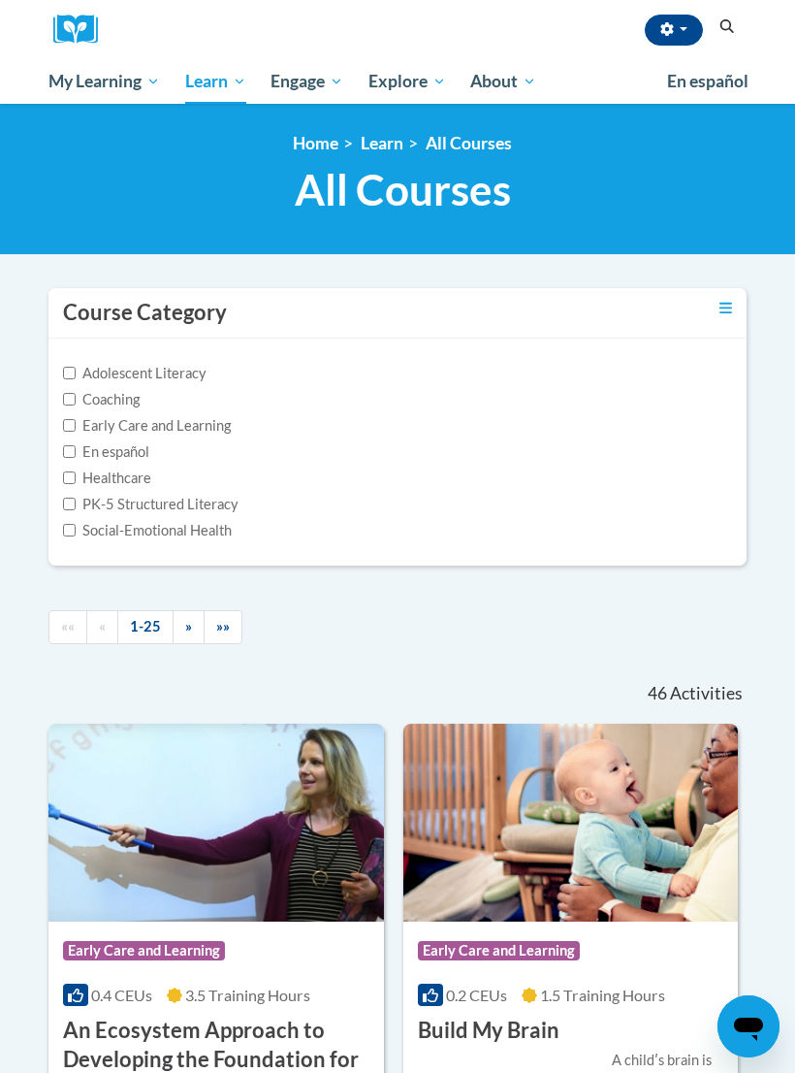
click at [200, 427] on label "Early Care and Learning" at bounding box center [147, 425] width 168 height 21
click at [76, 427] on input "Early Care and Learning" at bounding box center [69, 425] width 13 height 13
checkbox input "true"
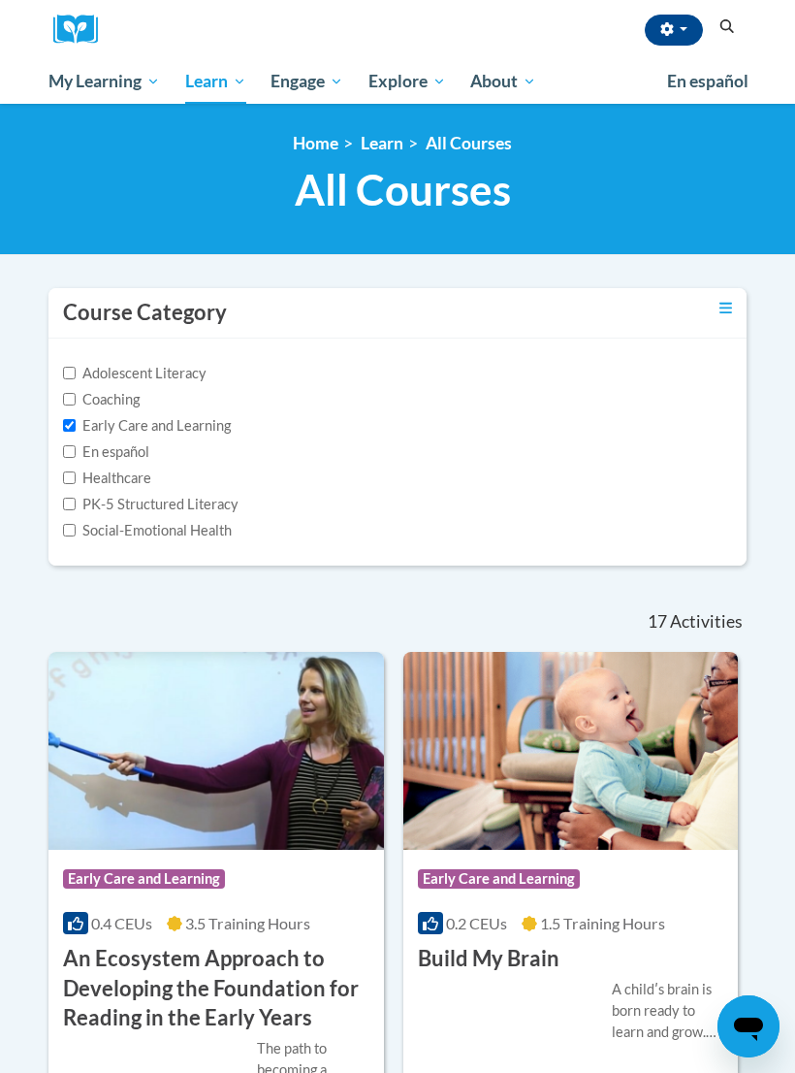
click at [197, 508] on label "PK-5 Structured Literacy" at bounding box center [151, 504] width 176 height 21
click at [76, 508] on input "PK-5 Structured Literacy" at bounding box center [69, 503] width 13 height 13
checkbox input "true"
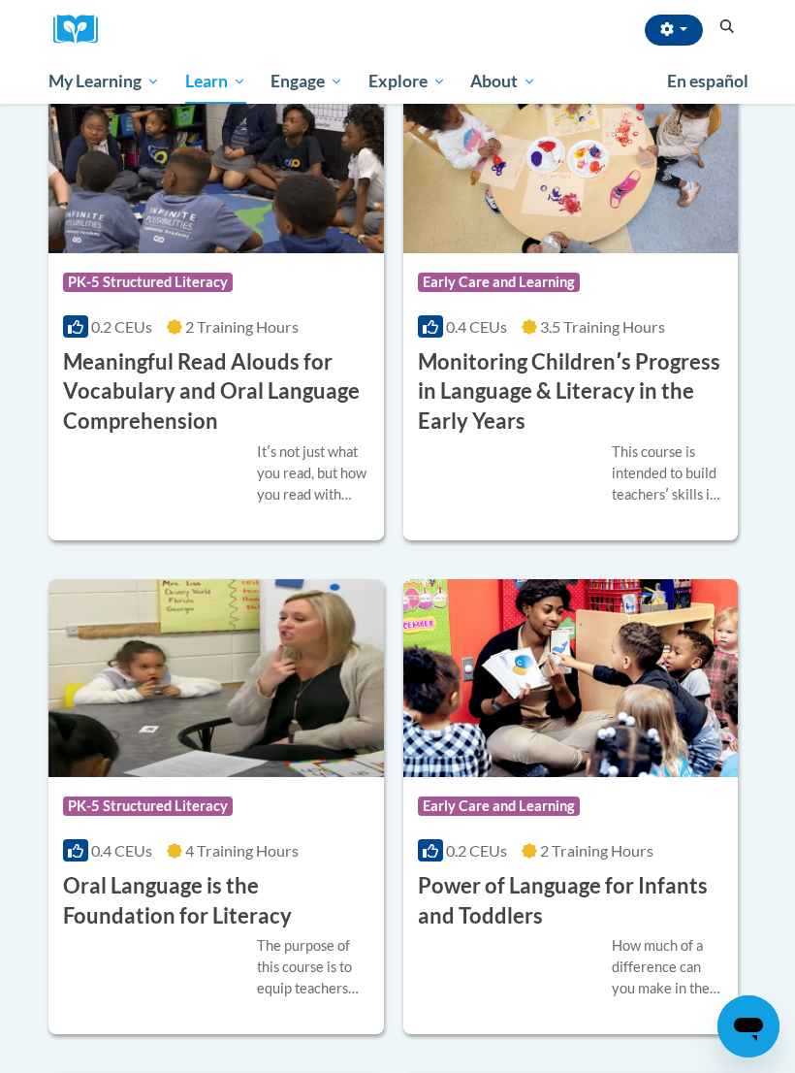
scroll to position [3053, 0]
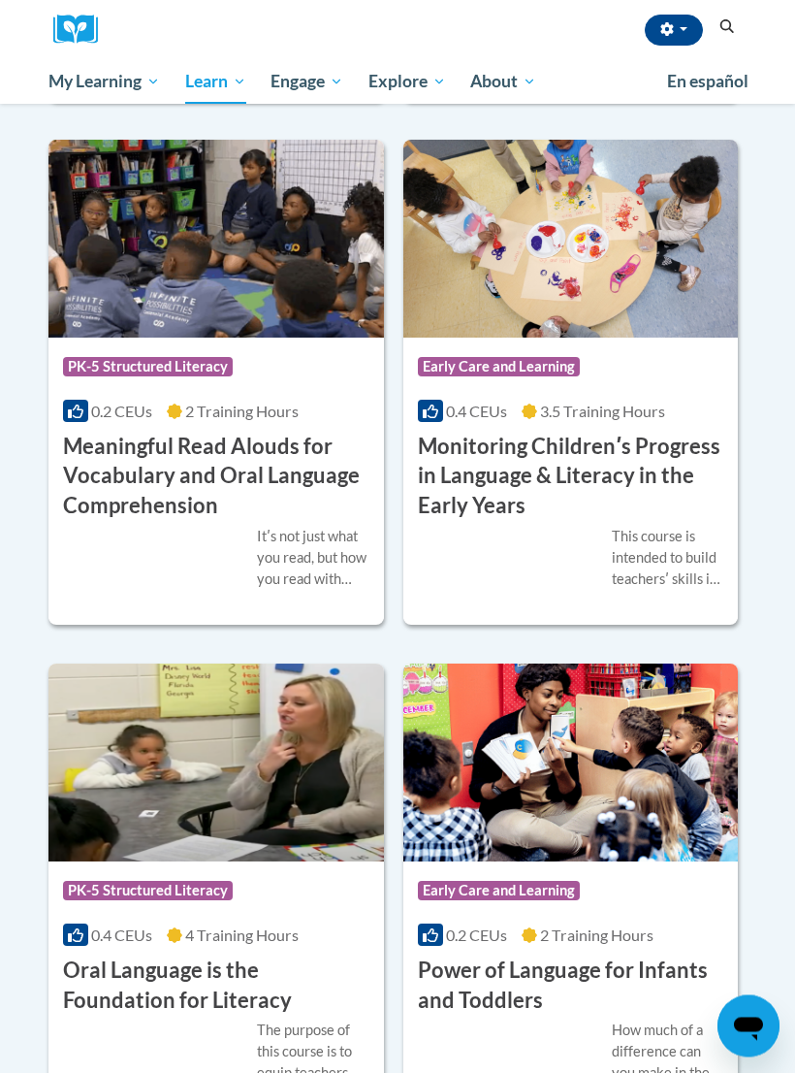
click at [585, 540] on div "This course is intended to build teachersʹ skills in monitoring/assessing child…" at bounding box center [571, 559] width 306 height 64
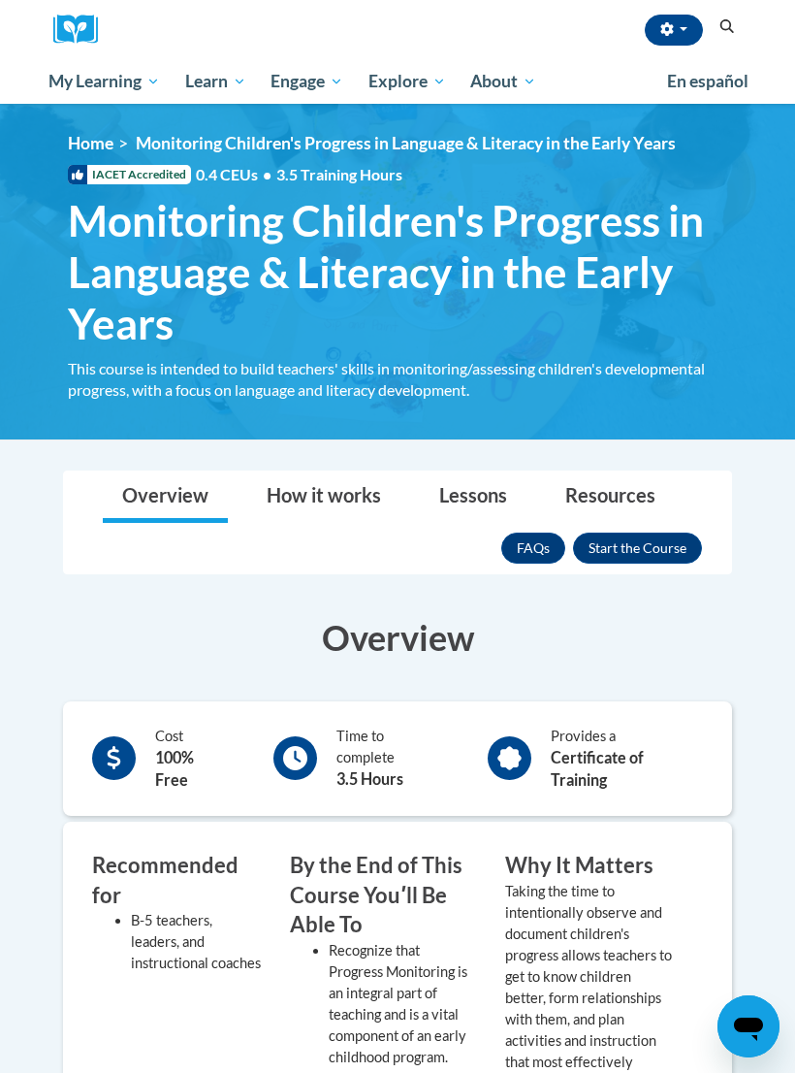
click at [658, 537] on button "Enroll" at bounding box center [637, 547] width 129 height 31
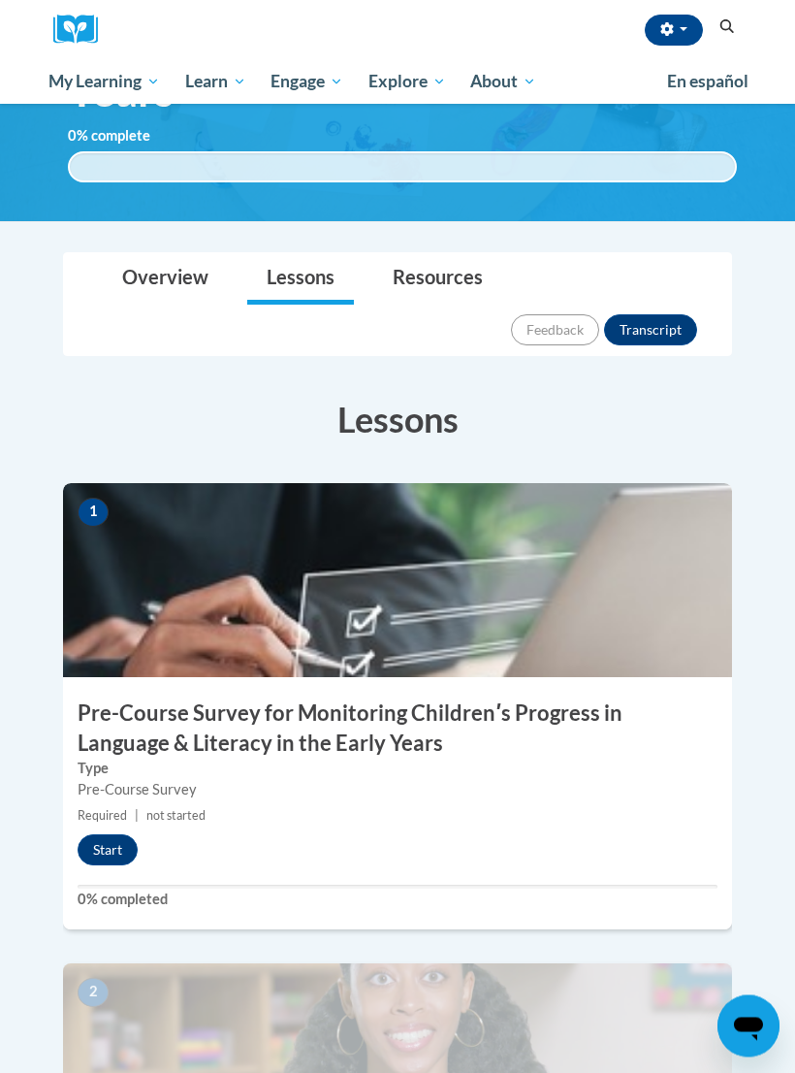
scroll to position [233, 0]
click at [102, 834] on button "Start" at bounding box center [108, 849] width 60 height 31
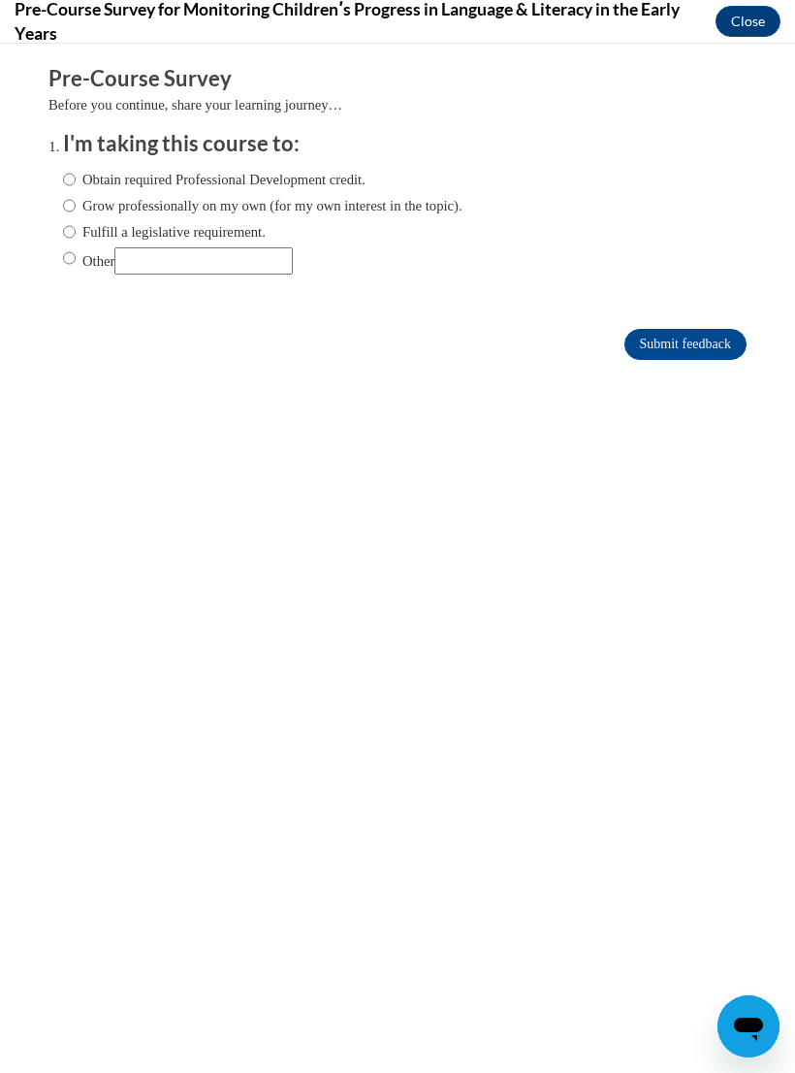
scroll to position [0, 0]
click at [74, 172] on input "Obtain required Professional Development credit." at bounding box center [69, 179] width 13 height 21
radio input "true"
click at [673, 346] on input "Submit feedback" at bounding box center [686, 344] width 122 height 31
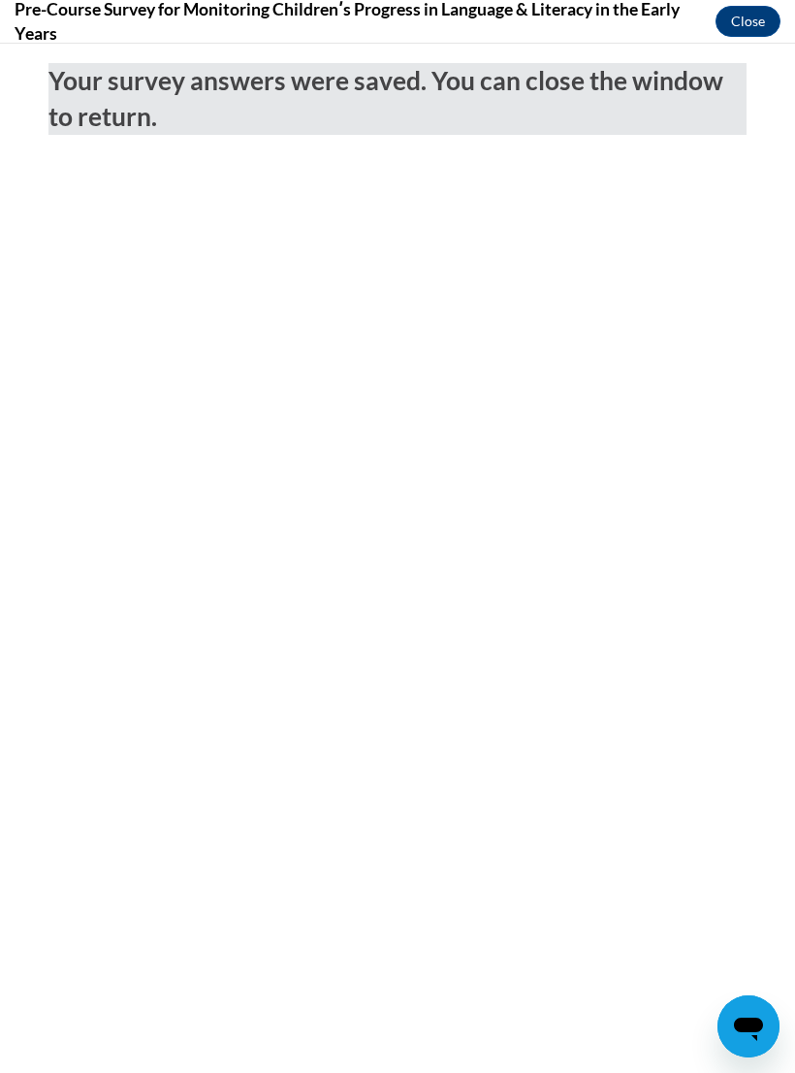
click at [751, 20] on button "Close" at bounding box center [748, 21] width 65 height 31
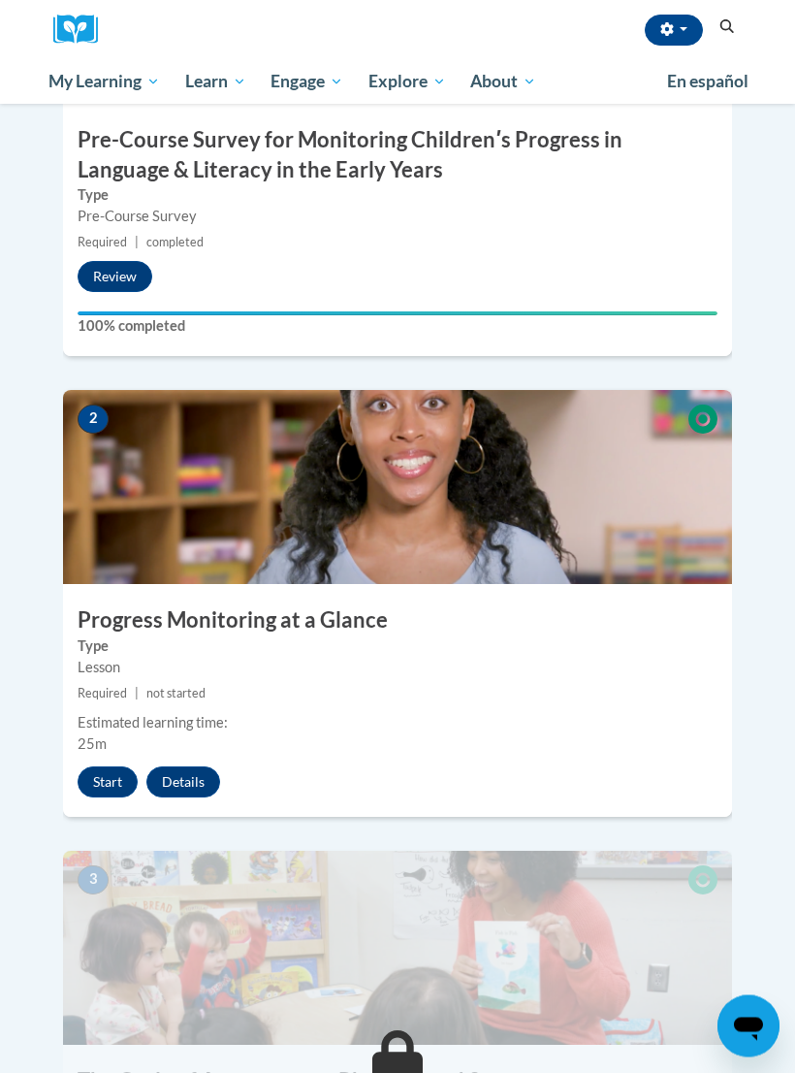
click at [115, 767] on button "Start" at bounding box center [108, 782] width 60 height 31
